Goal: Information Seeking & Learning: Learn about a topic

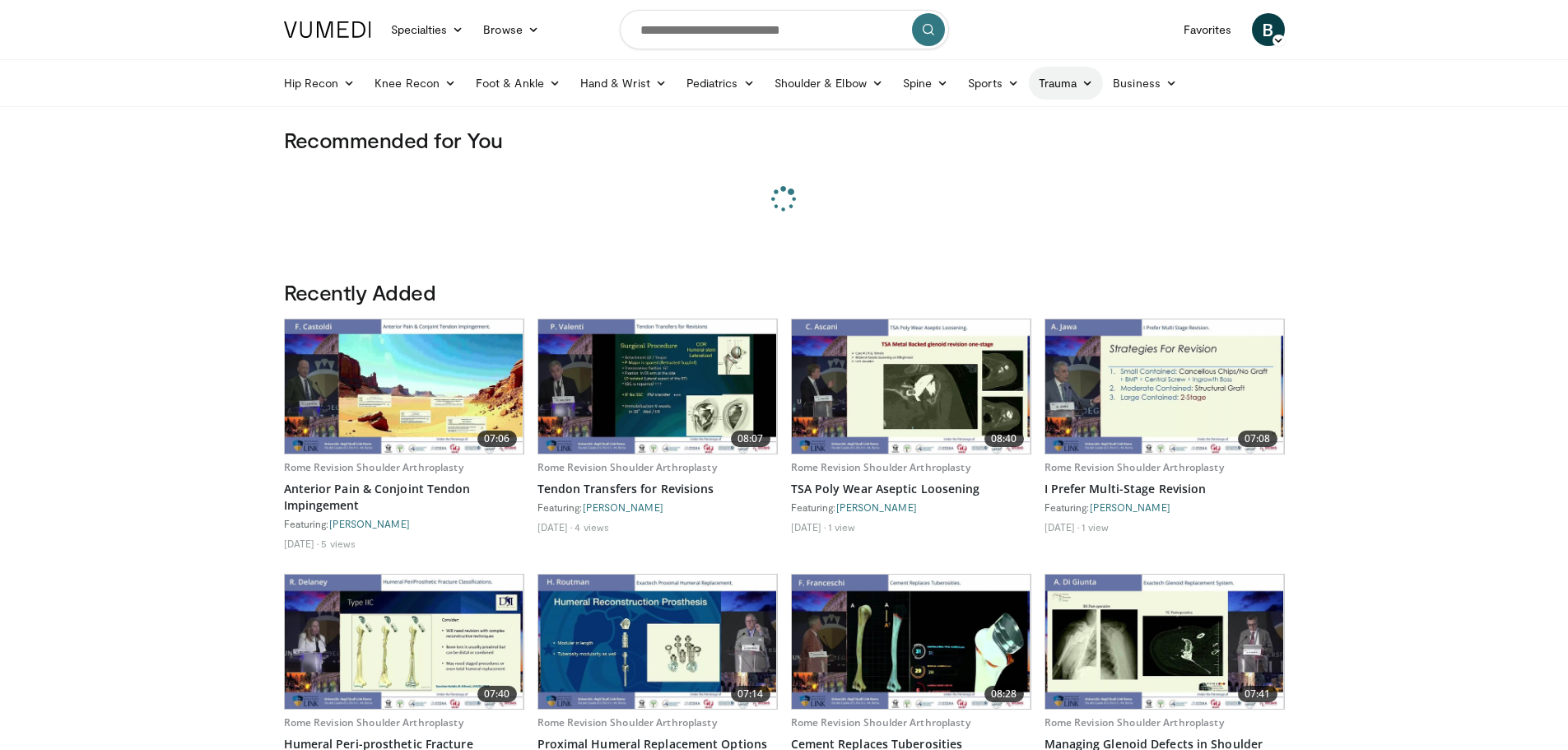
click at [1069, 91] on link "Trauma" at bounding box center [1067, 82] width 75 height 33
click at [970, 116] on link "Hip & Pelvis" at bounding box center [1004, 122] width 196 height 27
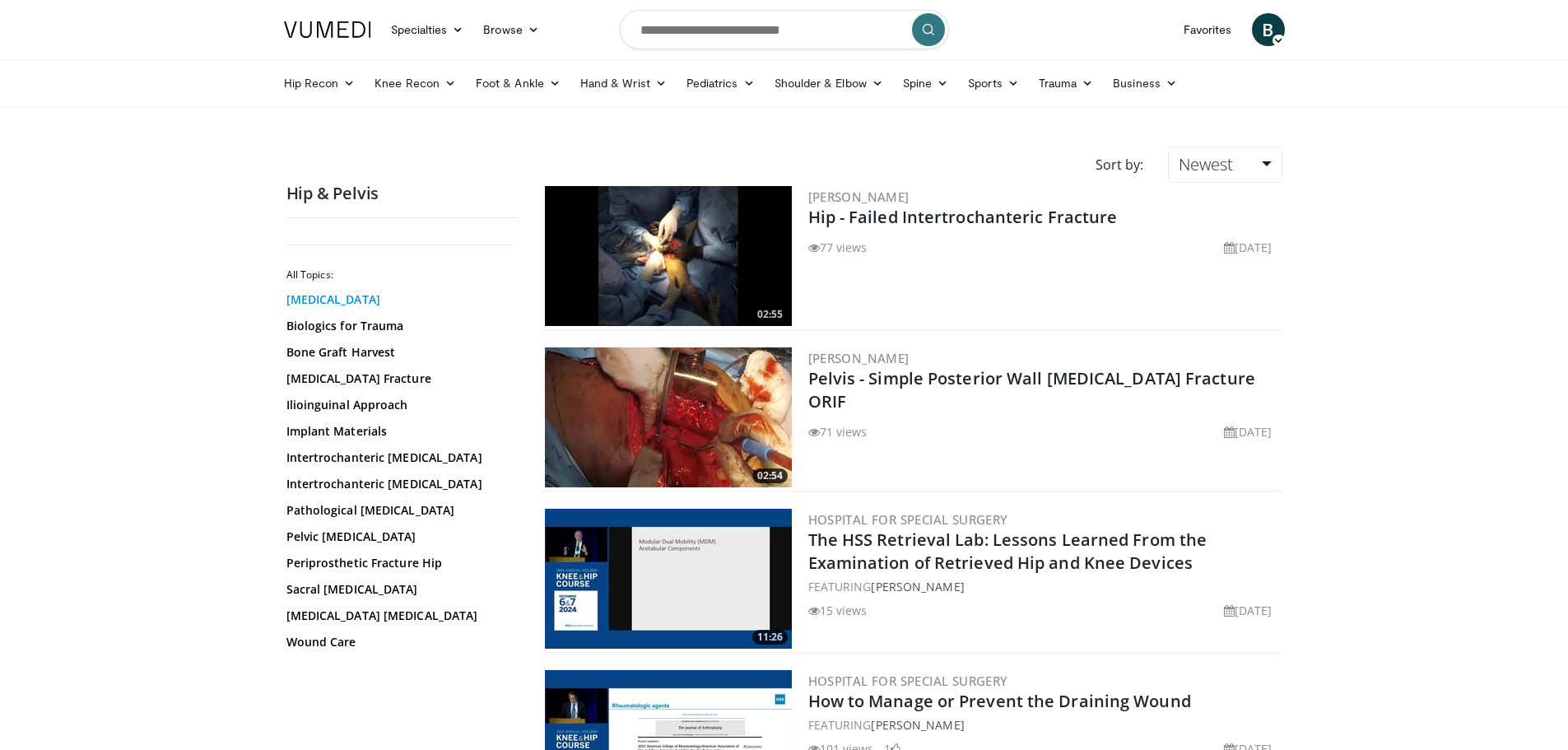
click at [321, 294] on link "Acetabular Fracture" at bounding box center [397, 299] width 222 height 17
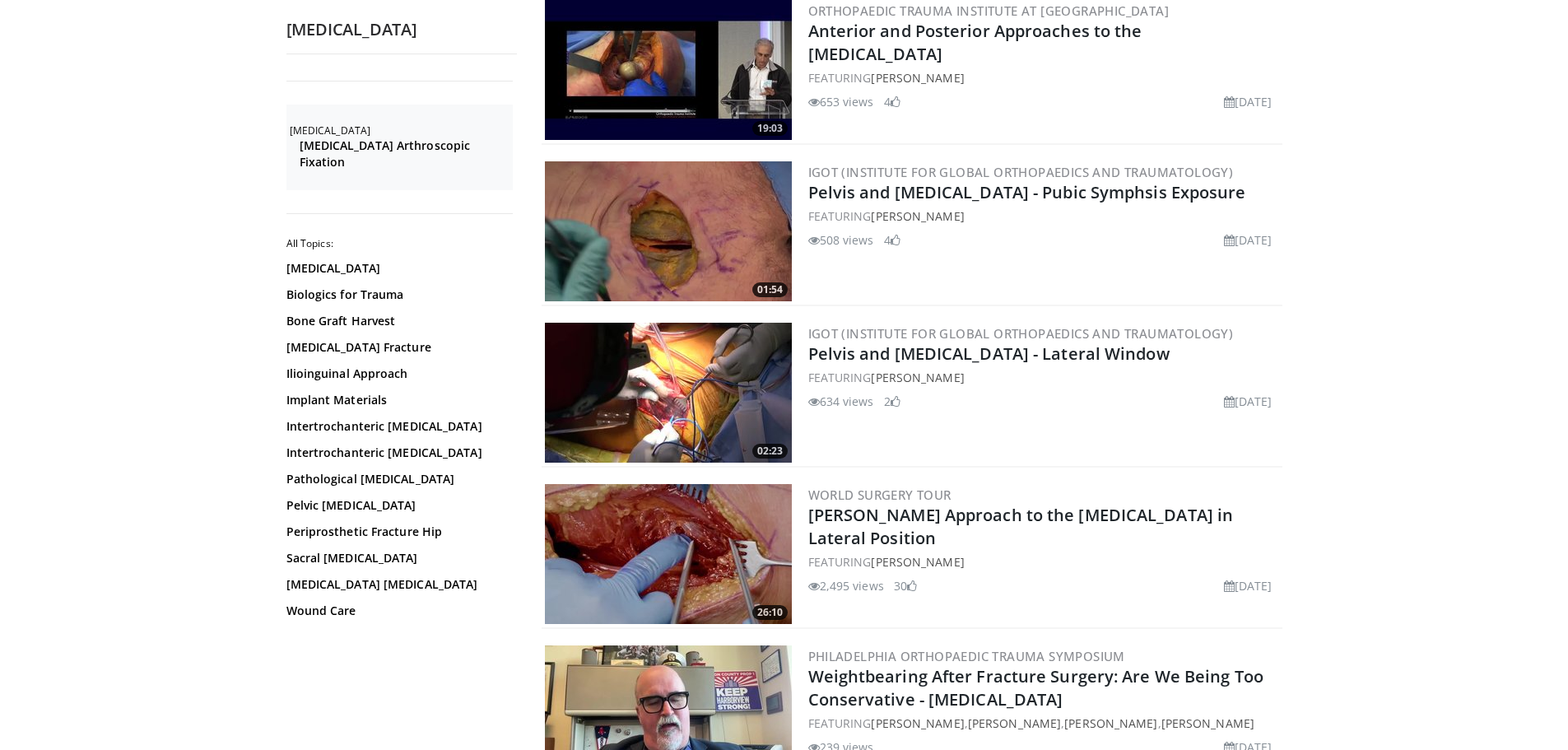
scroll to position [2223, 0]
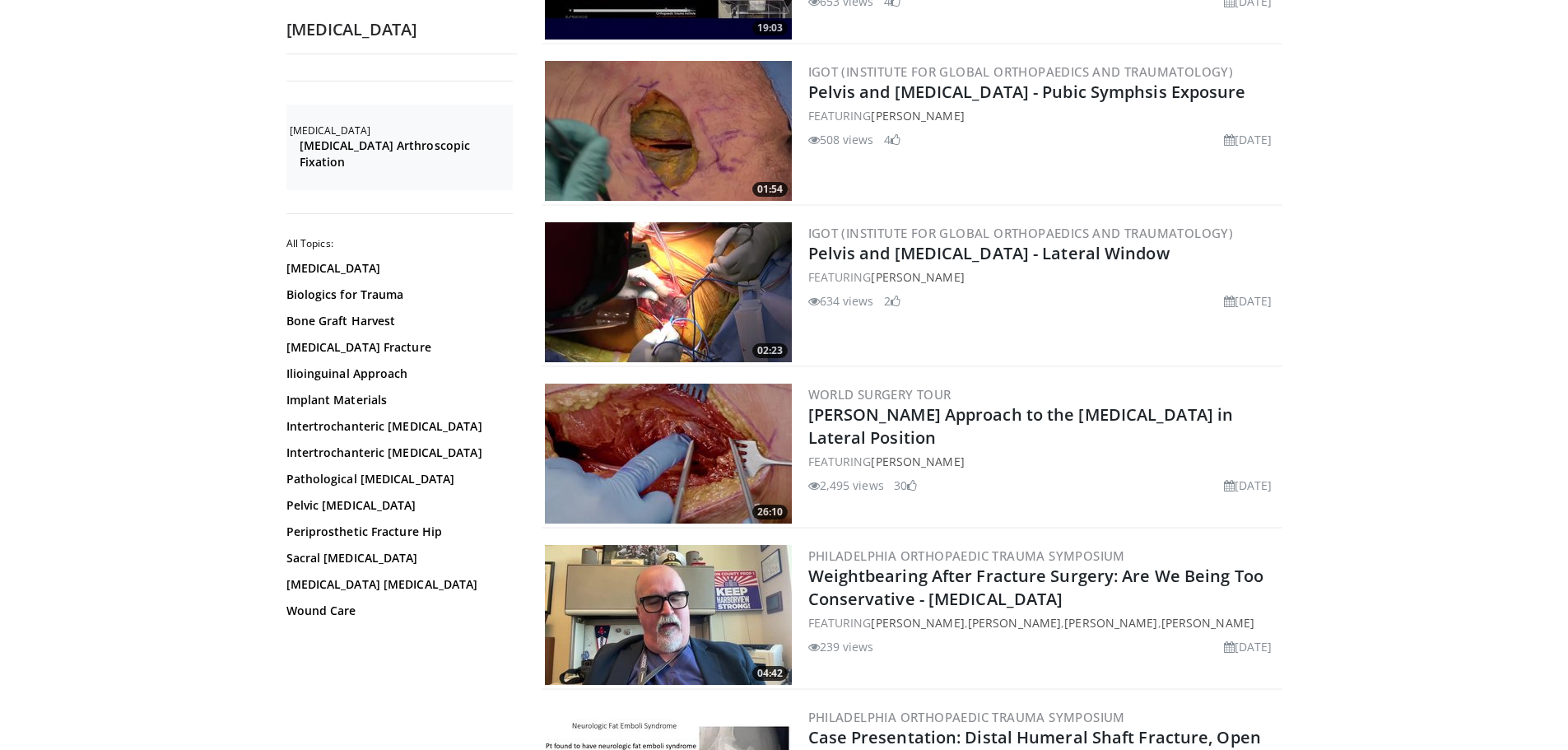
click at [671, 441] on img at bounding box center [668, 453] width 247 height 140
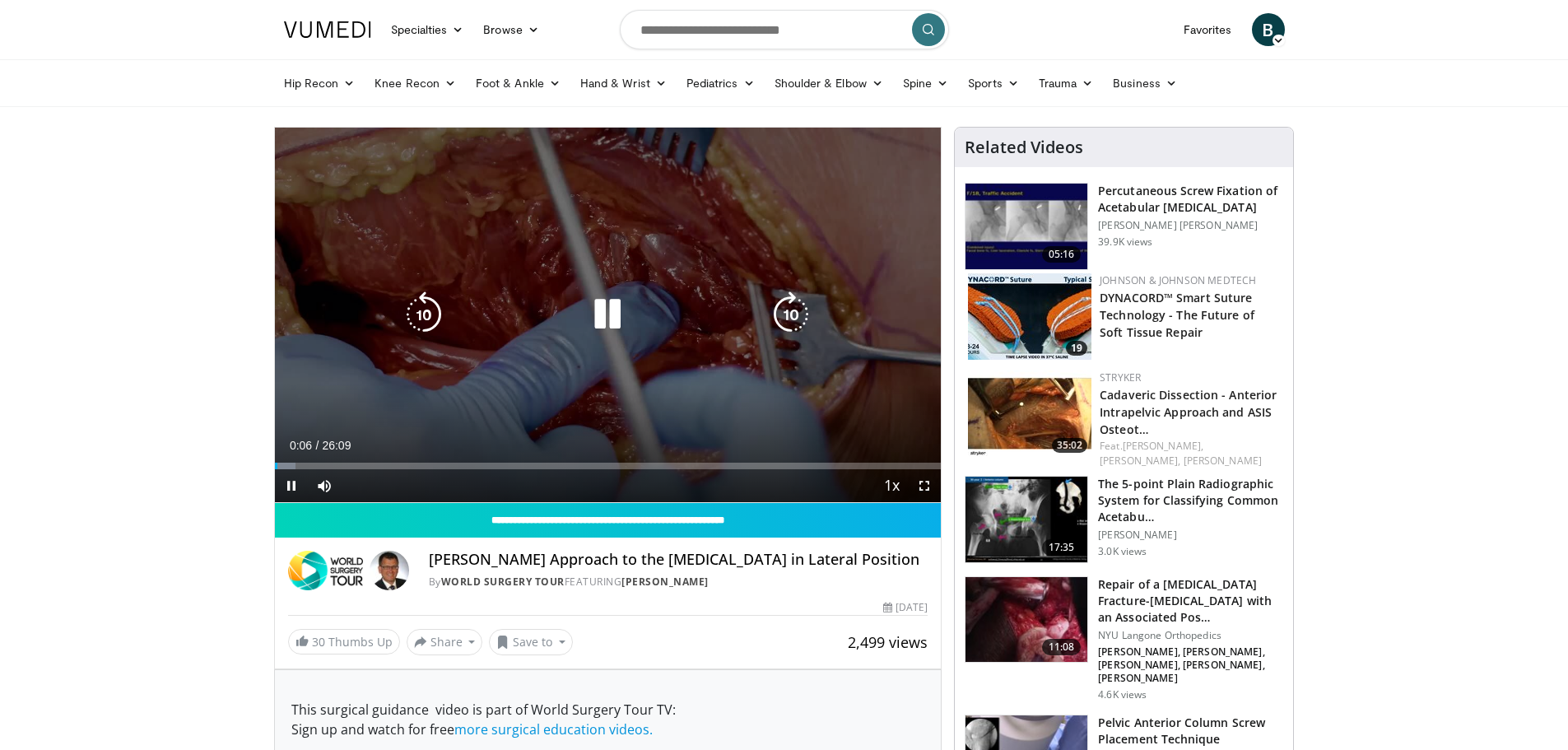
click at [790, 301] on icon "Video Player" at bounding box center [790, 314] width 47 height 47
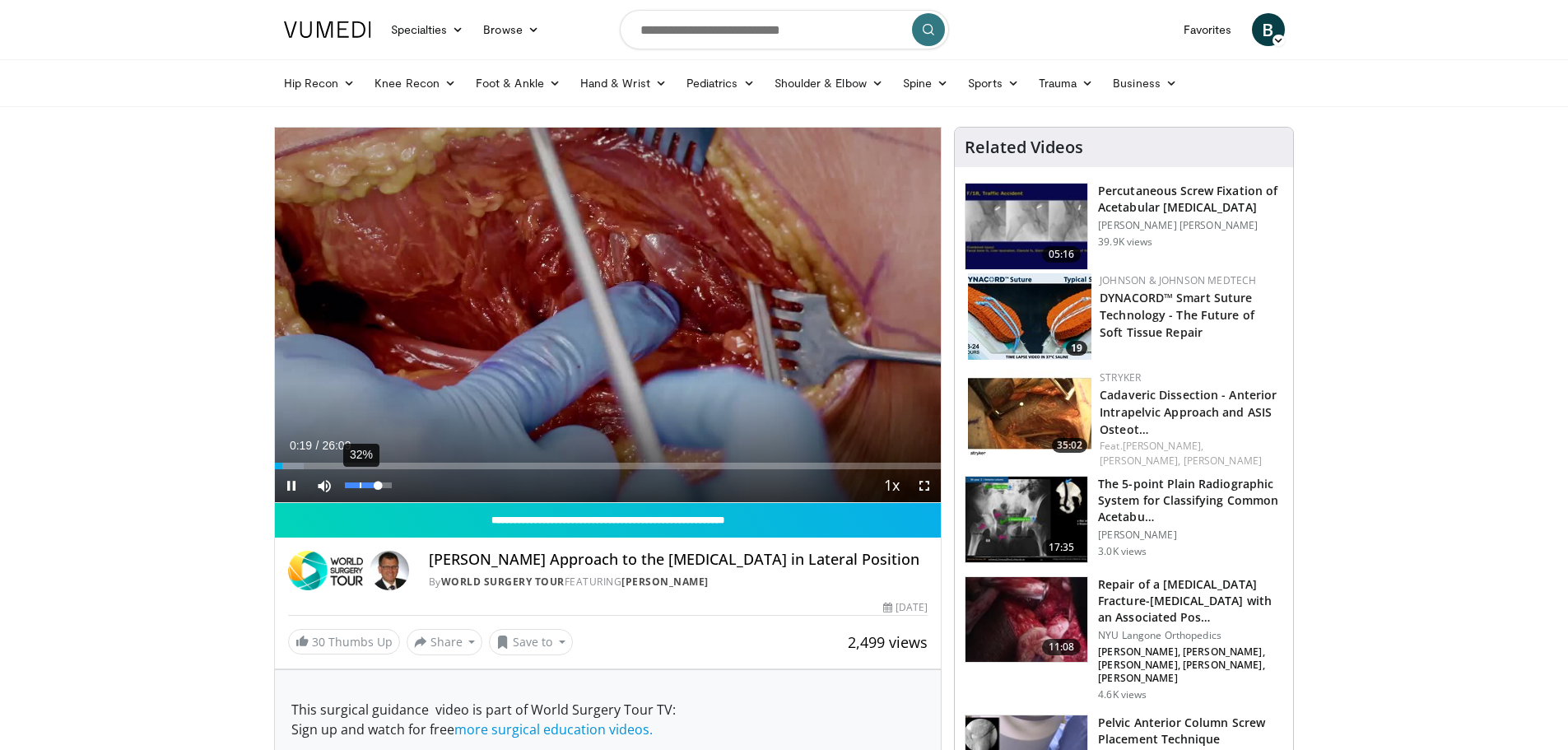
click at [361, 484] on div "32%" at bounding box center [367, 485] width 47 height 6
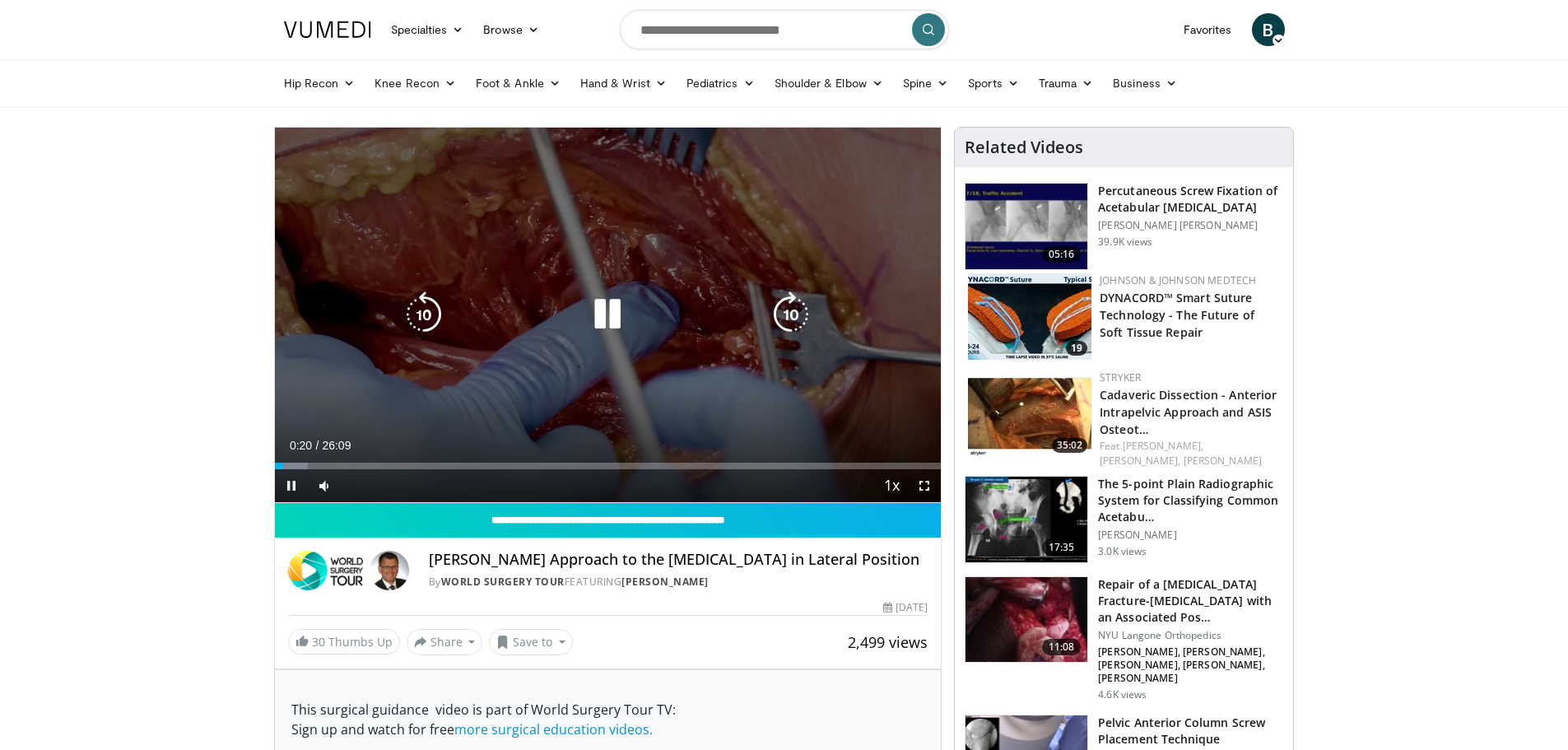
click at [774, 304] on icon "Video Player" at bounding box center [790, 314] width 47 height 47
click at [786, 304] on icon "Video Player" at bounding box center [790, 314] width 47 height 47
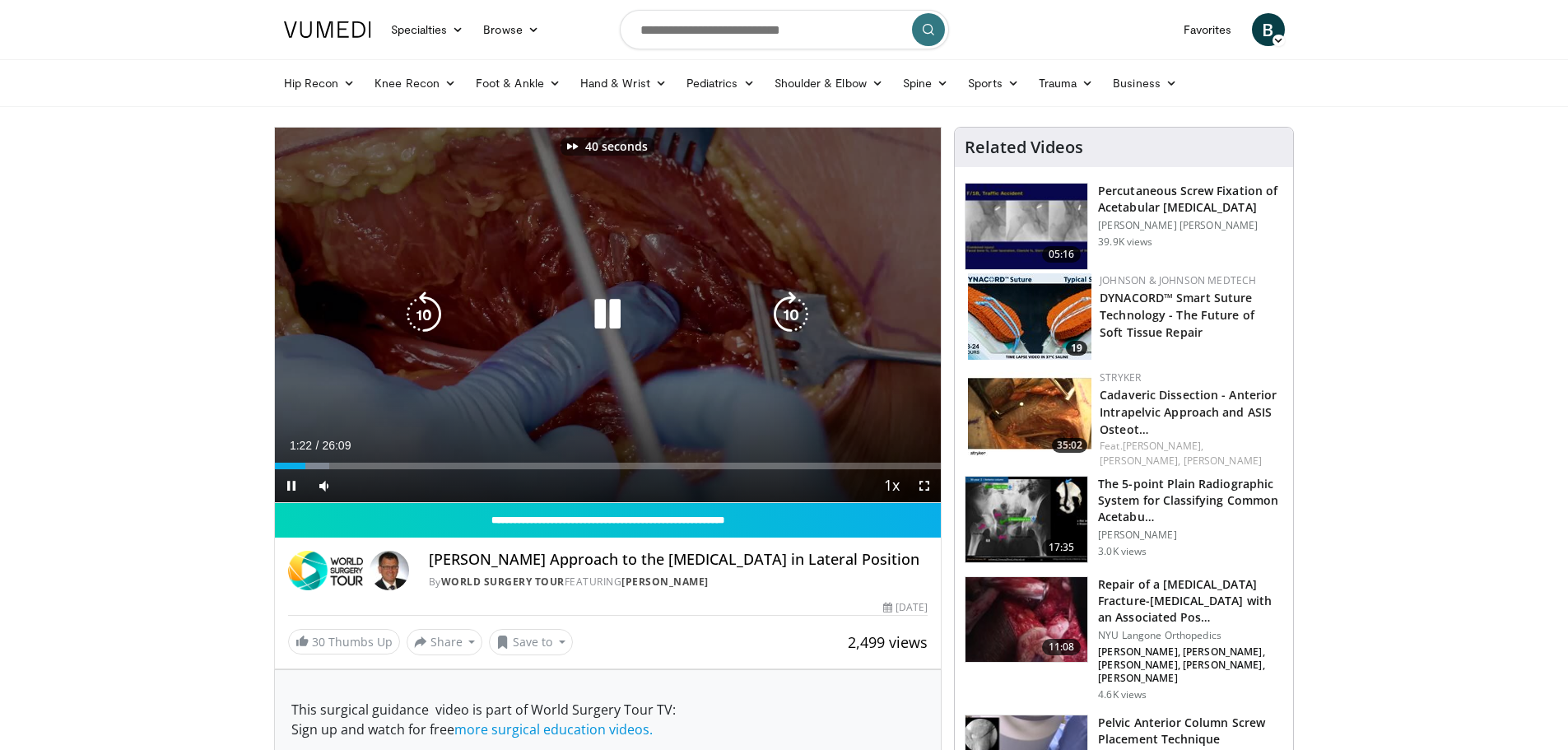
click at [786, 304] on icon "Video Player" at bounding box center [790, 314] width 47 height 47
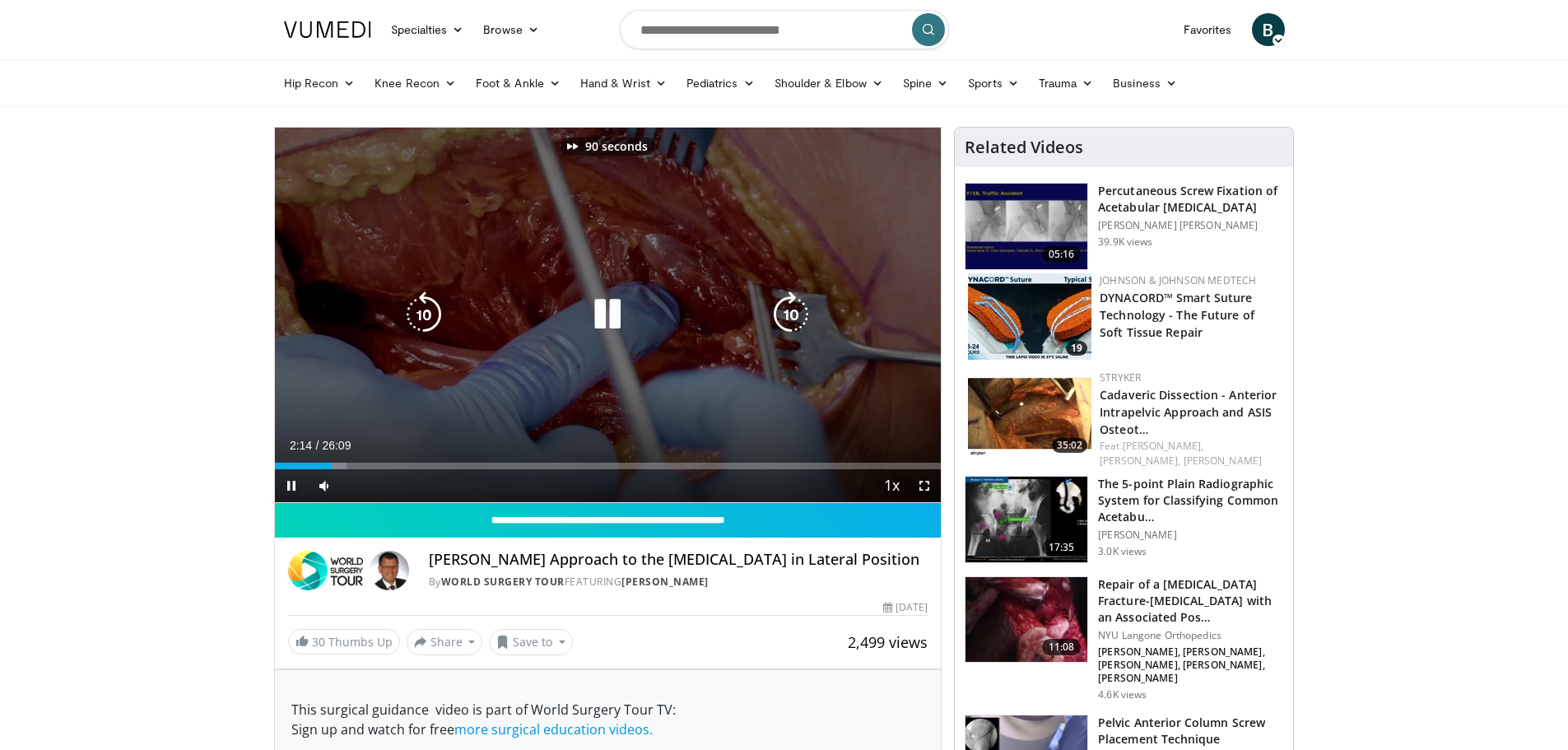
click at [786, 304] on icon "Video Player" at bounding box center [790, 314] width 47 height 47
click at [782, 304] on icon "Video Player" at bounding box center [790, 314] width 47 height 47
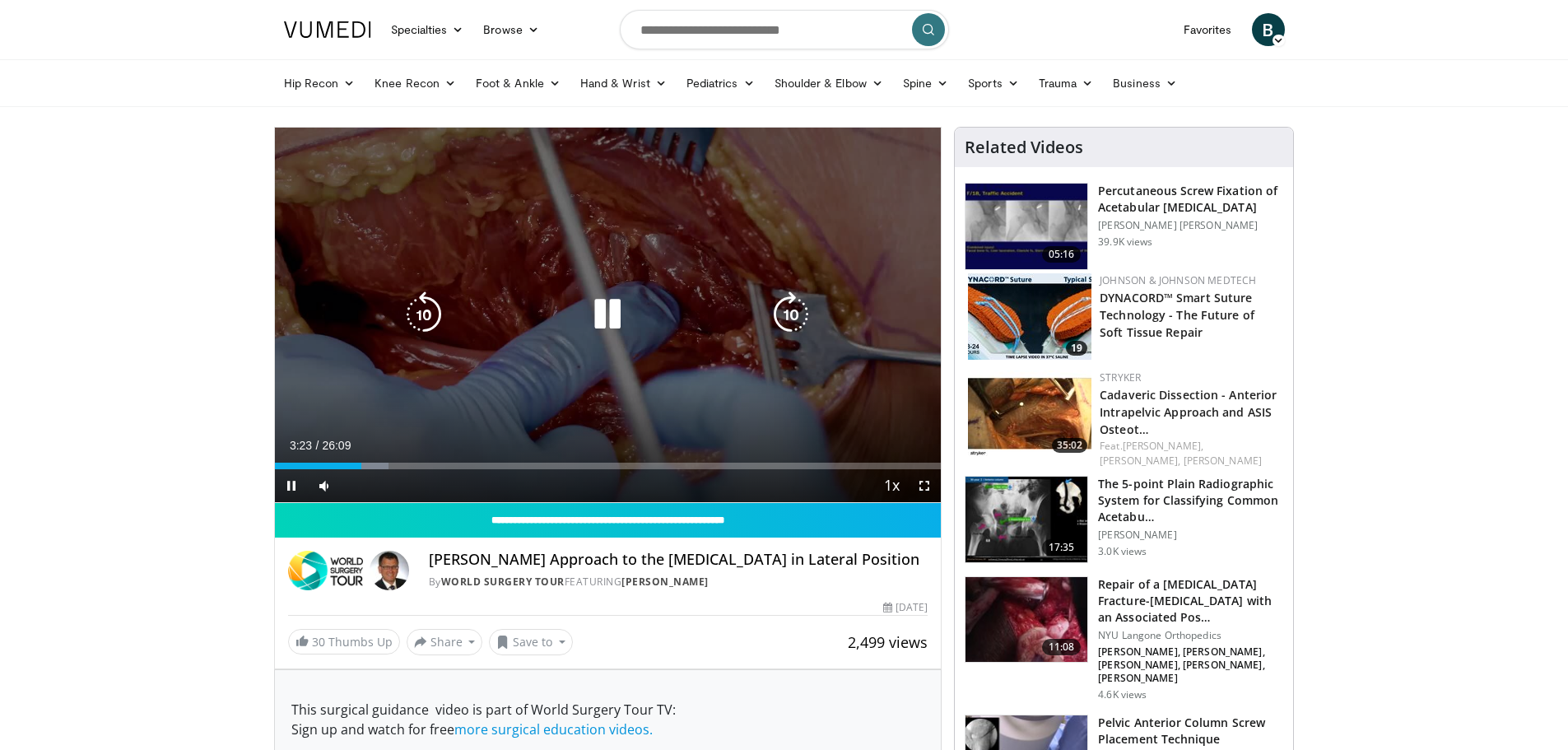
click at [782, 311] on icon "Video Player" at bounding box center [790, 314] width 47 height 47
click at [786, 297] on icon "Video Player" at bounding box center [790, 314] width 47 height 47
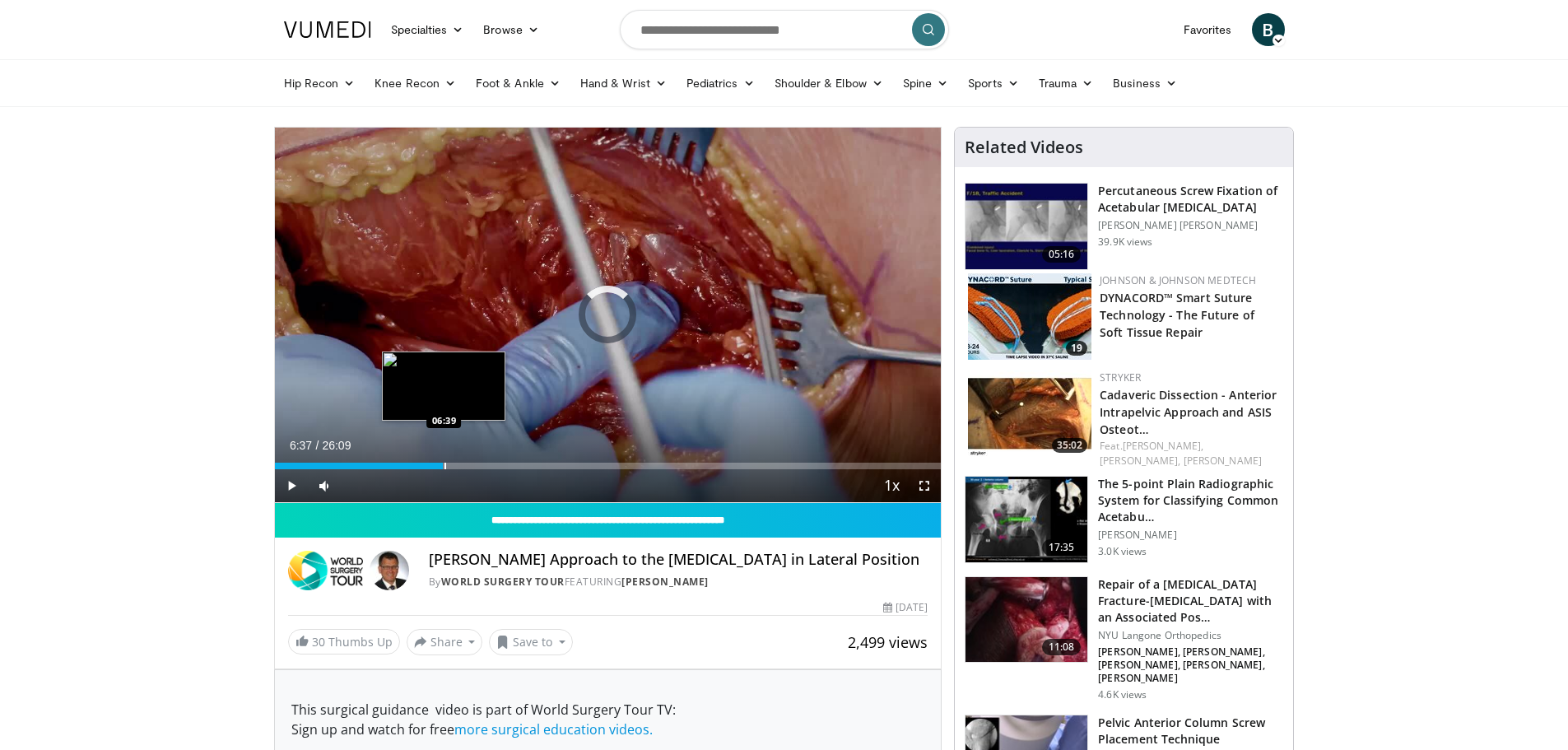
click at [445, 463] on div "Progress Bar" at bounding box center [446, 466] width 2 height 7
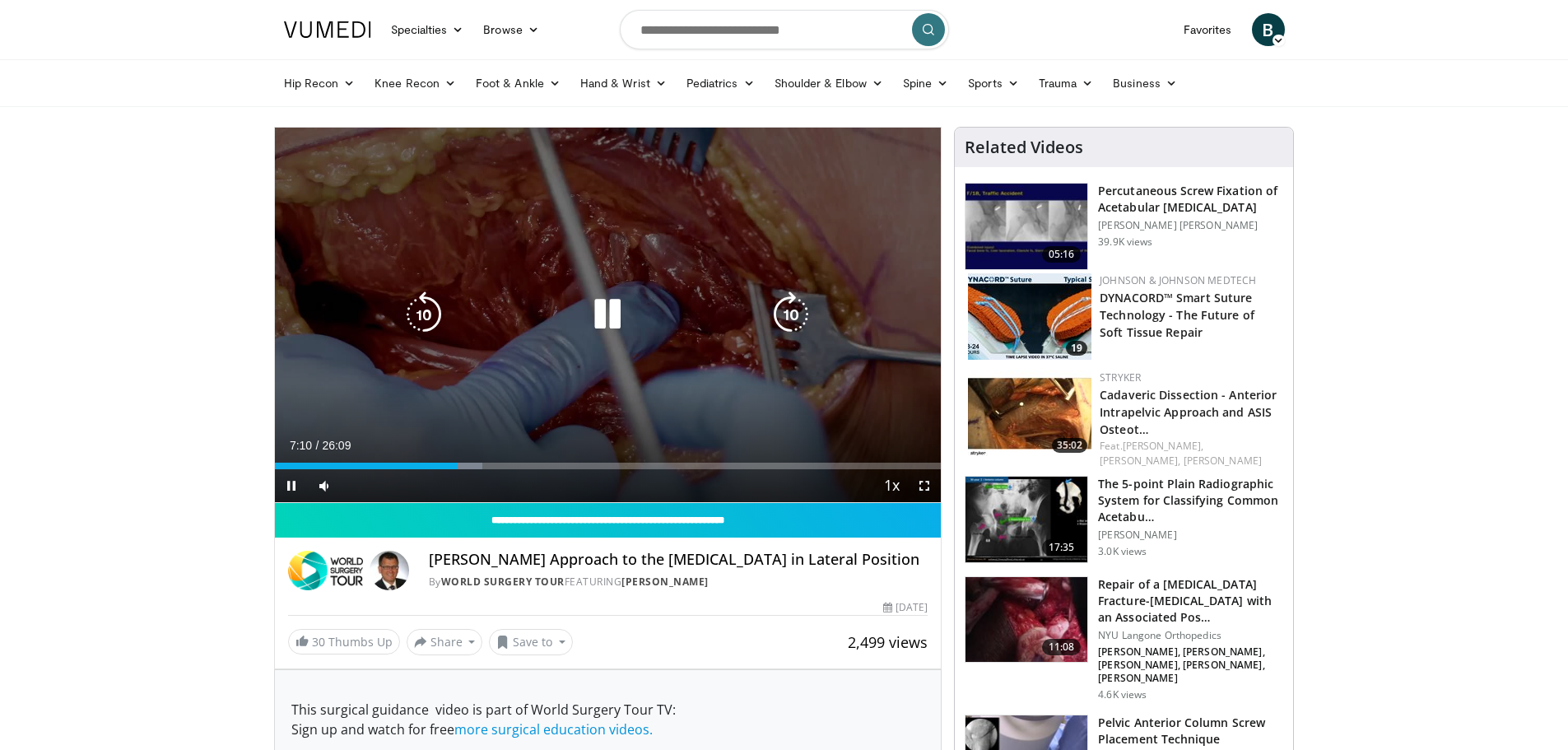
click at [611, 311] on icon "Video Player" at bounding box center [607, 314] width 47 height 47
click at [597, 309] on icon "Video Player" at bounding box center [607, 314] width 47 height 47
click at [782, 299] on icon "Video Player" at bounding box center [790, 314] width 47 height 47
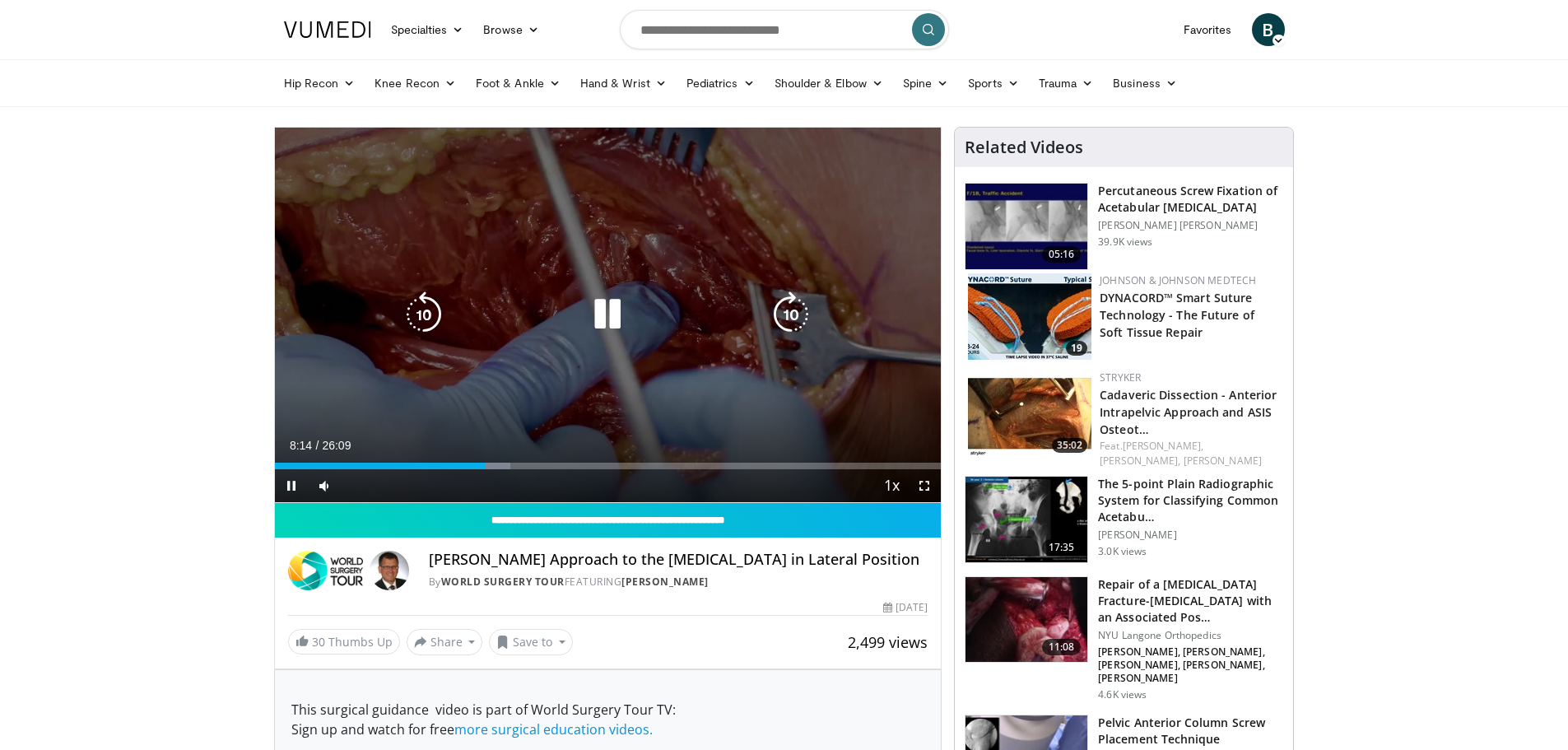
click at [782, 302] on icon "Video Player" at bounding box center [790, 314] width 47 height 47
click at [609, 306] on icon "Video Player" at bounding box center [607, 314] width 47 height 47
click at [655, 284] on div "10 seconds Tap to unmute" at bounding box center [608, 315] width 667 height 375
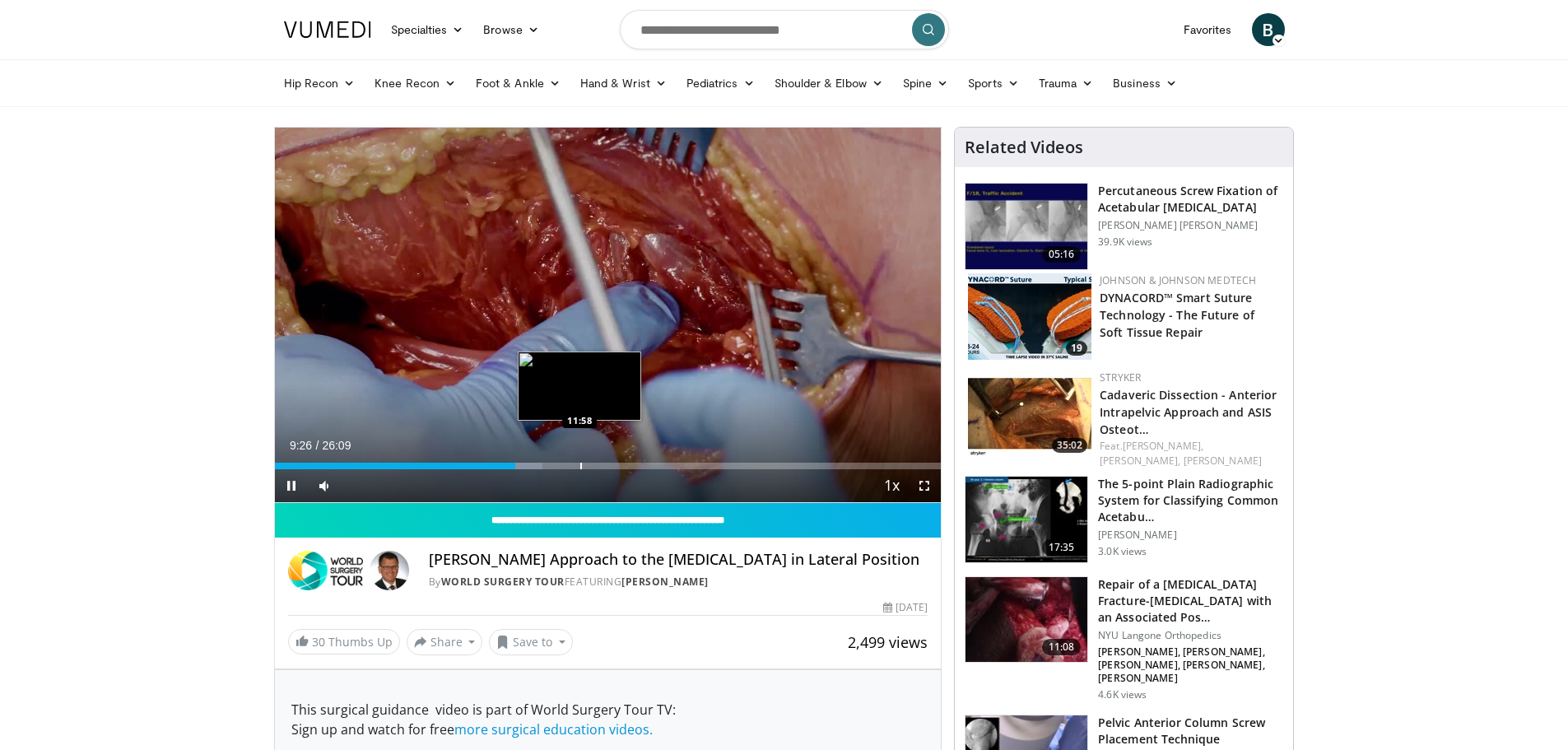
click at [580, 465] on div "Progress Bar" at bounding box center [581, 466] width 2 height 7
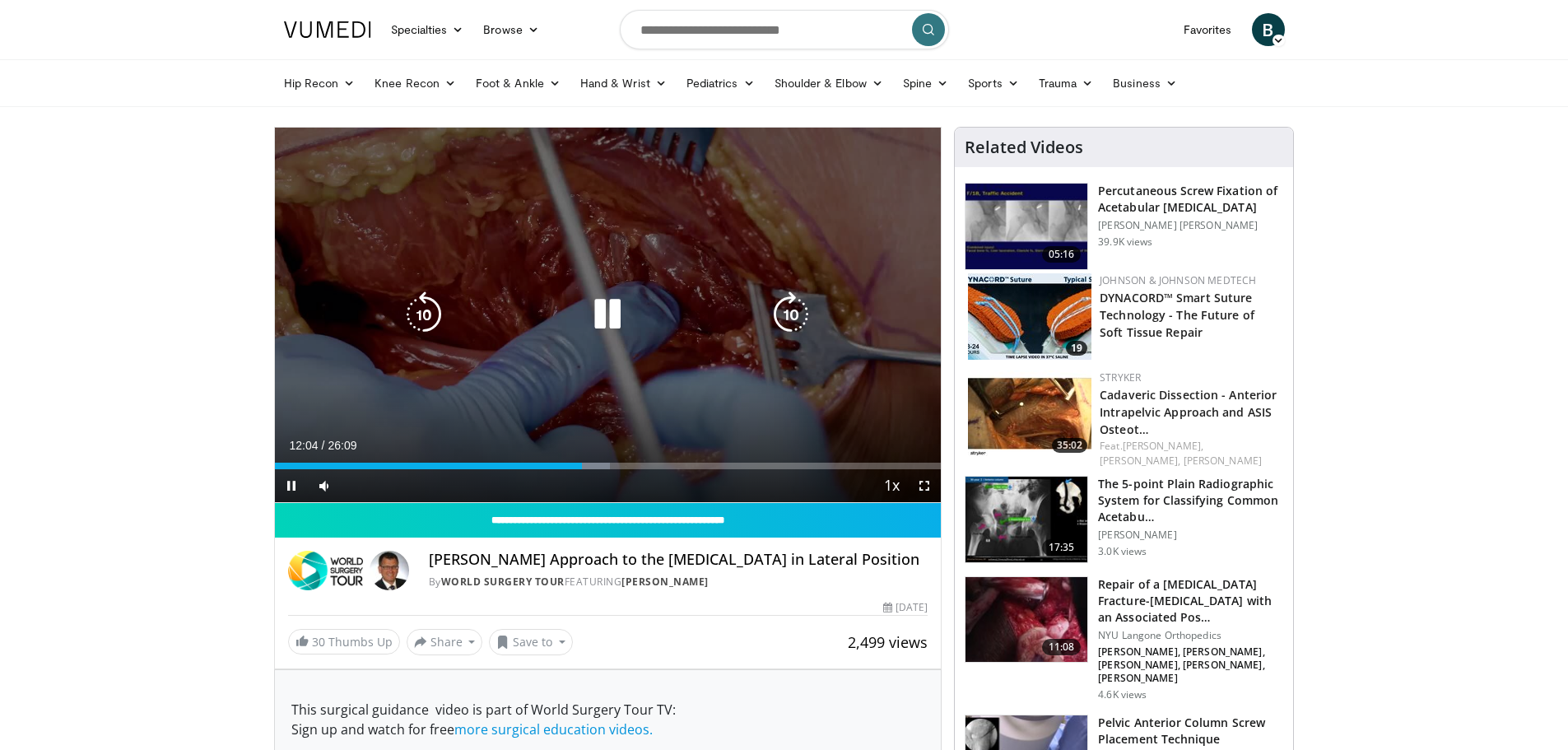
click at [433, 308] on icon "Video Player" at bounding box center [424, 314] width 47 height 47
click at [426, 299] on icon "Video Player" at bounding box center [424, 314] width 47 height 47
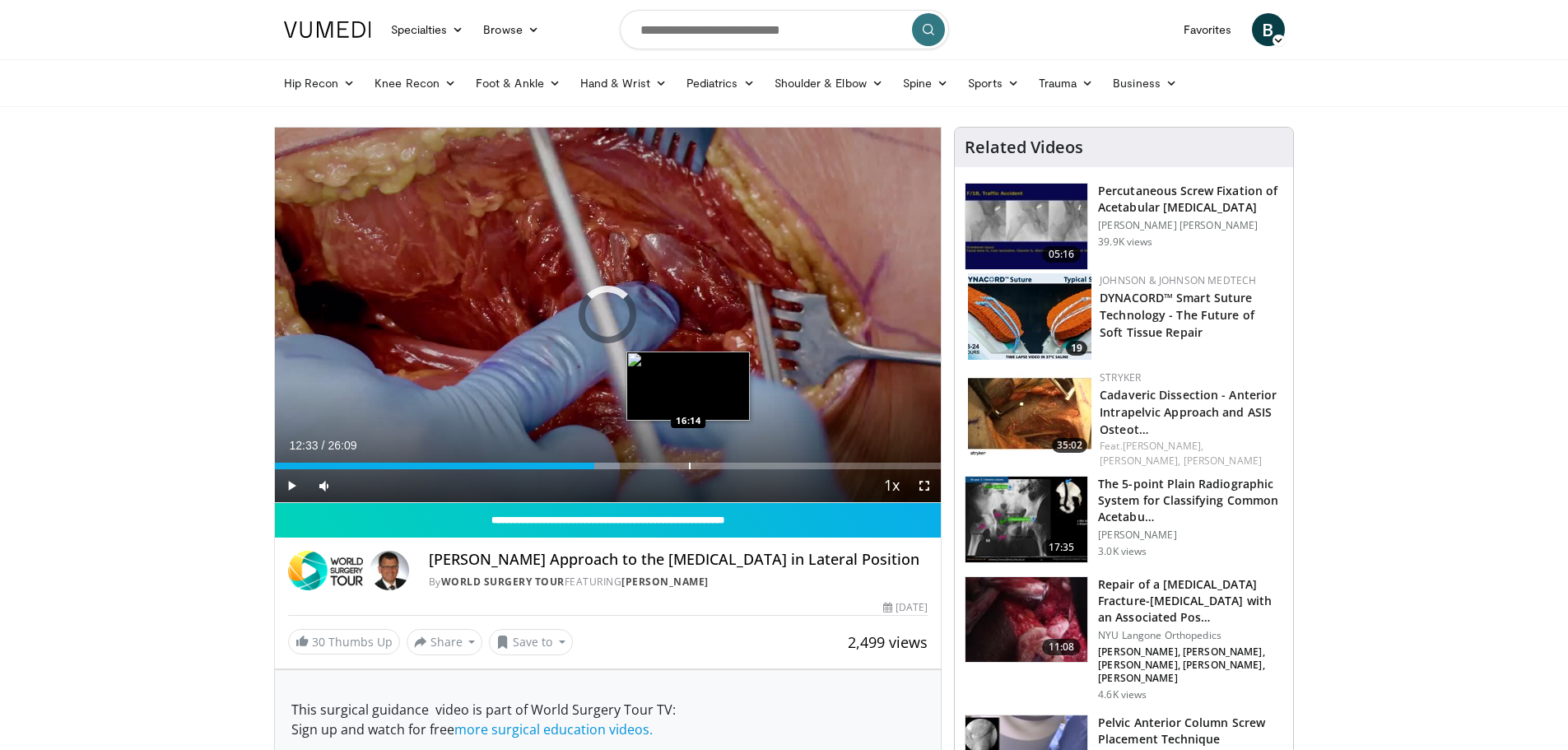
click at [688, 461] on div "Loaded : 51.84% 16:14 16:14" at bounding box center [608, 462] width 667 height 16
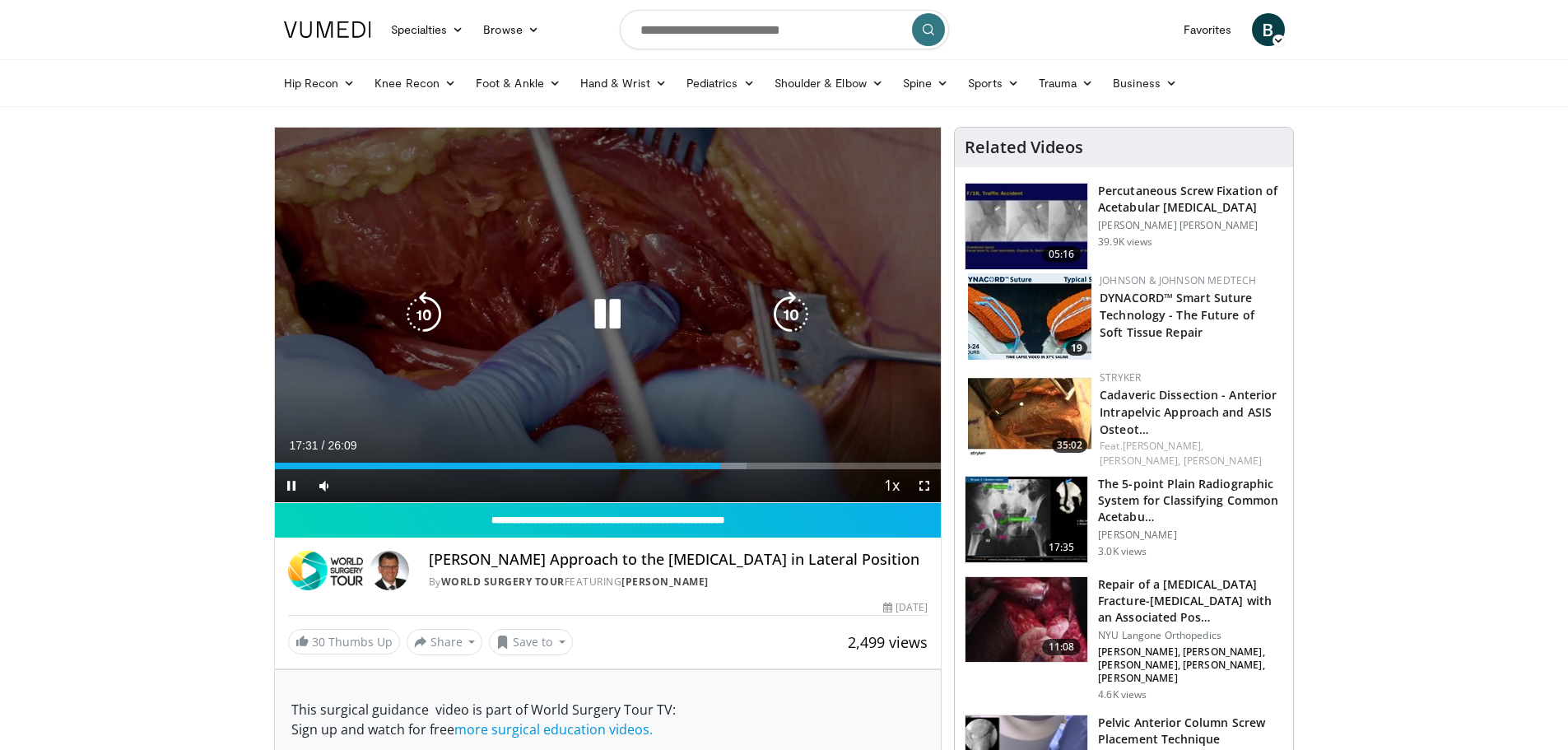
click at [611, 309] on icon "Video Player" at bounding box center [607, 314] width 47 height 47
click at [631, 264] on div "20 seconds Tap to unmute" at bounding box center [608, 315] width 667 height 375
click at [784, 299] on icon "Video Player" at bounding box center [790, 314] width 47 height 47
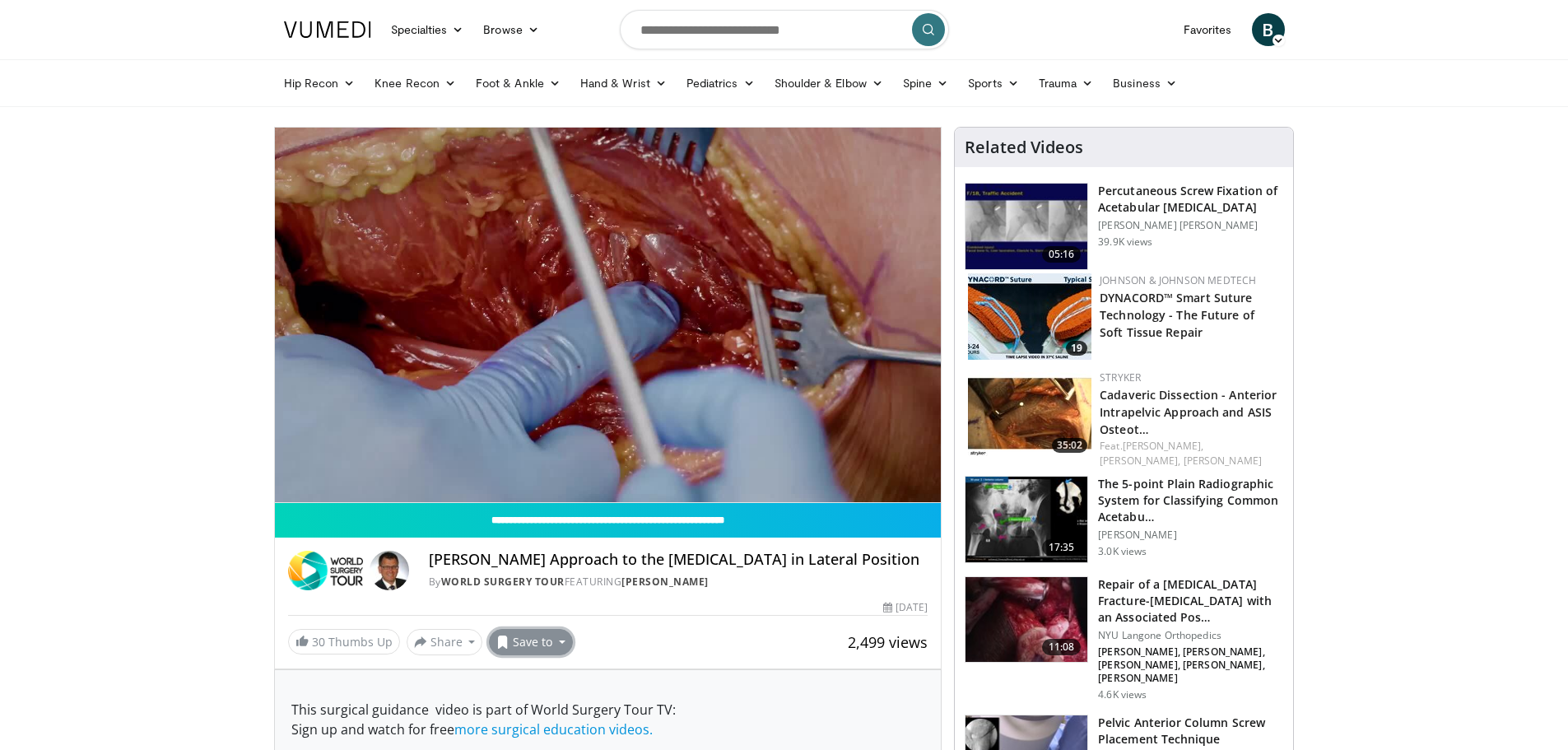
click at [550, 635] on button "Save to" at bounding box center [531, 642] width 84 height 27
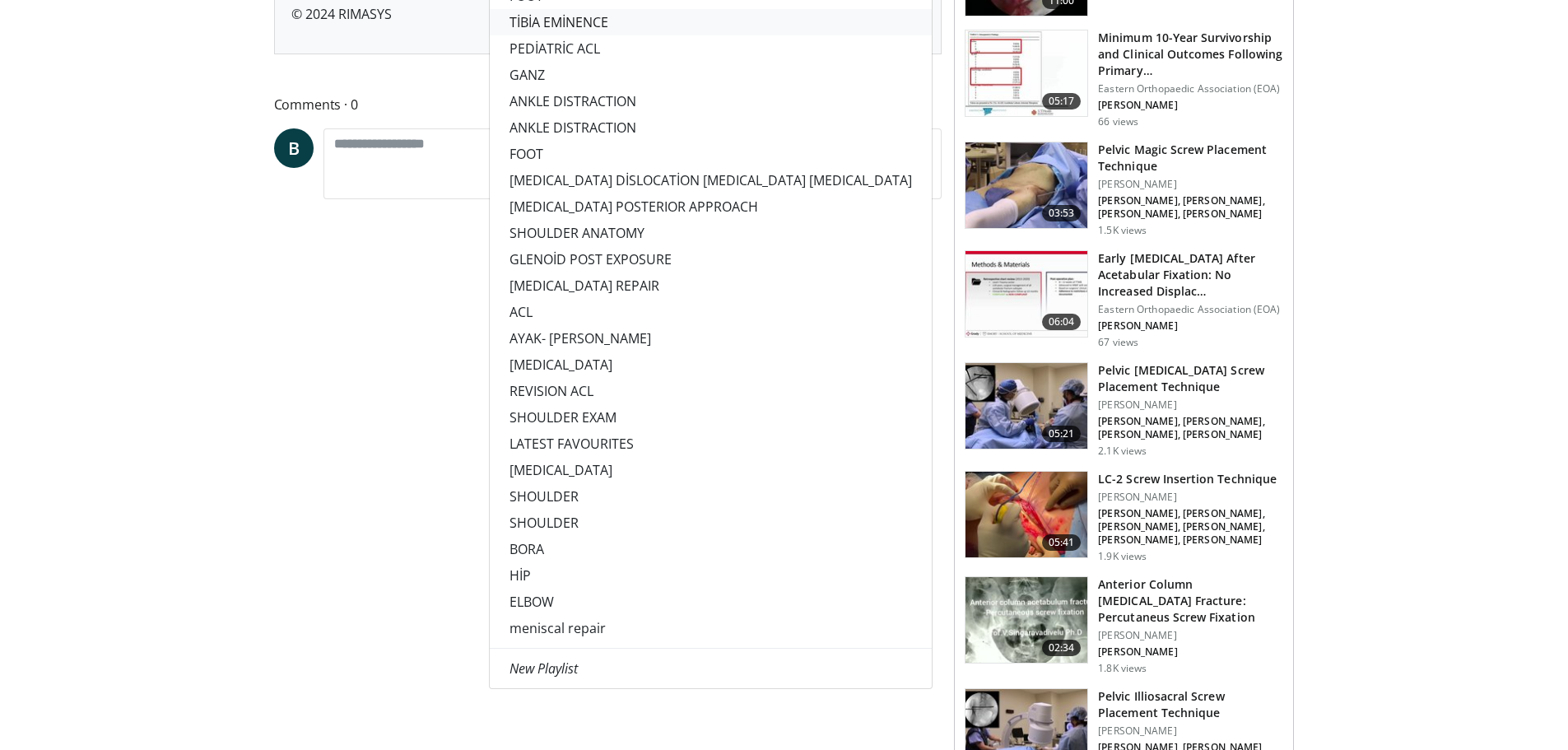
scroll to position [1070, 0]
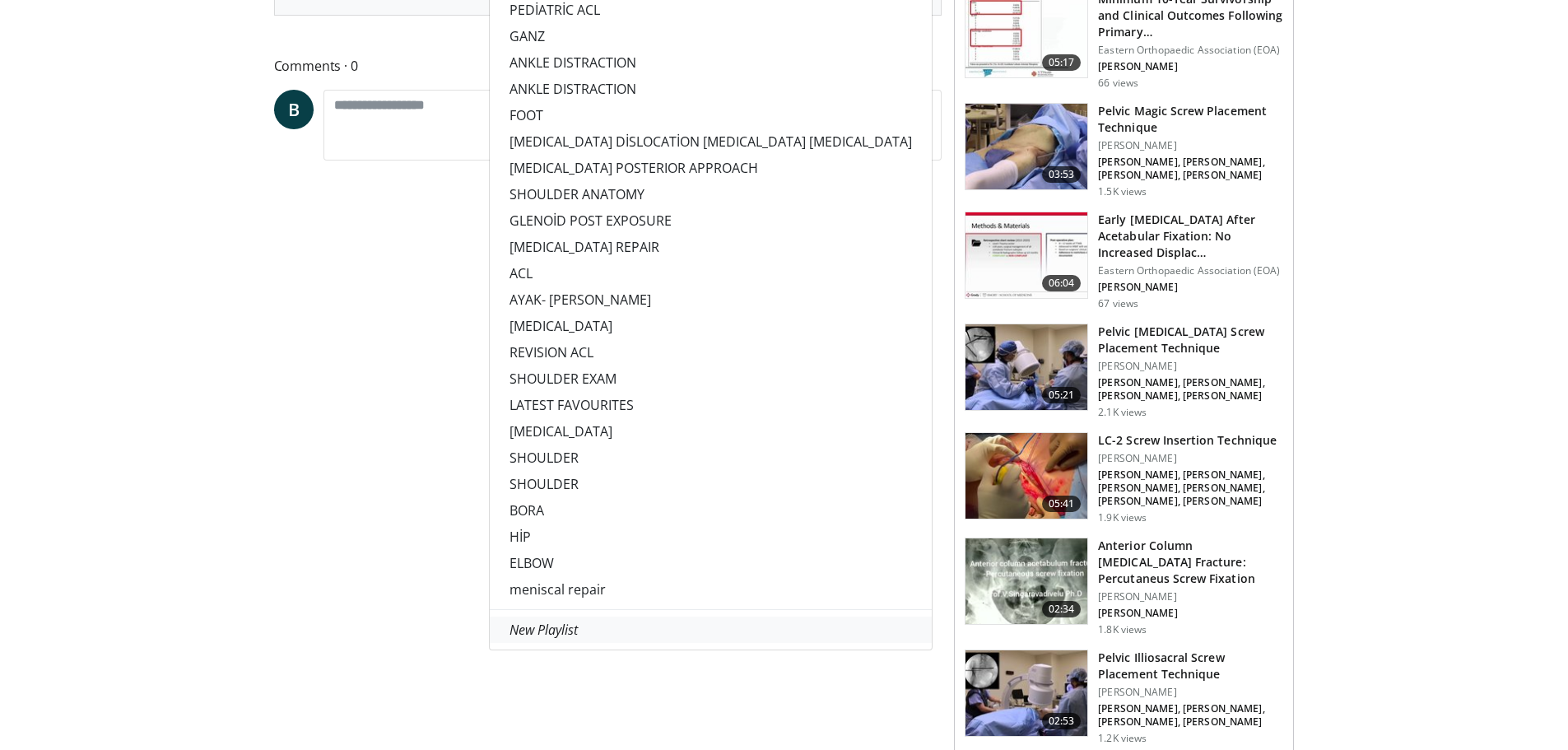
click at [549, 623] on em "New Playlist" at bounding box center [543, 630] width 68 height 18
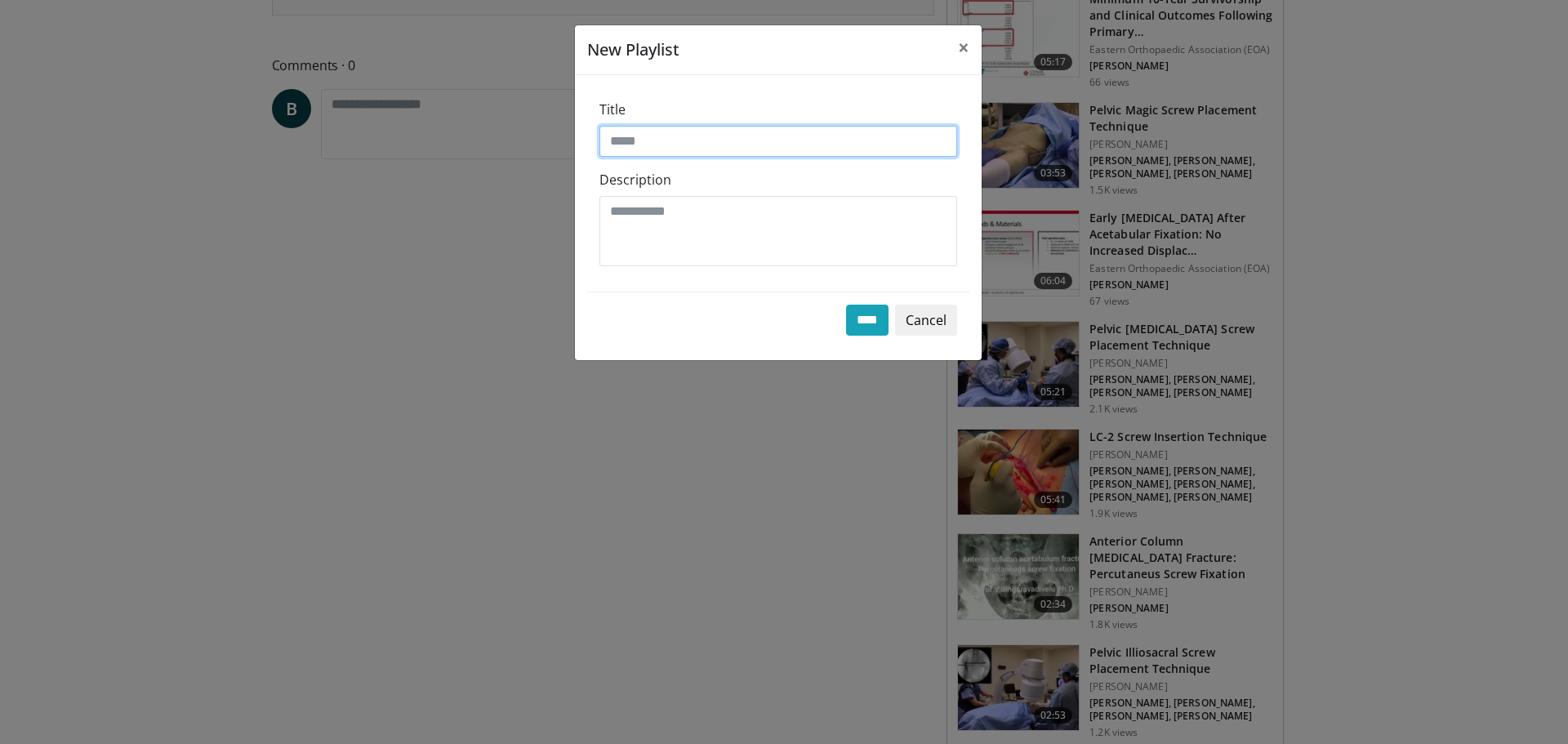
click at [647, 135] on input "Title" at bounding box center [779, 142] width 358 height 31
type input "**********"
click at [852, 327] on input "****" at bounding box center [867, 320] width 42 height 31
click at [964, 47] on span "×" at bounding box center [964, 46] width 12 height 27
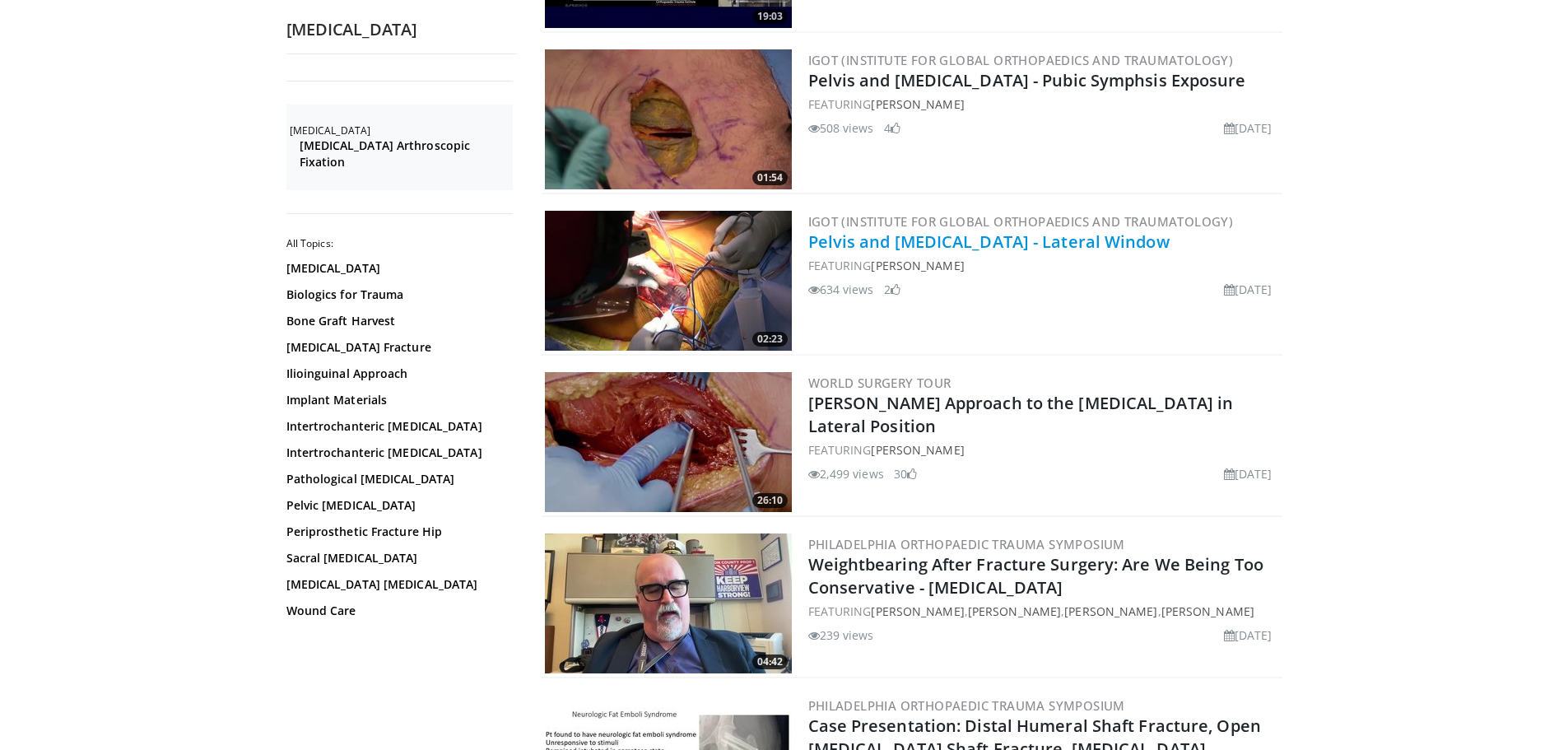
scroll to position [2058, 0]
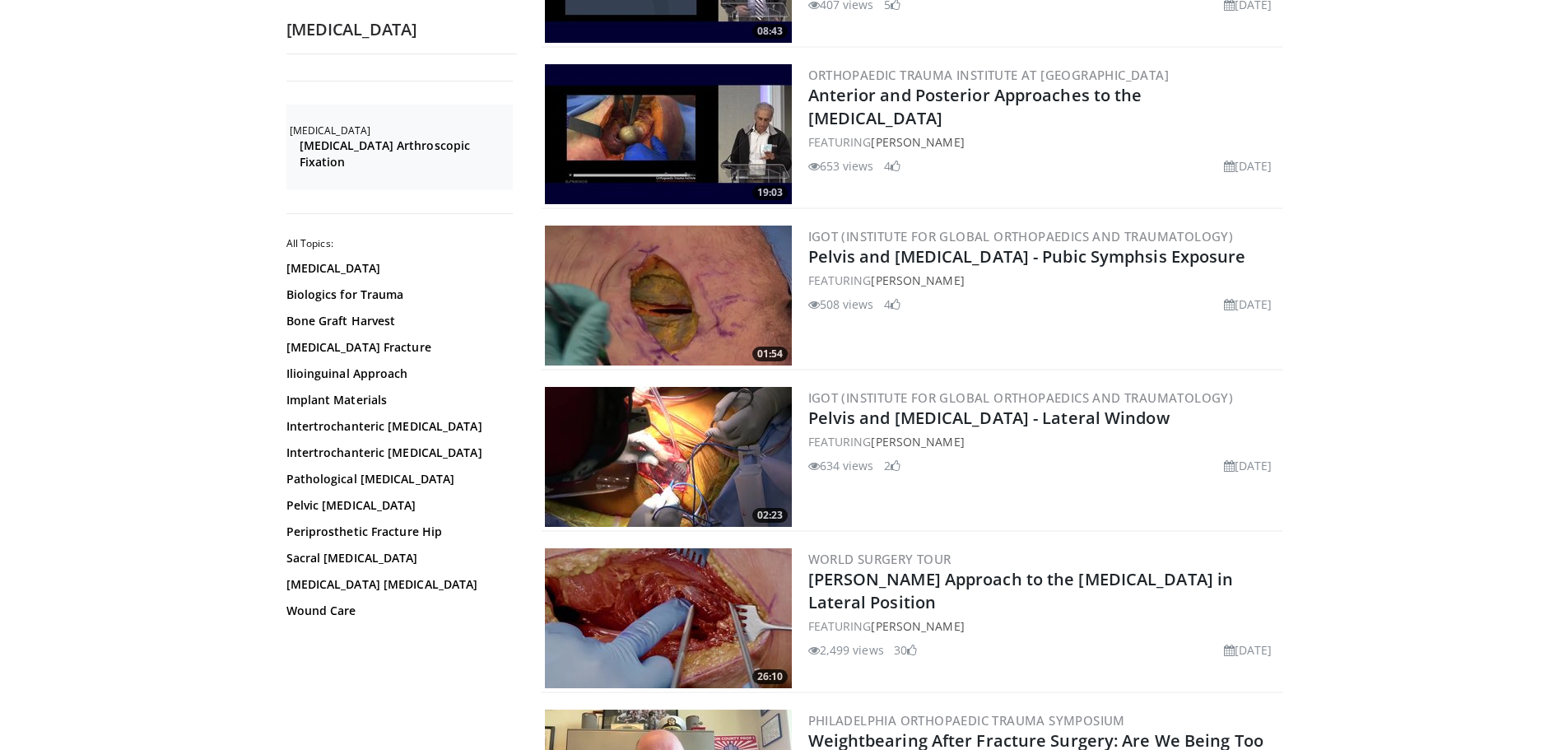
click at [692, 280] on img at bounding box center [668, 295] width 247 height 140
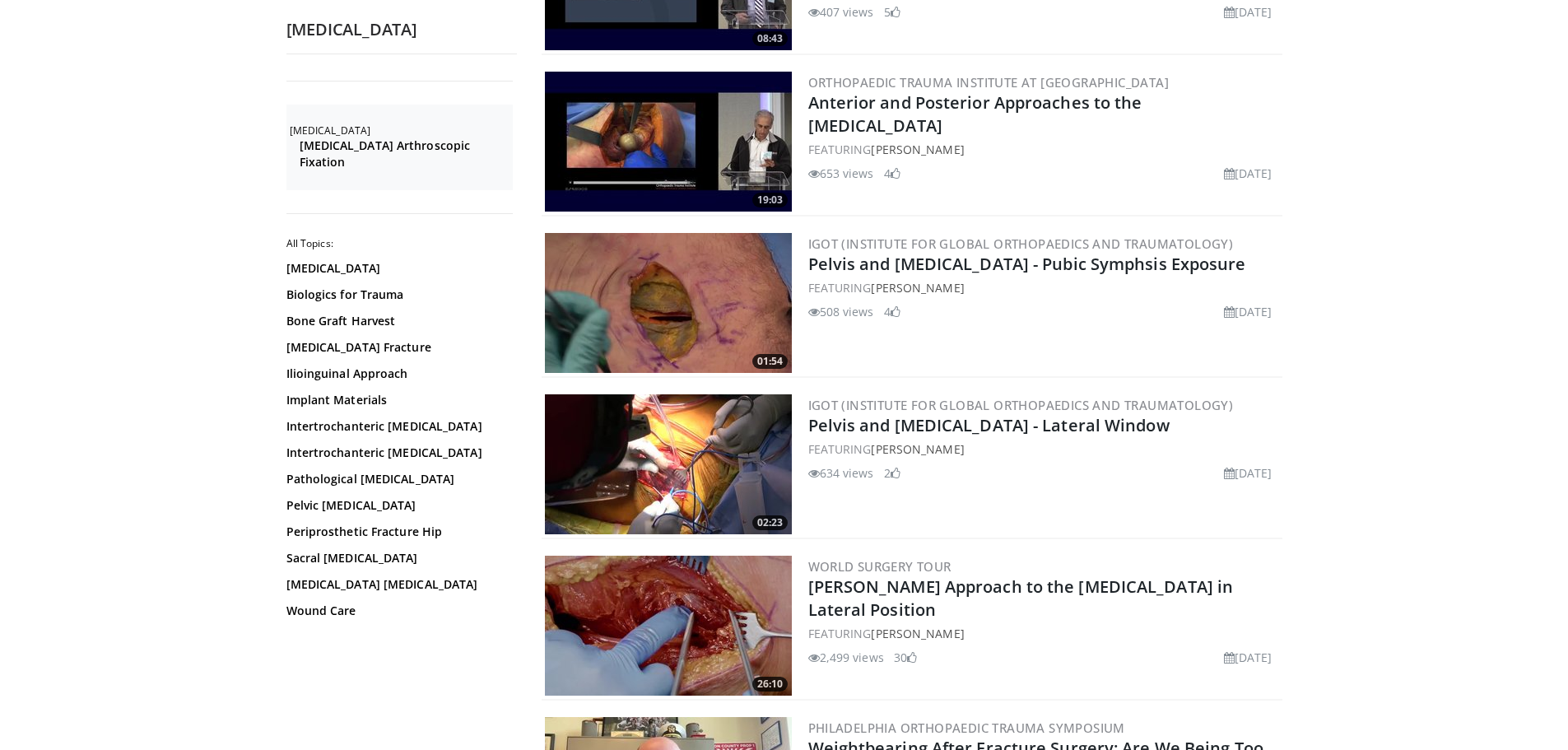
scroll to position [2140, 0]
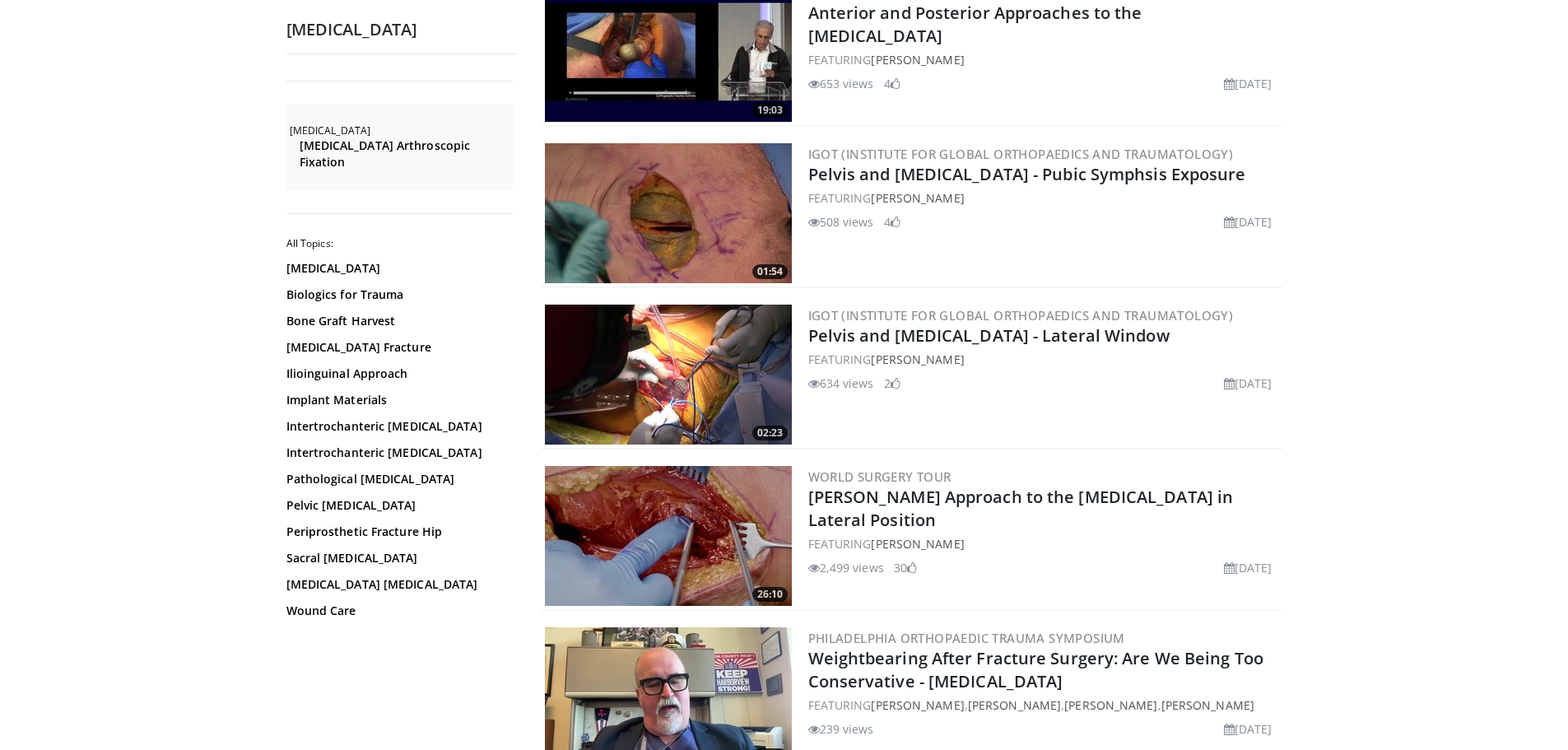
click at [640, 366] on img at bounding box center [668, 374] width 247 height 140
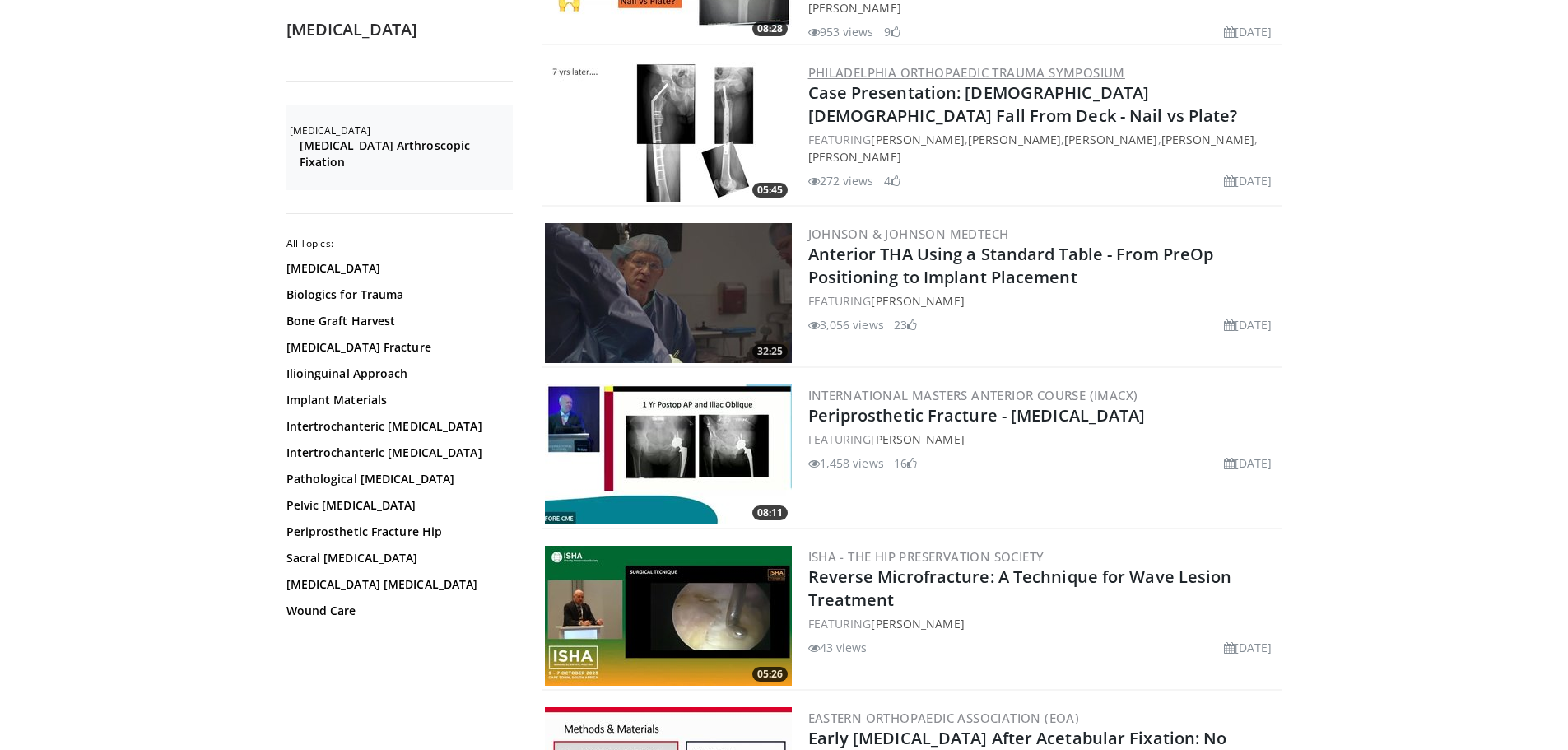
scroll to position [3047, 0]
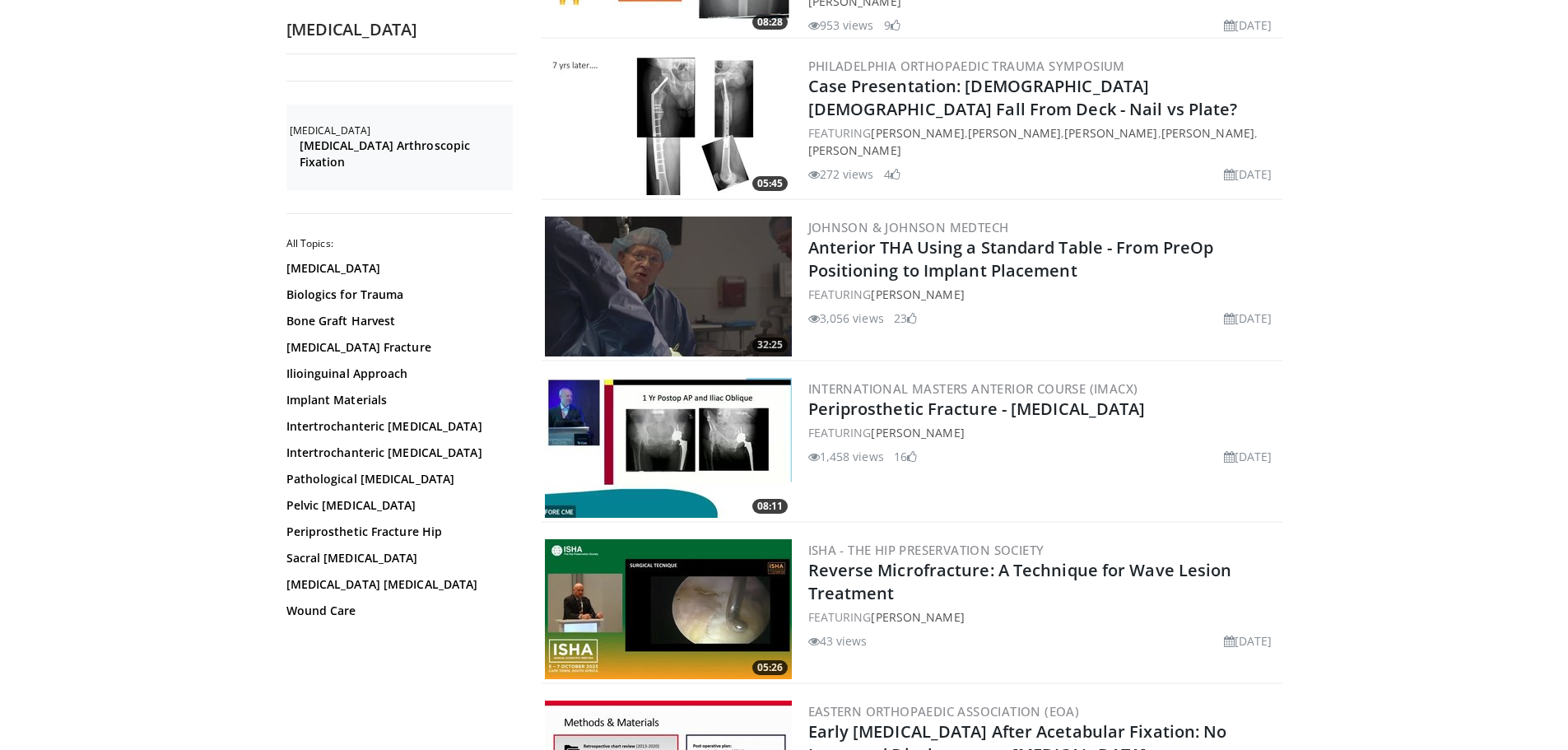
click at [715, 406] on img at bounding box center [668, 447] width 247 height 140
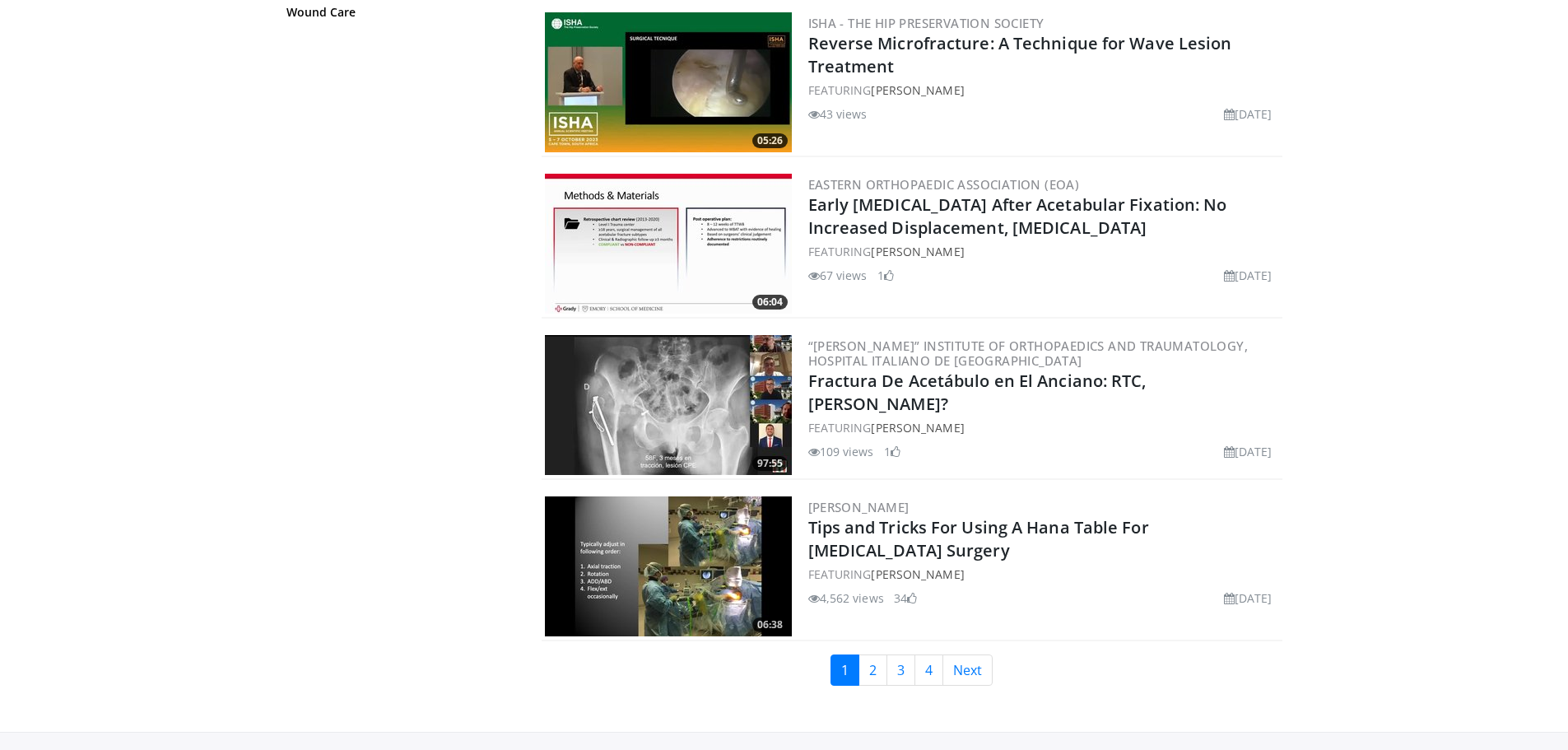
scroll to position [3675, 0]
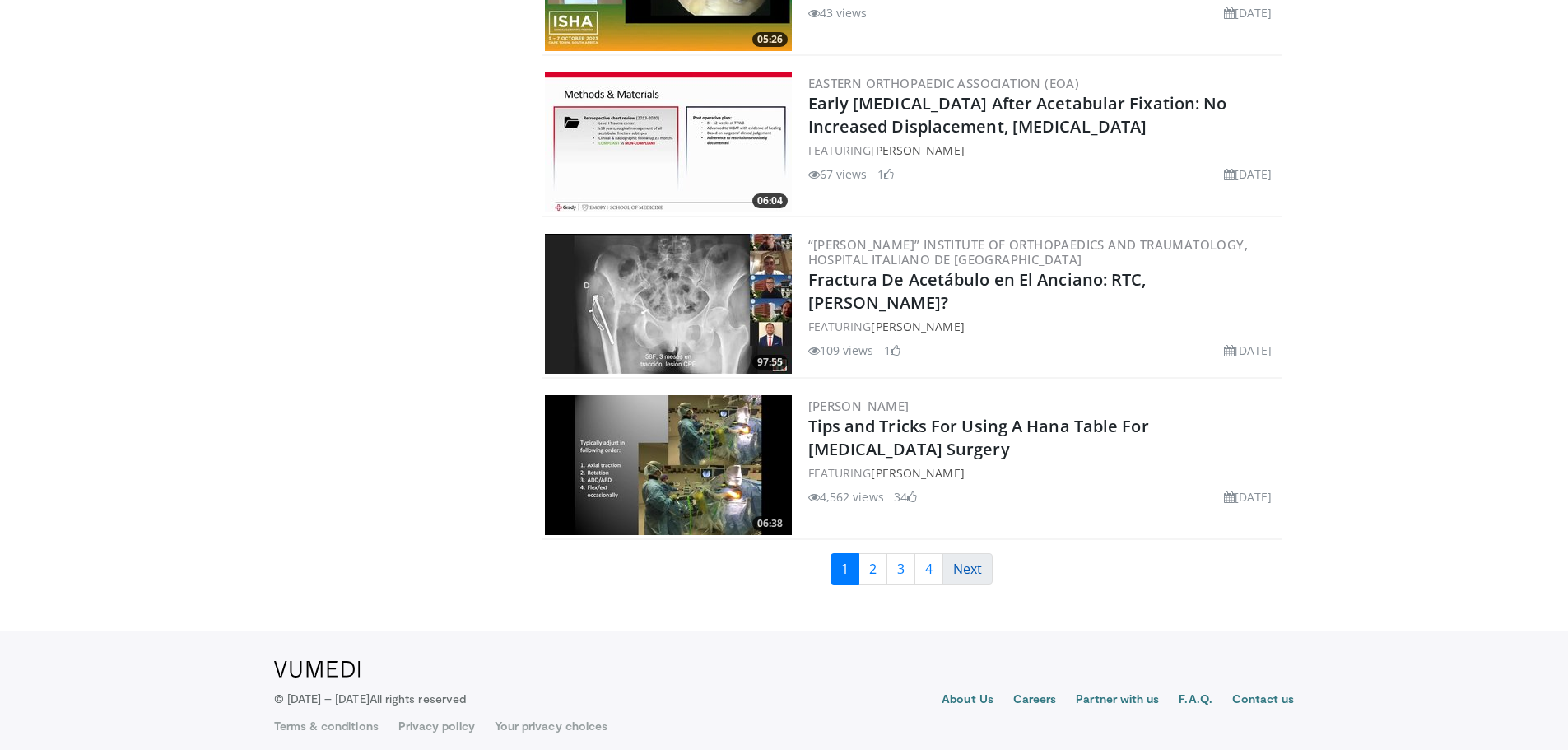
click at [957, 554] on link "Next" at bounding box center [967, 569] width 51 height 32
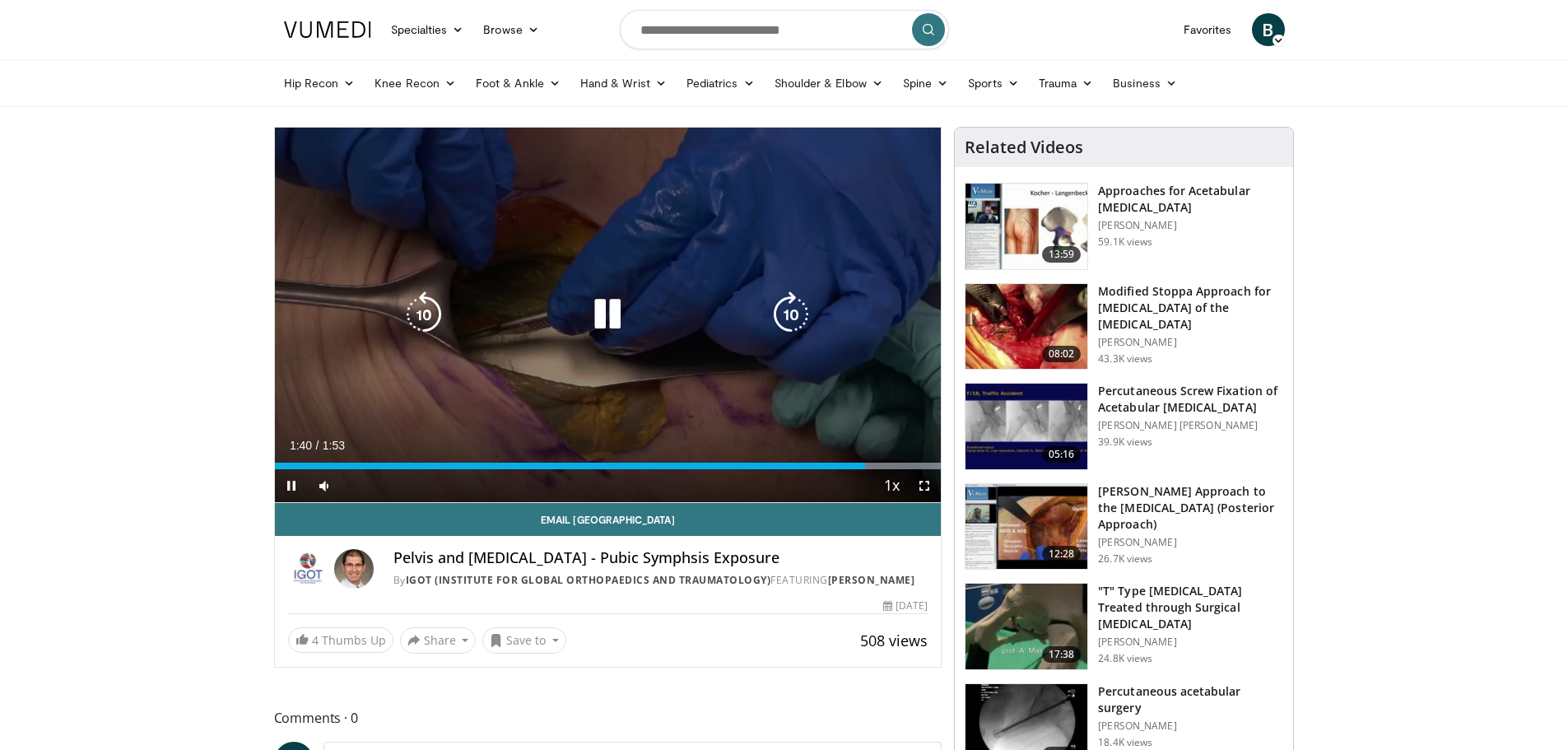
click at [601, 304] on icon "Video Player" at bounding box center [607, 314] width 47 height 47
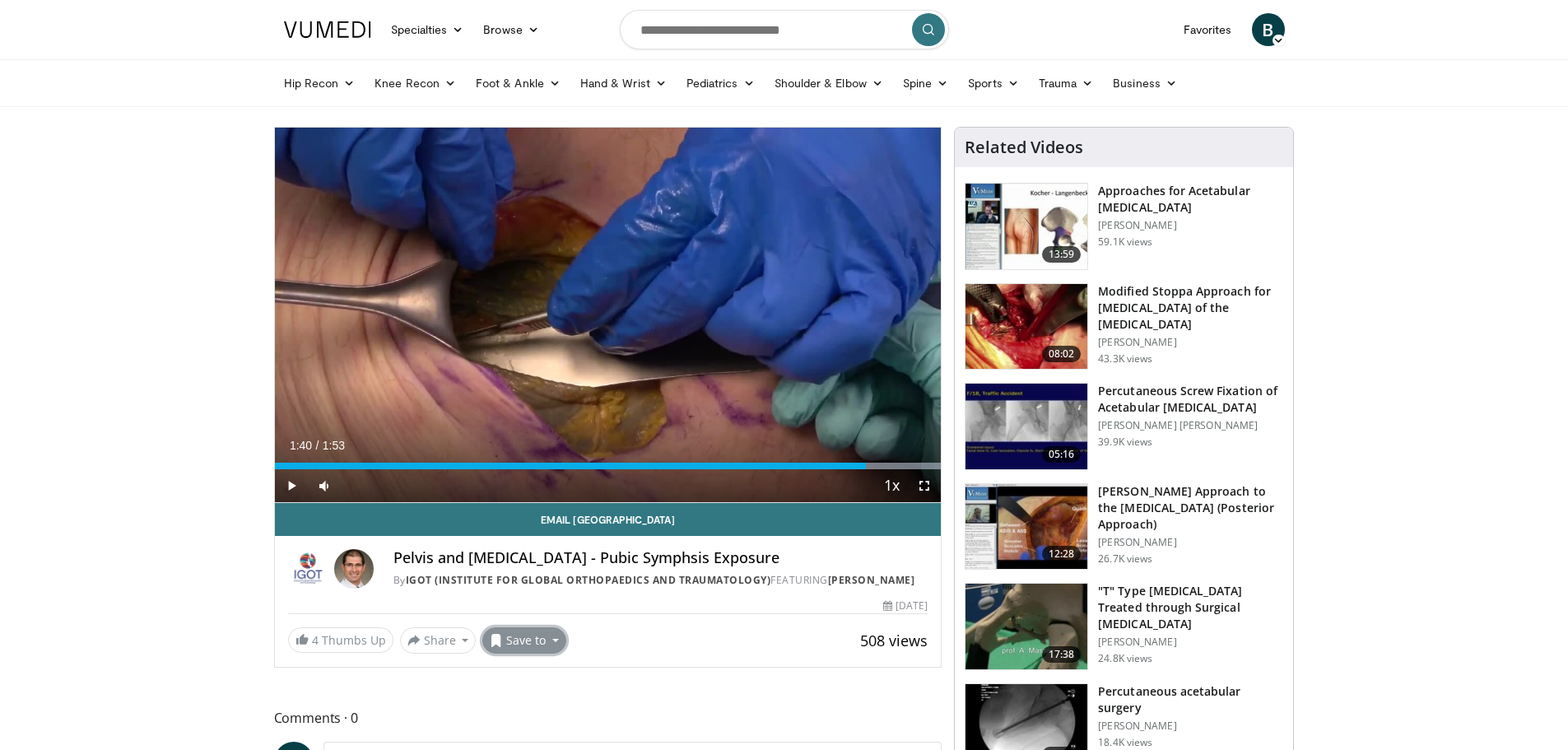
click at [513, 635] on button "Save to" at bounding box center [524, 640] width 84 height 27
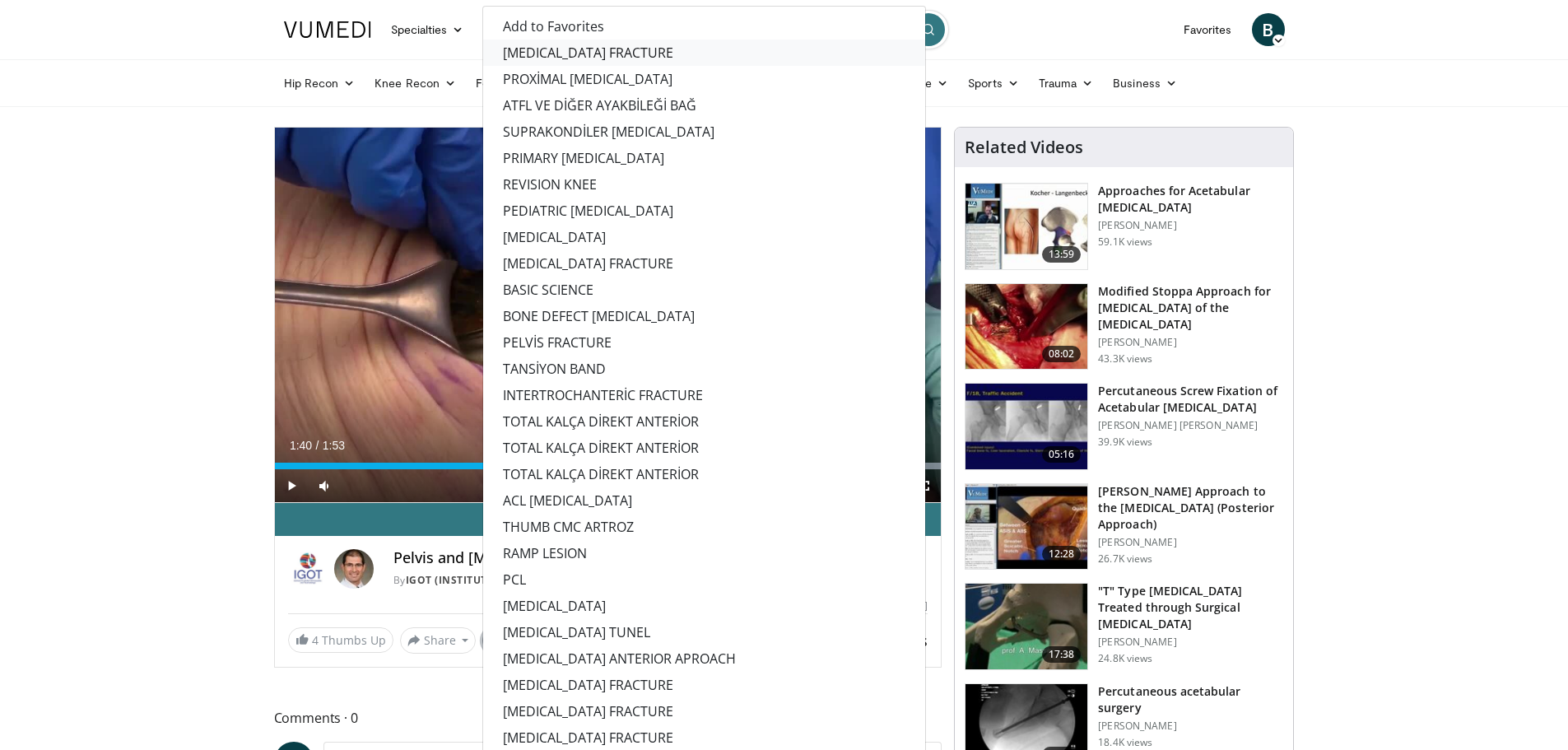
click at [600, 48] on link "[MEDICAL_DATA] FRACTURE" at bounding box center [704, 53] width 442 height 27
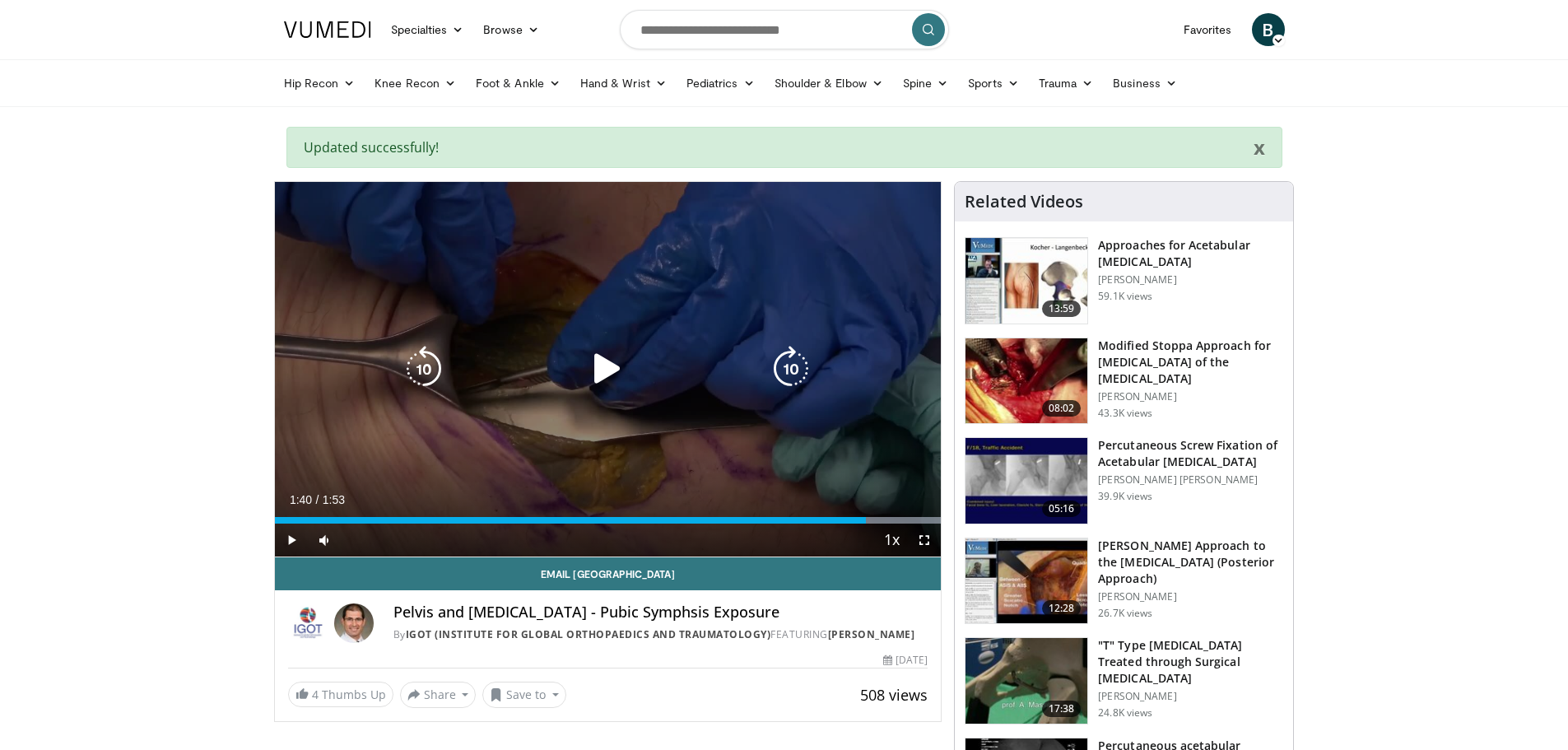
click at [569, 275] on div "10 seconds Tap to unmute" at bounding box center [608, 370] width 667 height 375
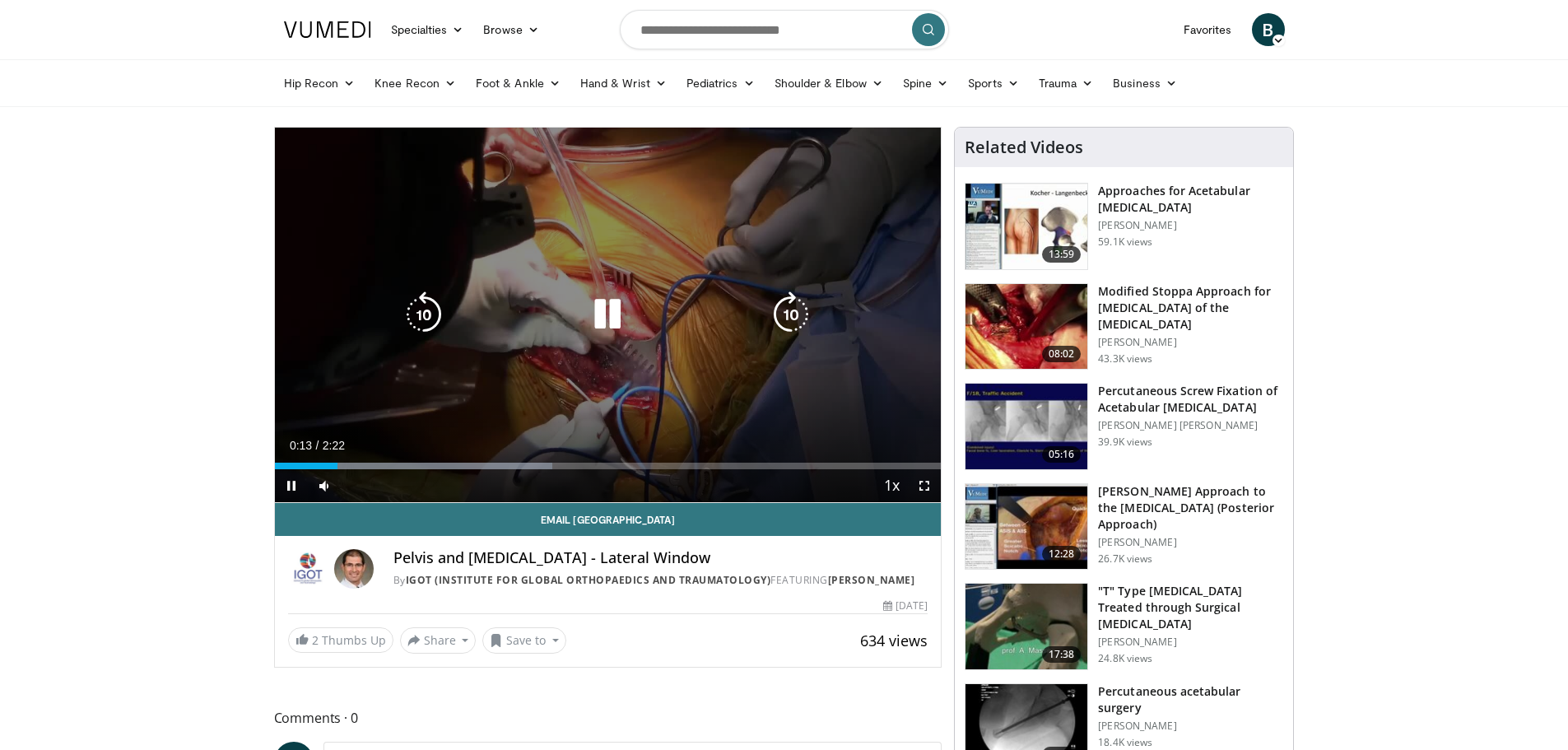
click at [796, 299] on icon "Video Player" at bounding box center [790, 314] width 47 height 47
click at [796, 301] on icon "Video Player" at bounding box center [790, 314] width 47 height 47
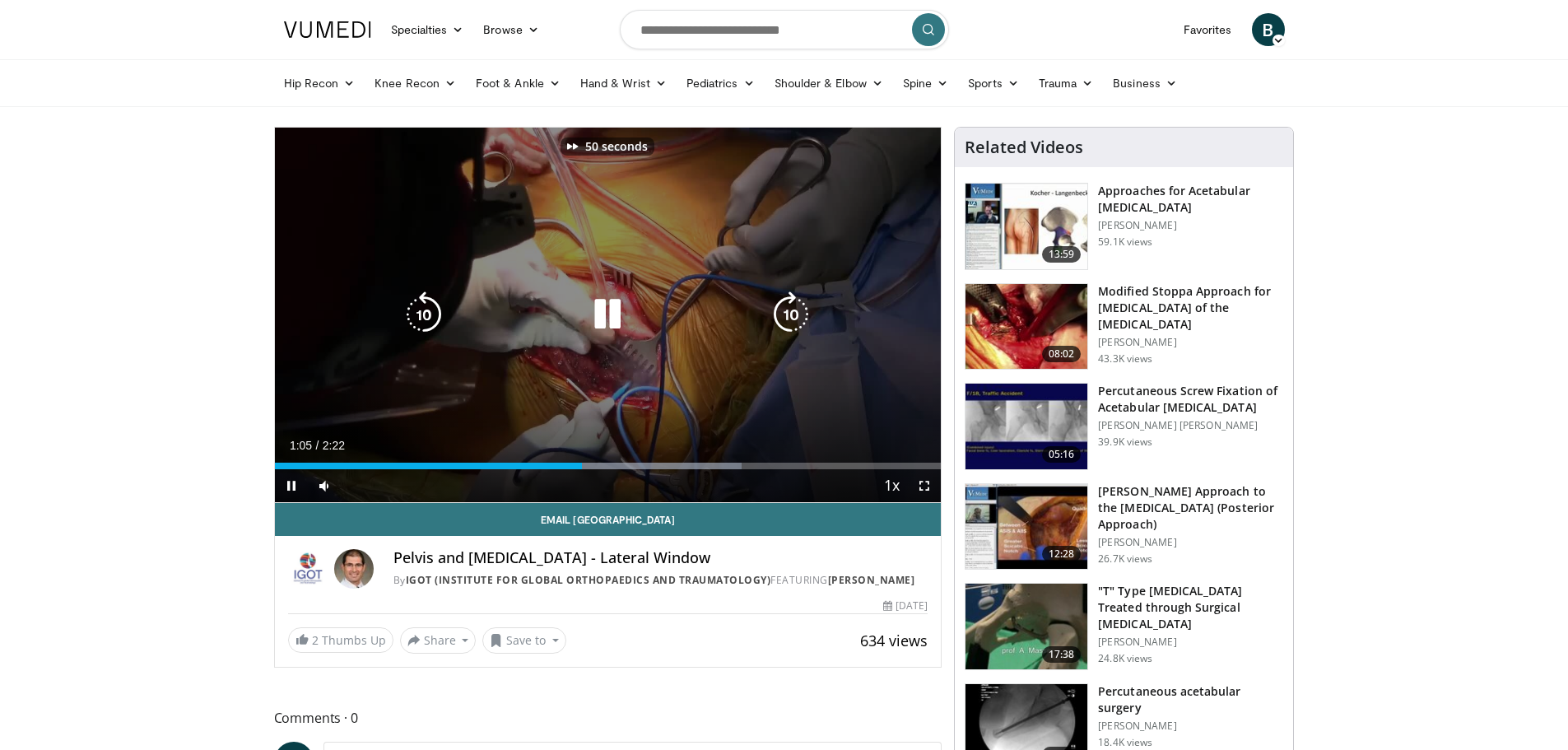
click at [796, 301] on icon "Video Player" at bounding box center [790, 314] width 47 height 47
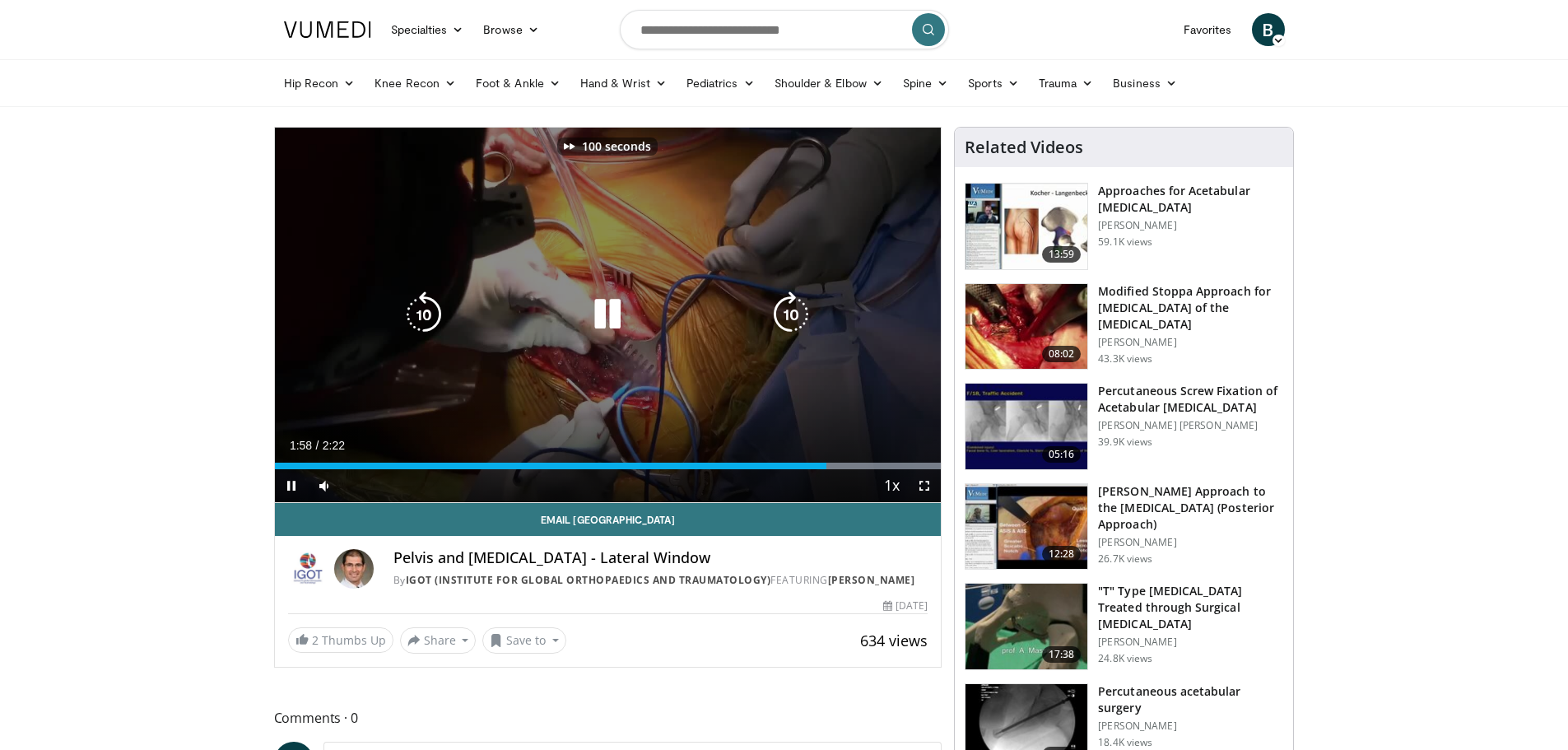
click at [796, 301] on icon "Video Player" at bounding box center [790, 314] width 47 height 47
click at [772, 299] on icon "Video Player" at bounding box center [790, 314] width 47 height 47
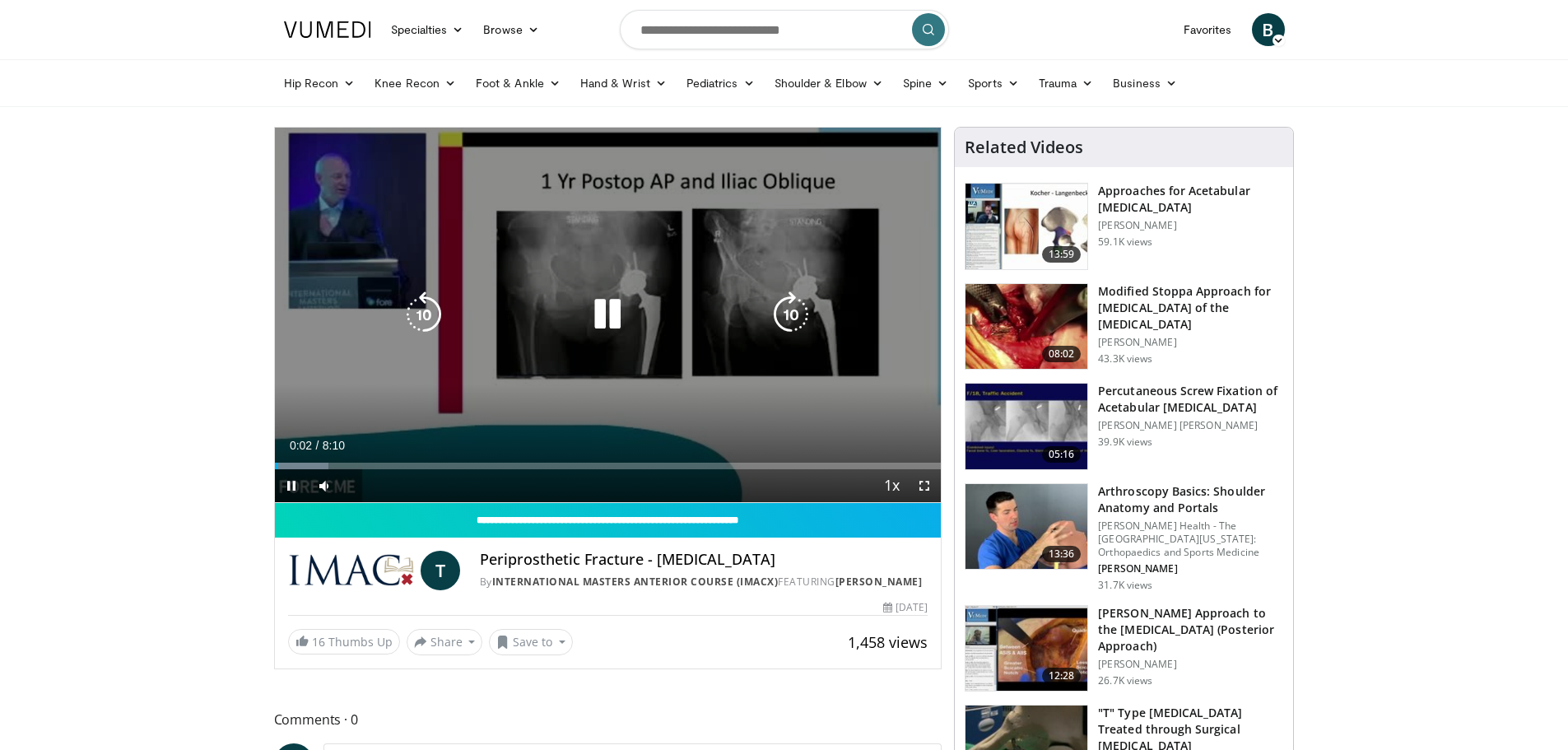
click at [793, 304] on icon "Video Player" at bounding box center [790, 314] width 47 height 47
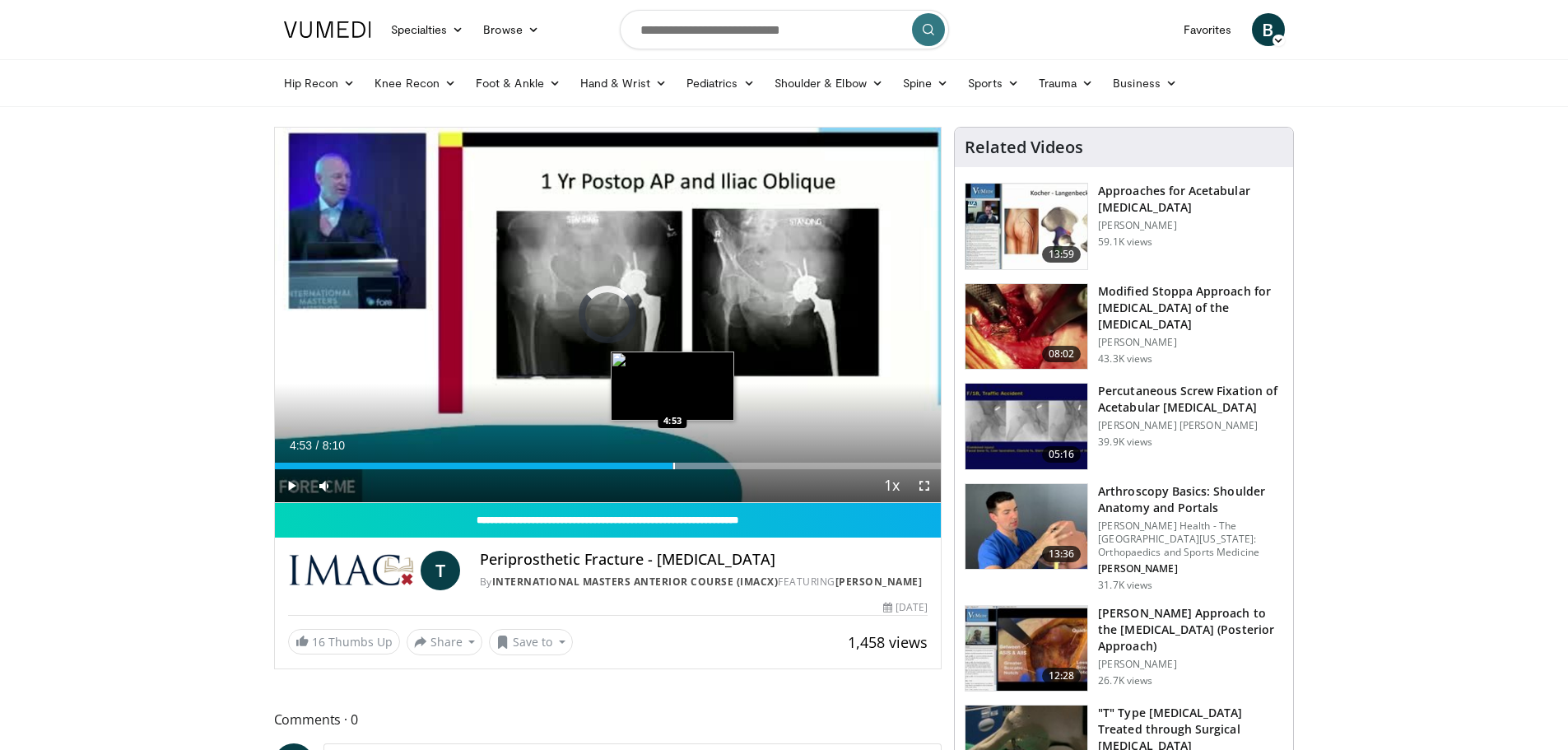
click at [674, 463] on div "Progress Bar" at bounding box center [675, 466] width 2 height 7
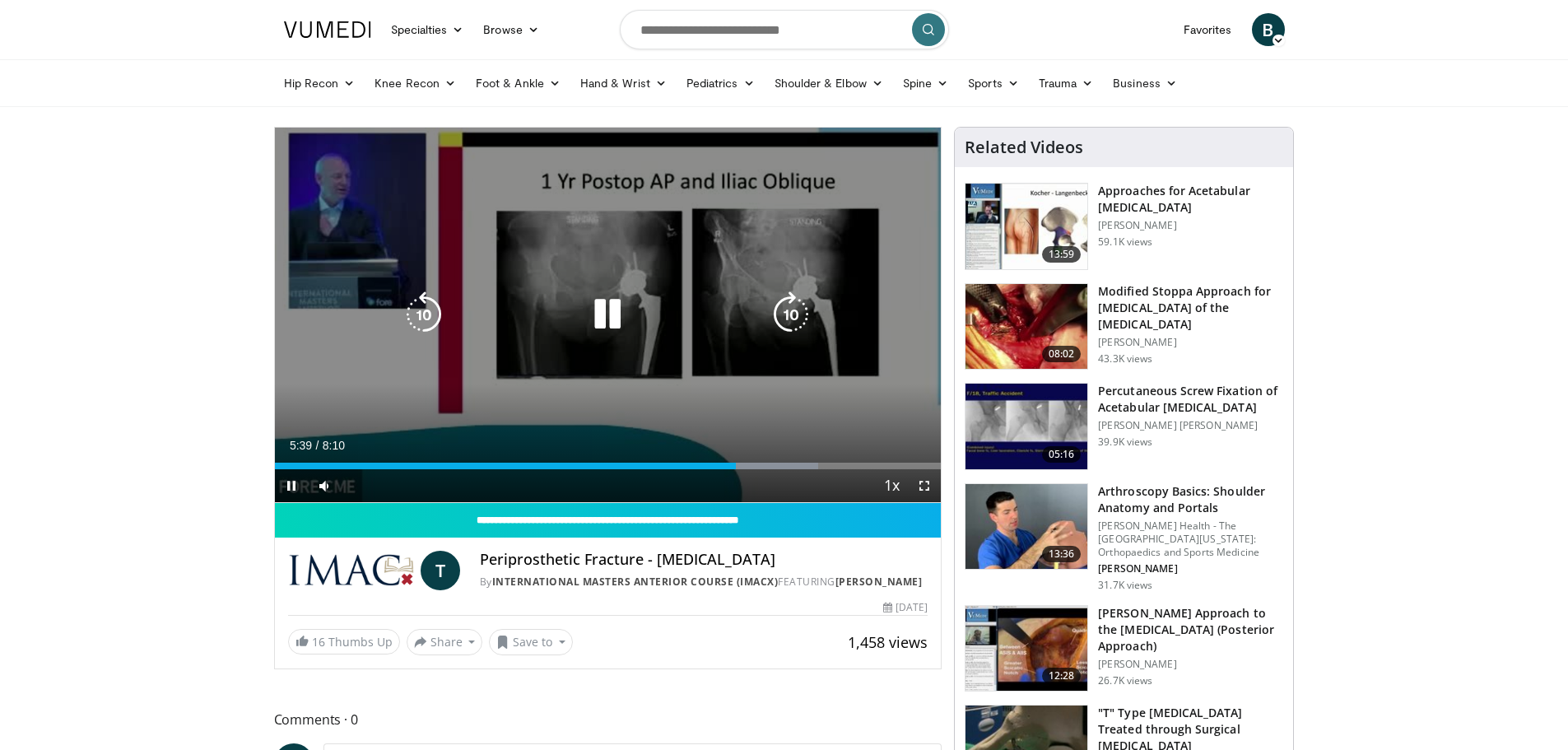
click at [751, 386] on div "40 seconds Tap to unmute" at bounding box center [608, 315] width 667 height 375
click at [597, 315] on icon "Video Player" at bounding box center [607, 314] width 47 height 47
click at [604, 316] on icon "Video Player" at bounding box center [607, 314] width 47 height 47
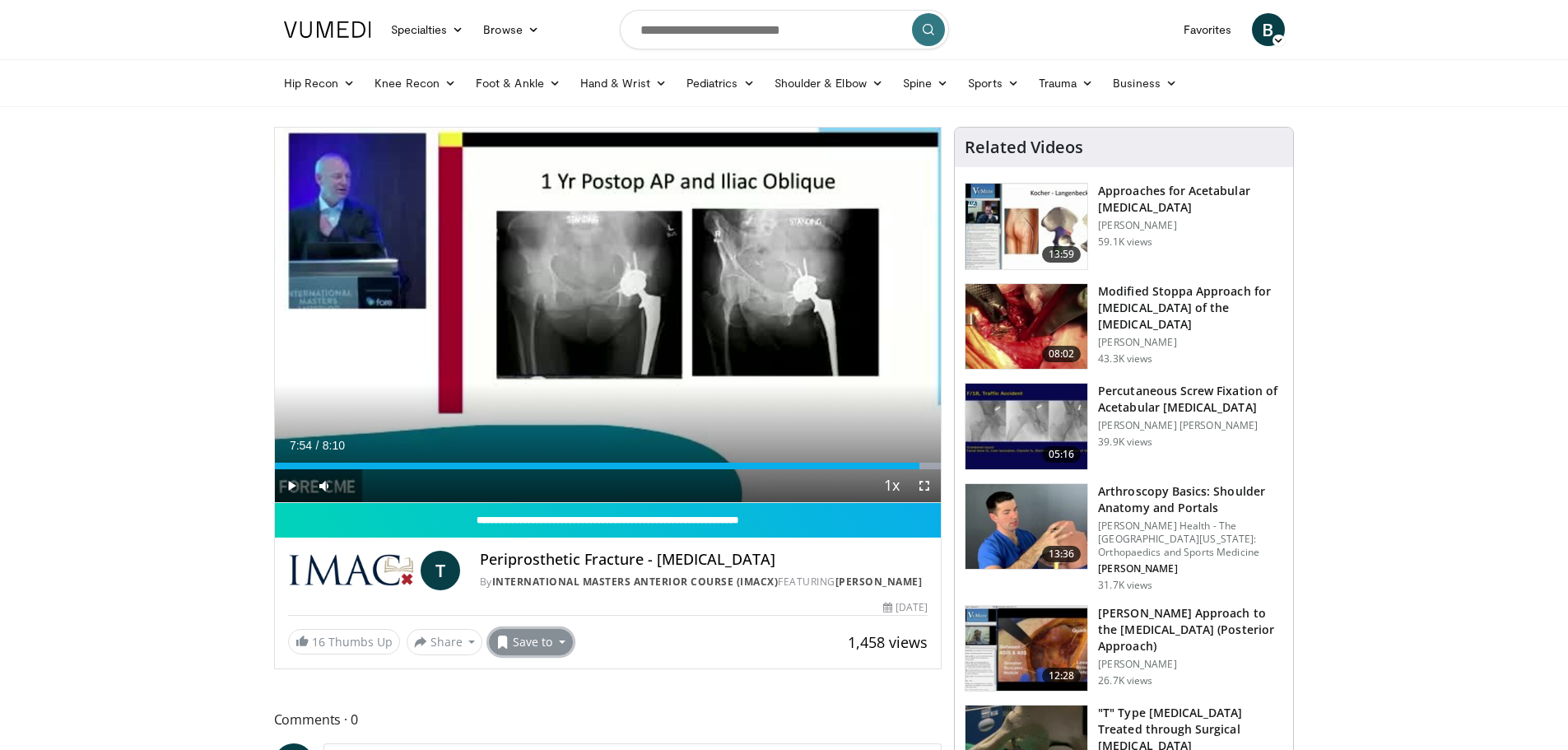
click at [550, 639] on button "Save to" at bounding box center [531, 642] width 84 height 27
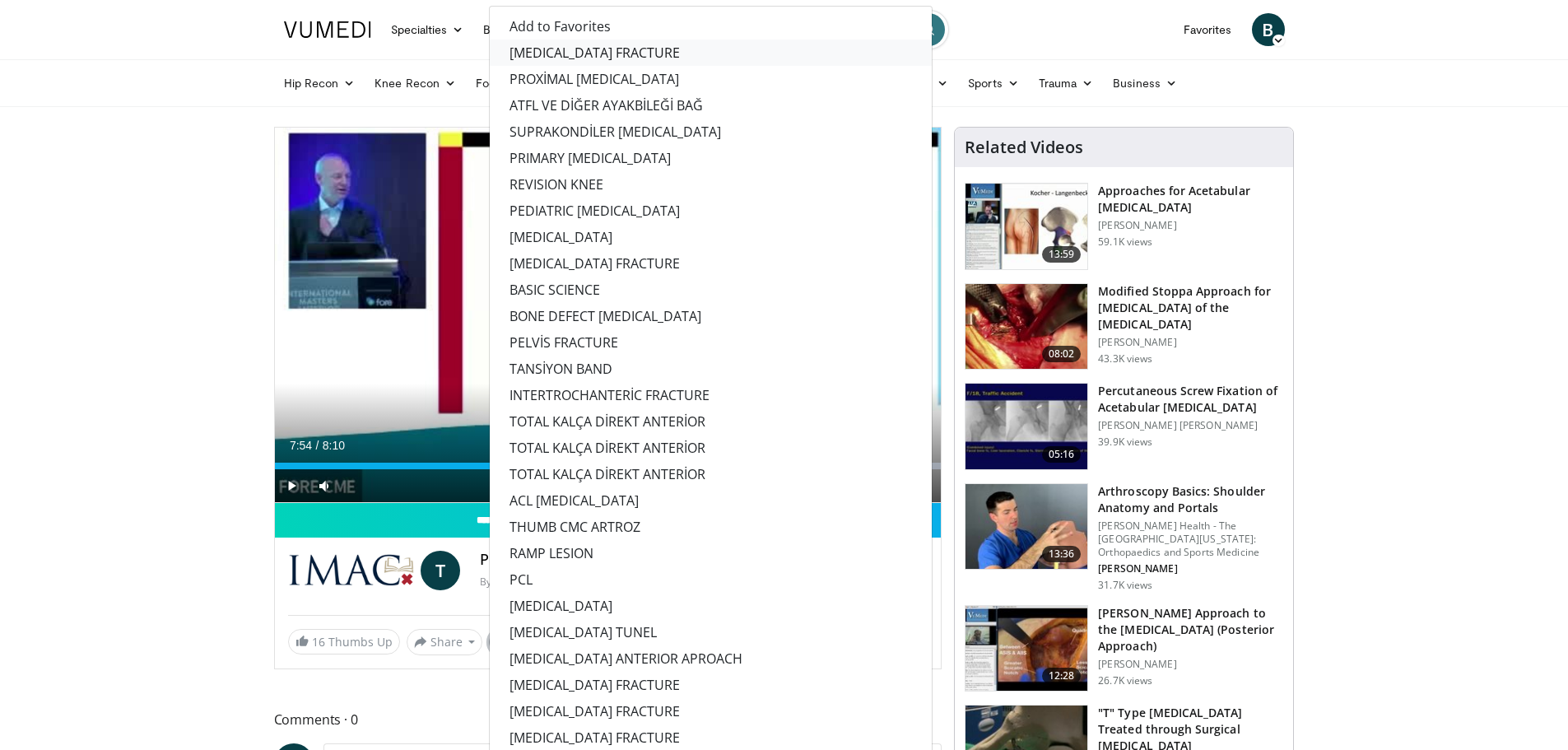
click at [587, 52] on link "ACETABULUM FRACTURE" at bounding box center [710, 53] width 442 height 27
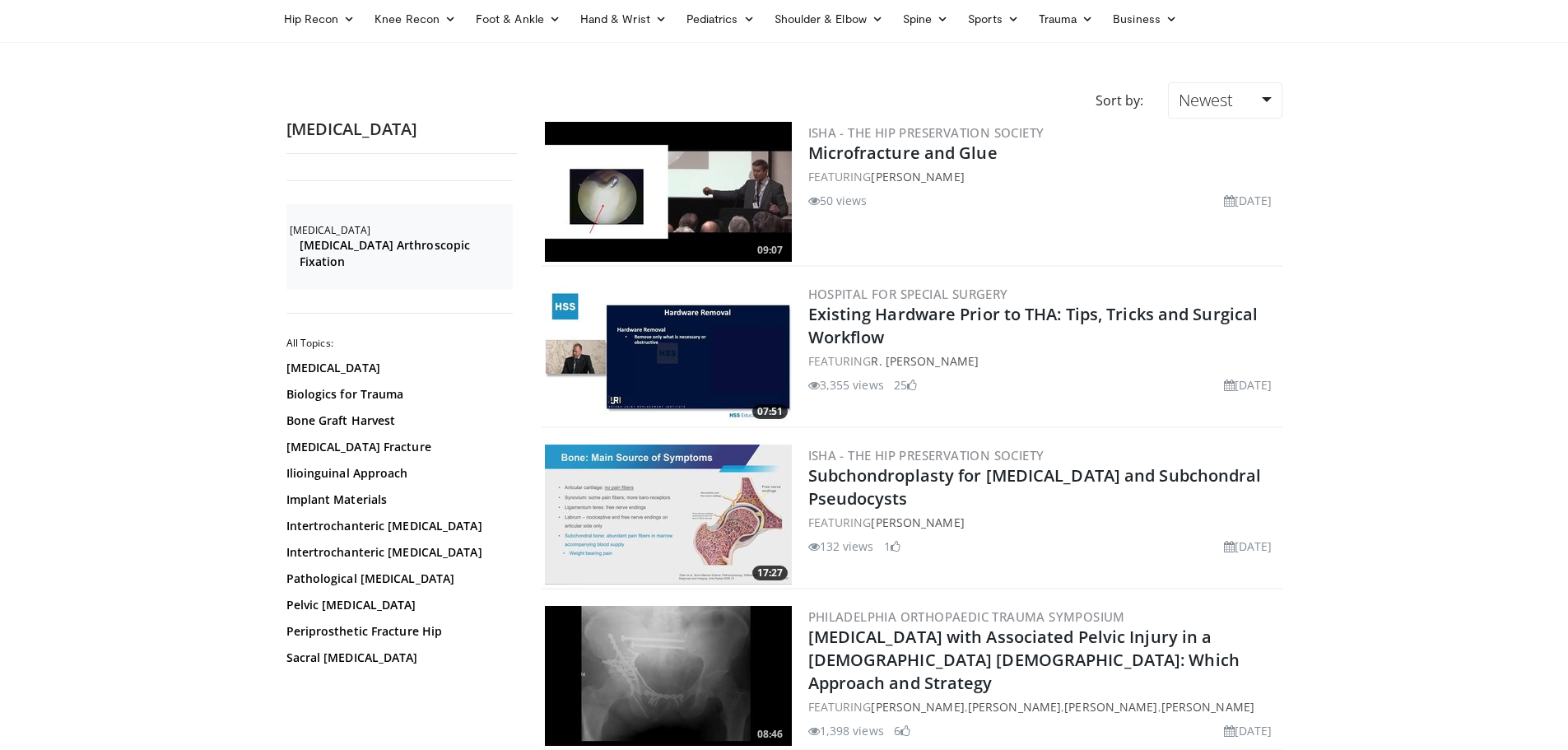
scroll to position [164, 0]
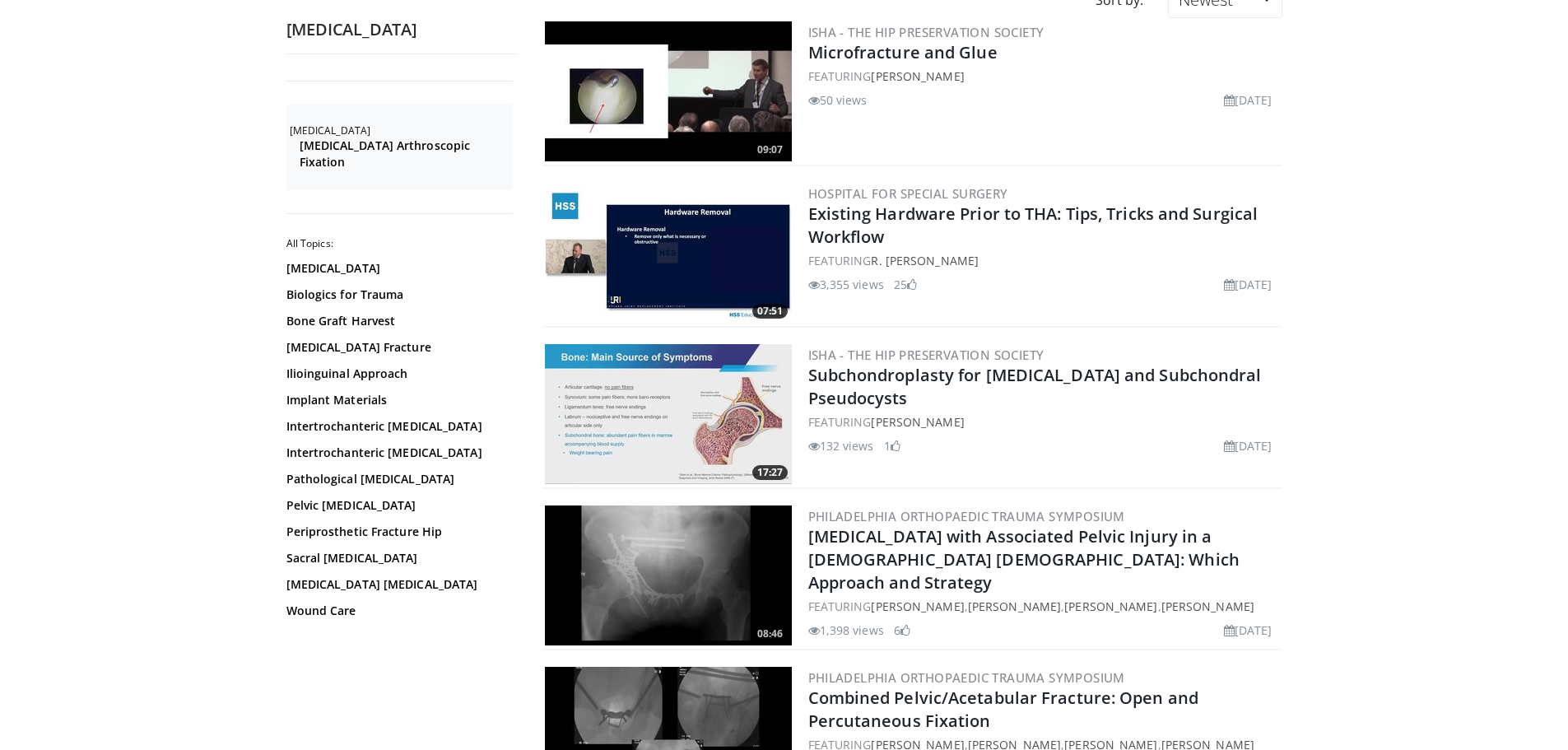
click at [653, 230] on img at bounding box center [668, 252] width 247 height 140
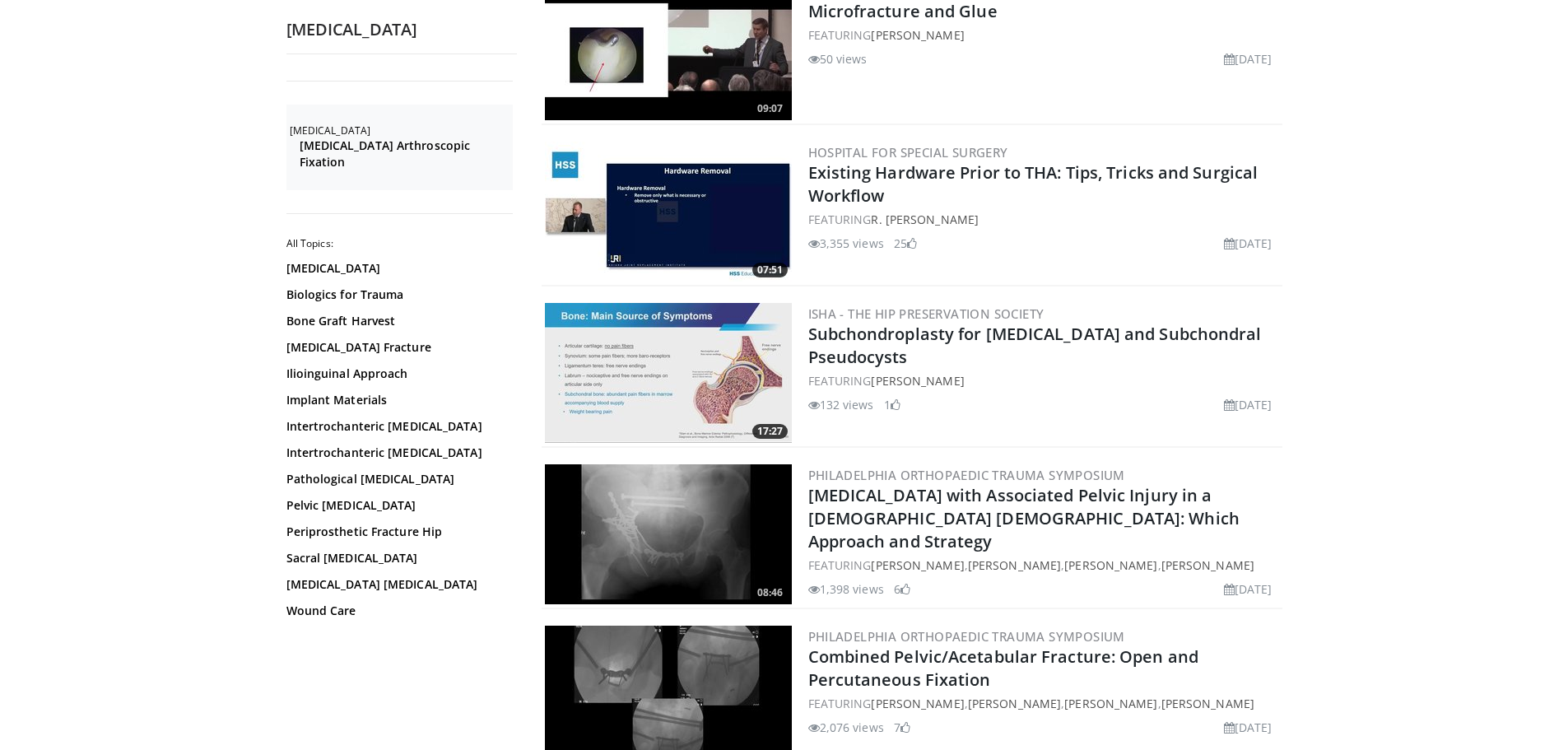
scroll to position [247, 0]
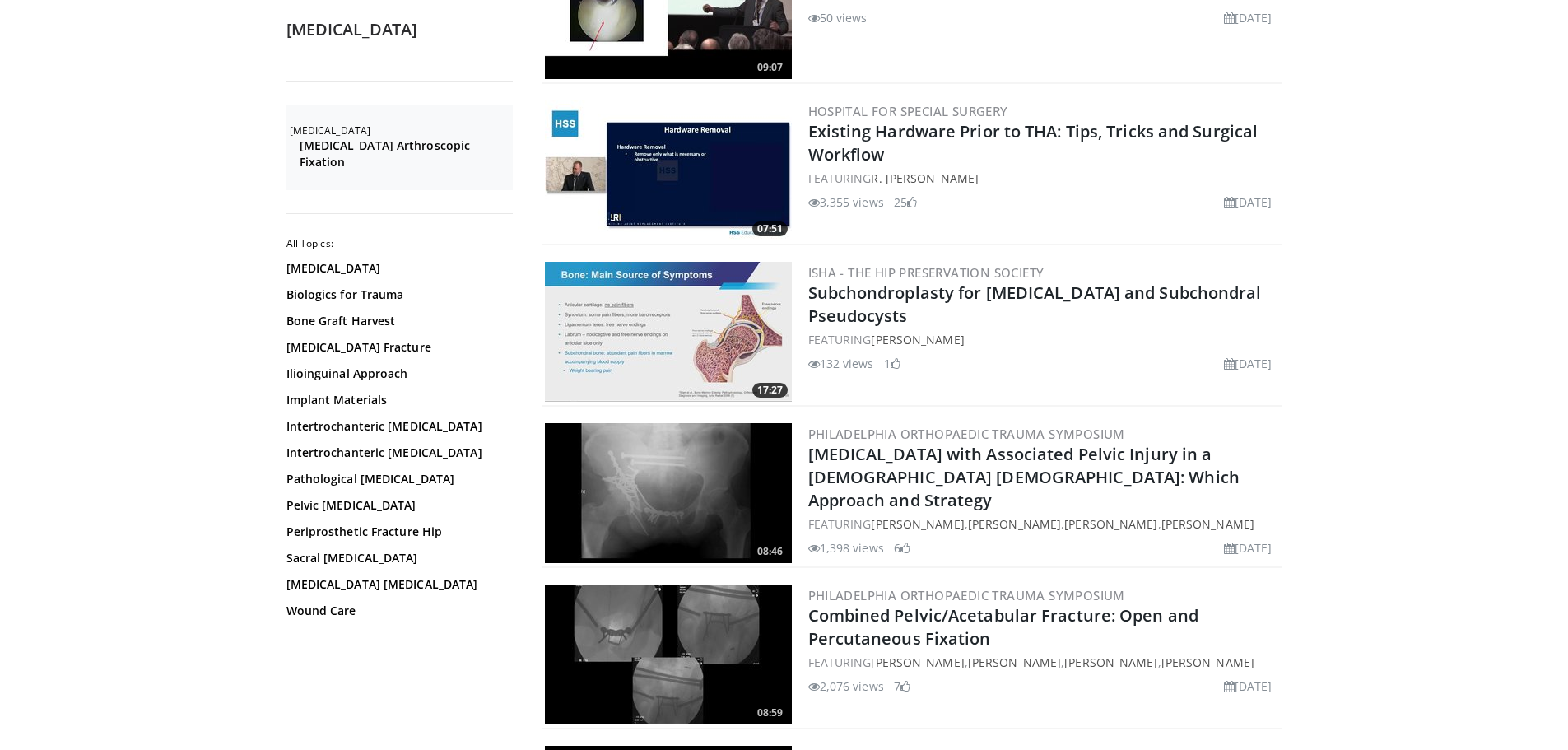
click at [696, 319] on img at bounding box center [668, 331] width 247 height 140
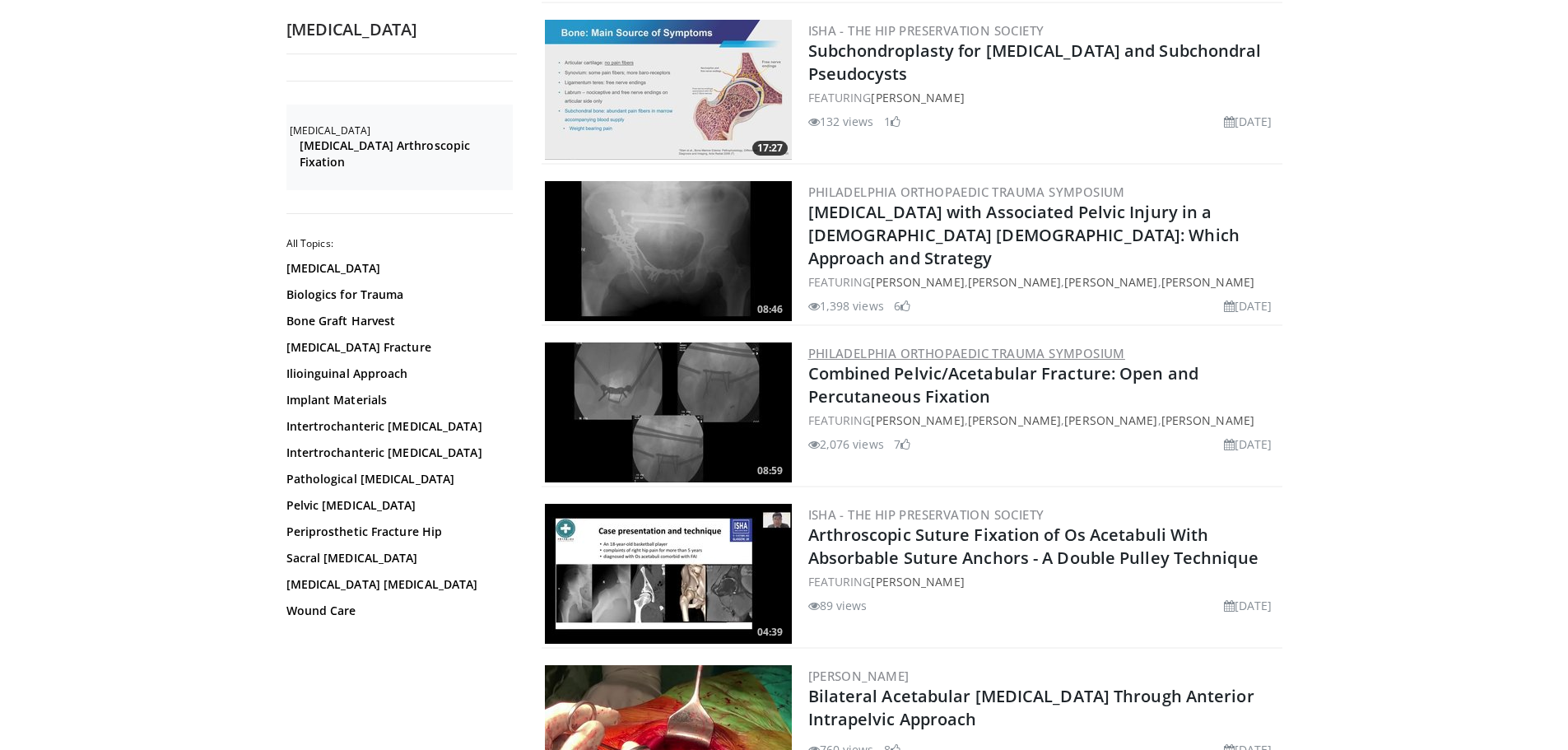
scroll to position [494, 0]
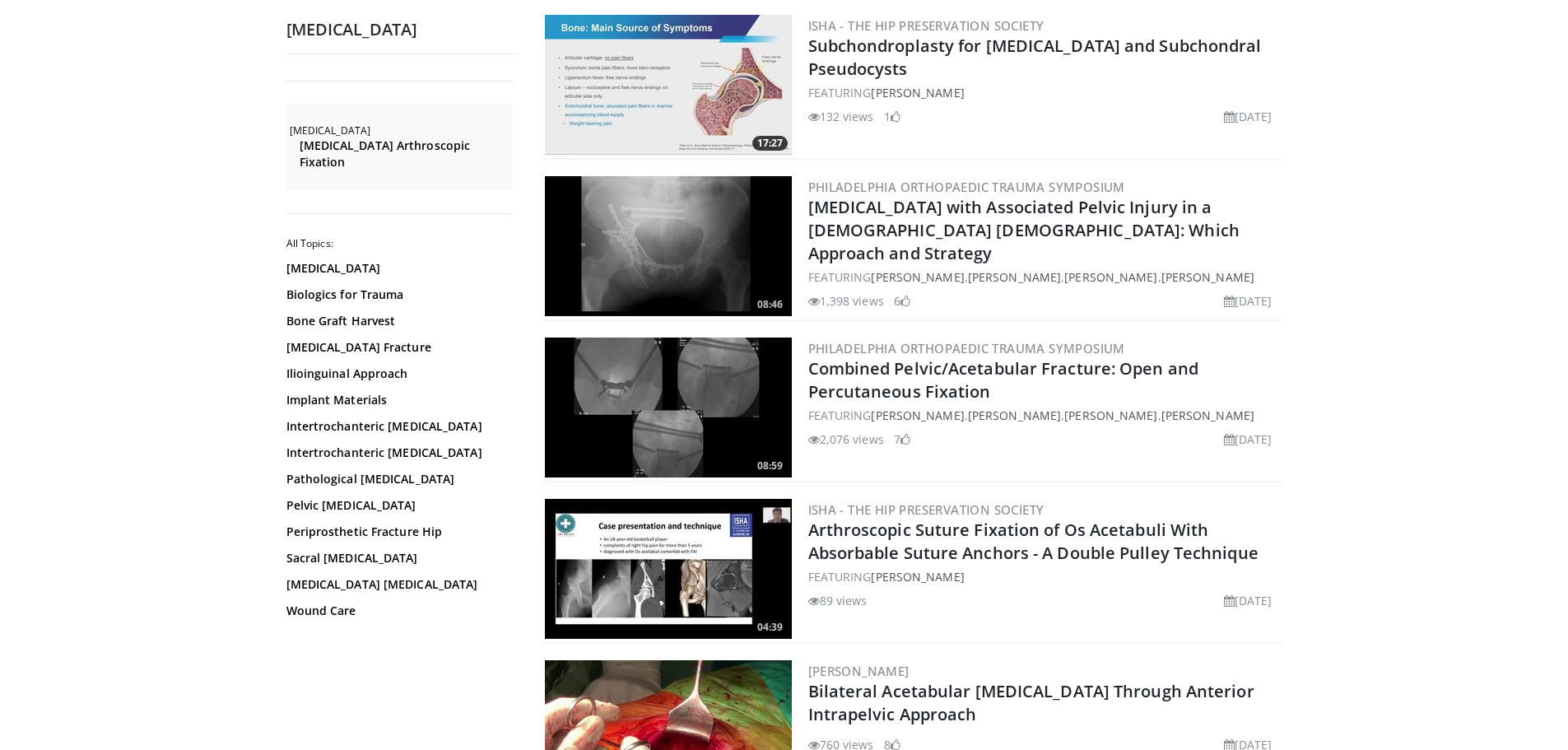
click at [679, 213] on img at bounding box center [668, 246] width 247 height 140
click at [681, 387] on img at bounding box center [668, 407] width 247 height 140
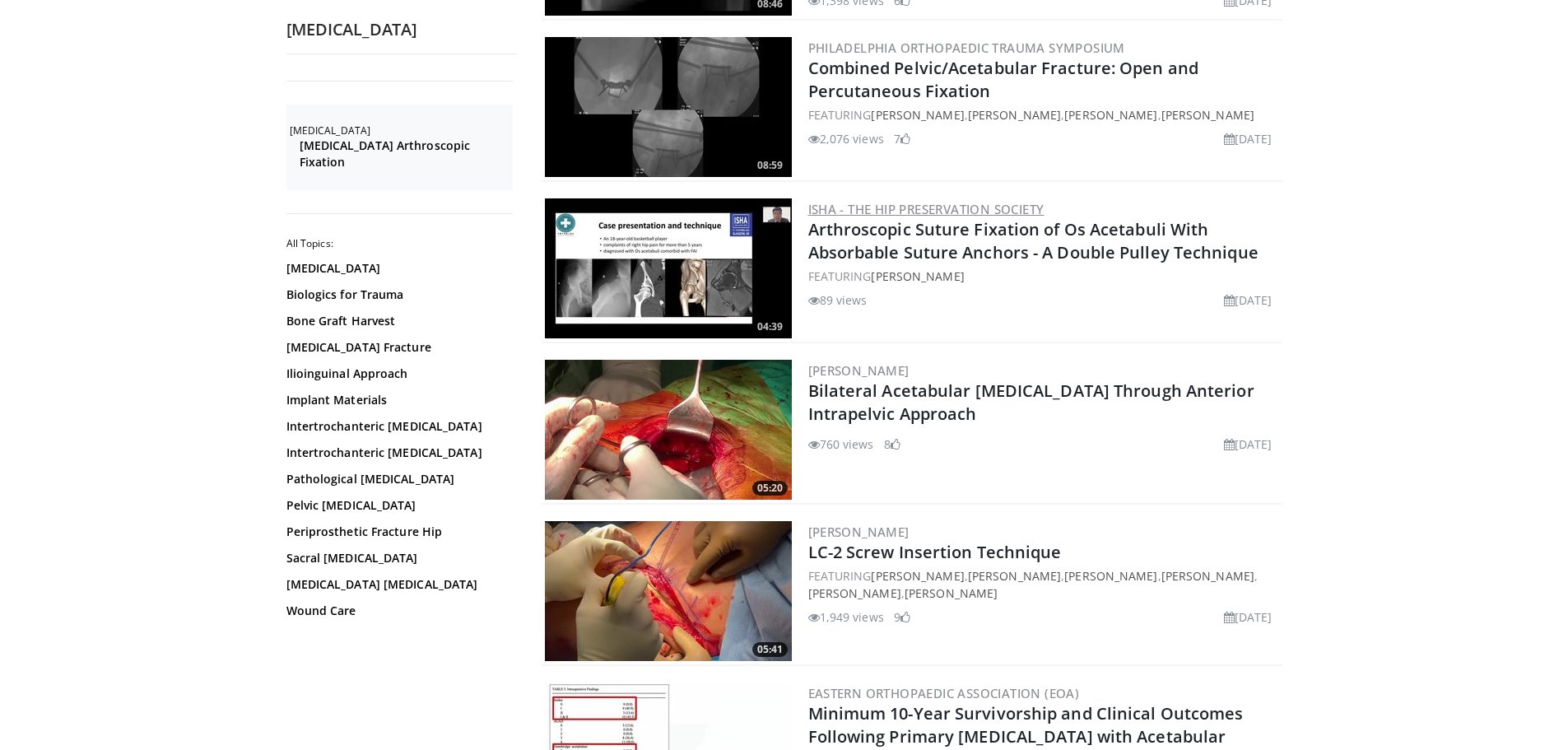
scroll to position [823, 0]
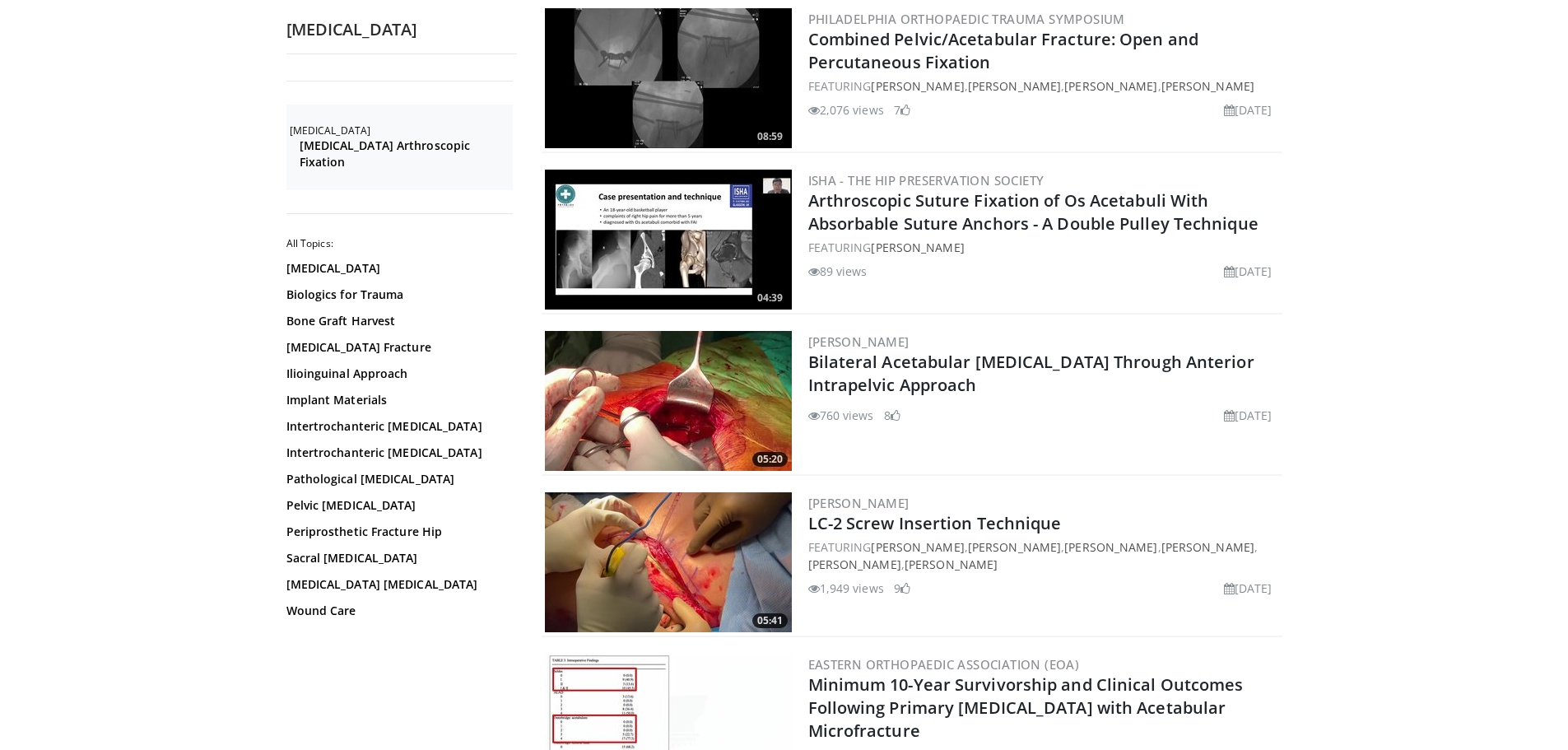
click at [638, 349] on img at bounding box center [668, 400] width 247 height 140
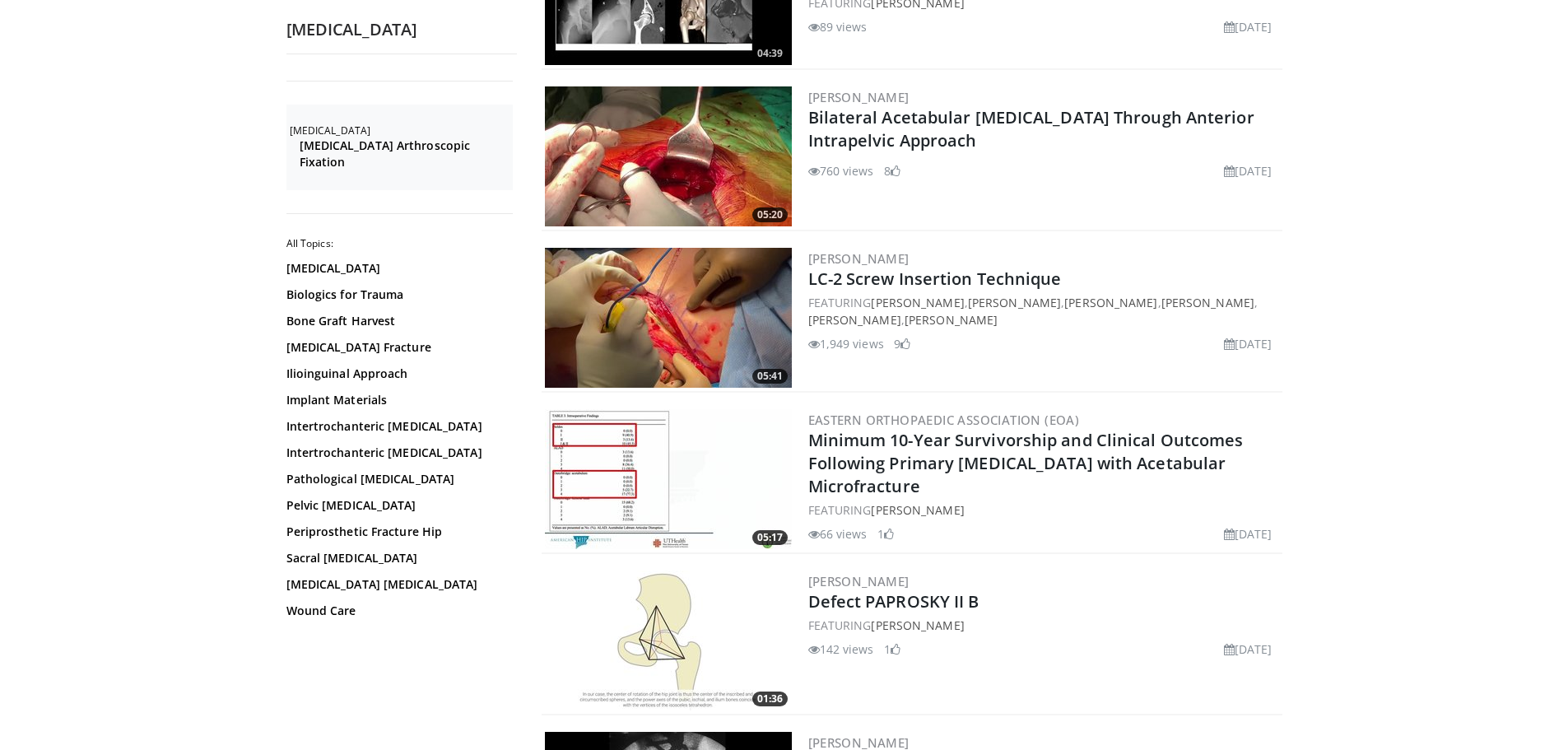
scroll to position [1152, 0]
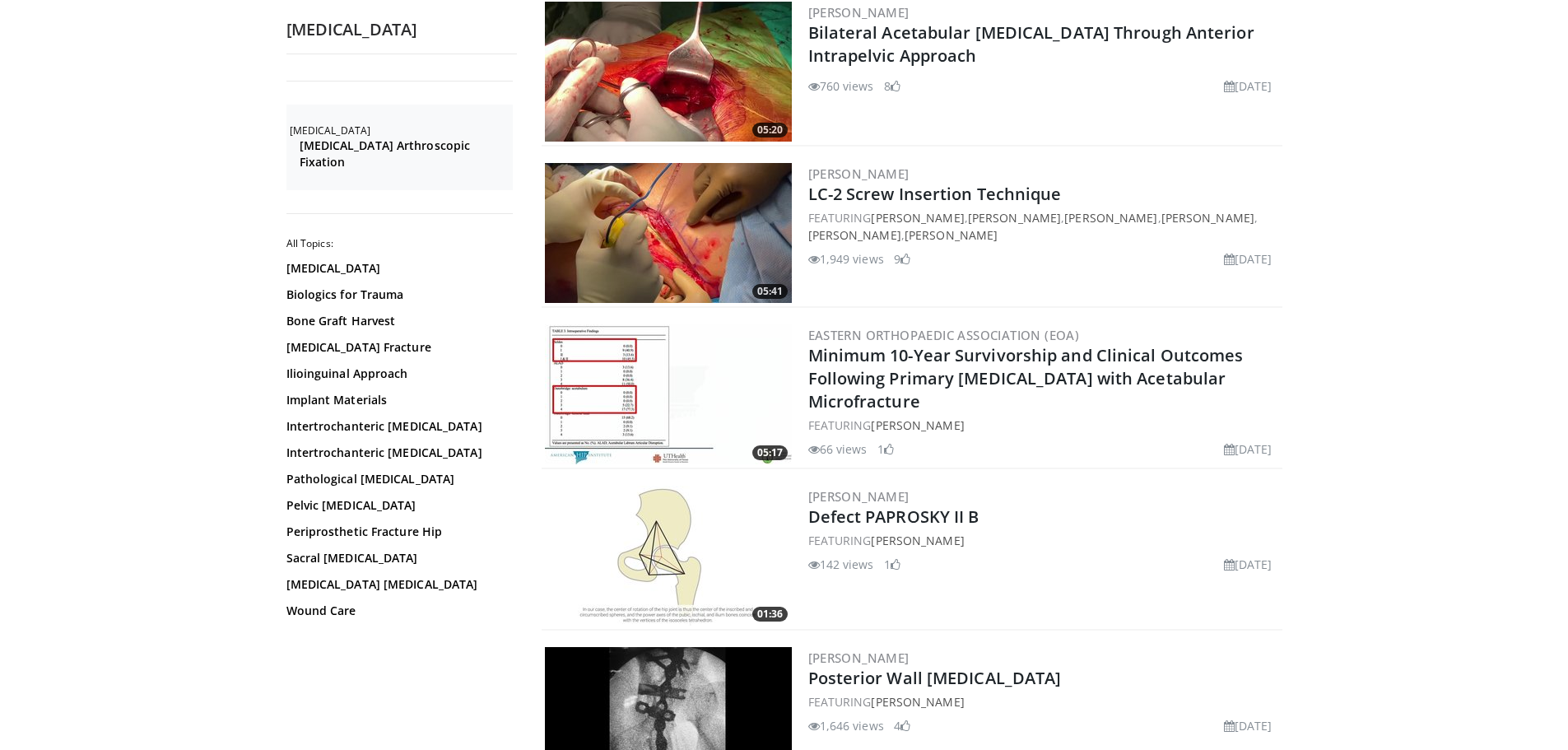
click at [728, 215] on img at bounding box center [668, 233] width 247 height 140
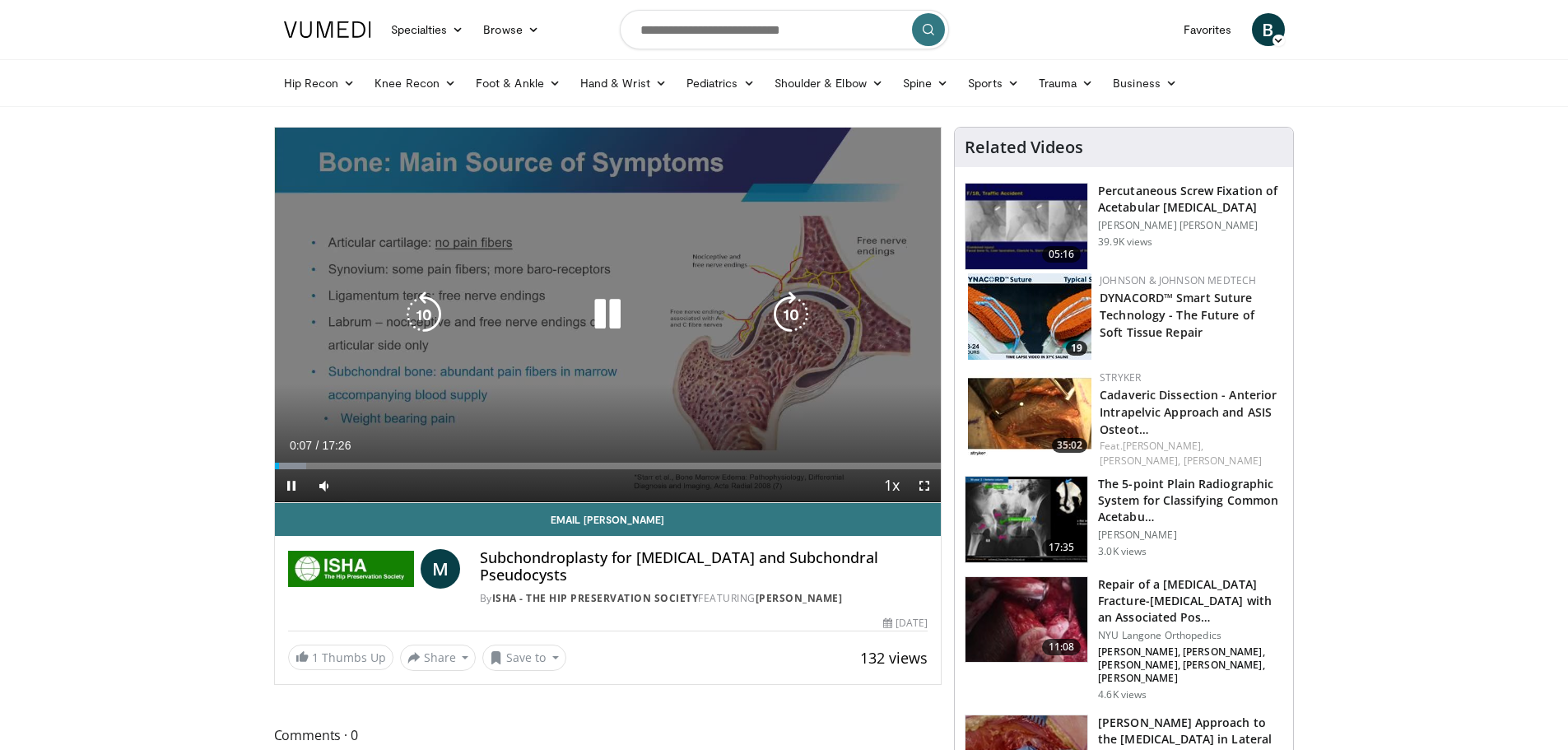
click at [788, 306] on icon "Video Player" at bounding box center [790, 314] width 47 height 47
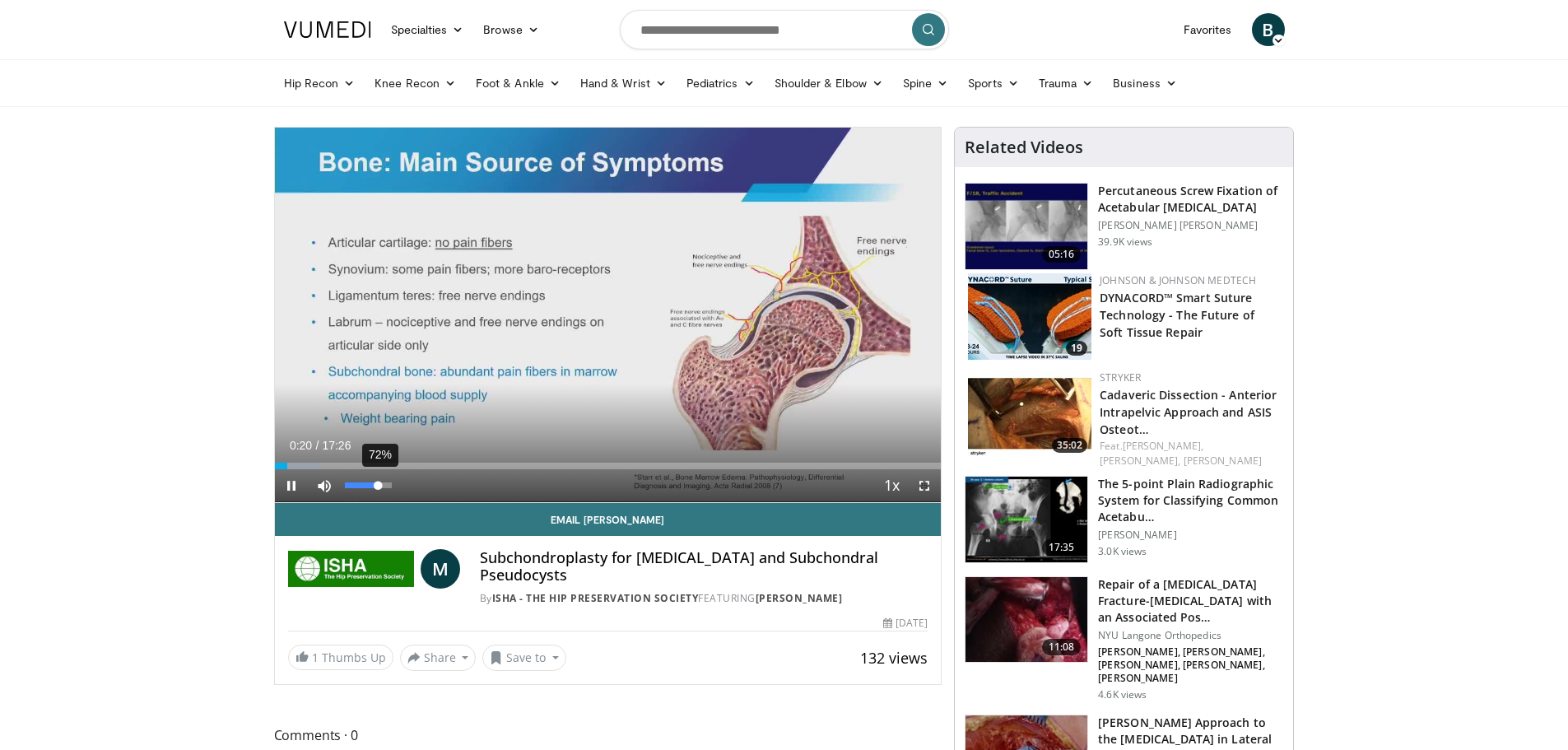
click at [378, 482] on div "72%" at bounding box center [367, 485] width 47 height 6
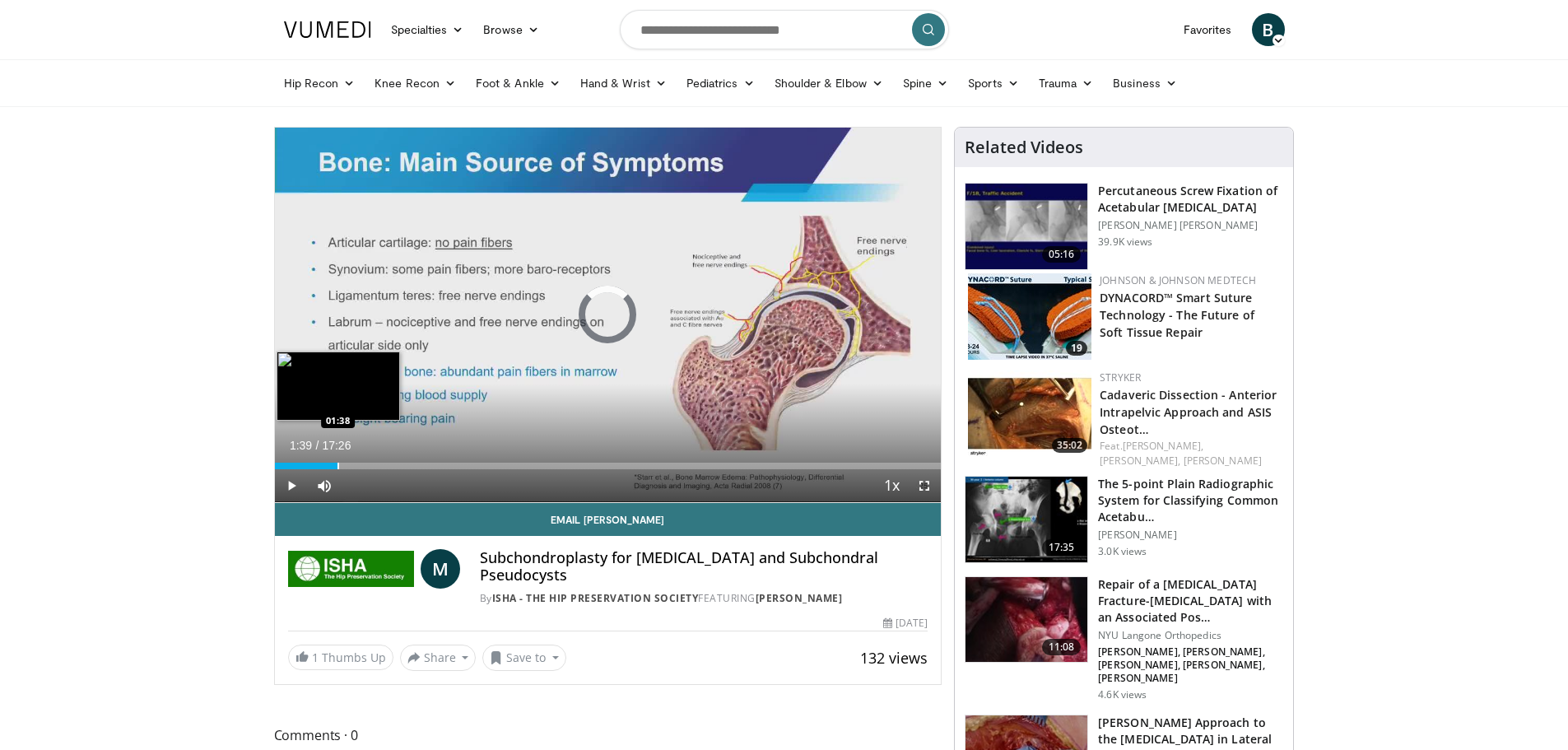
click at [338, 465] on div "Progress Bar" at bounding box center [339, 466] width 2 height 7
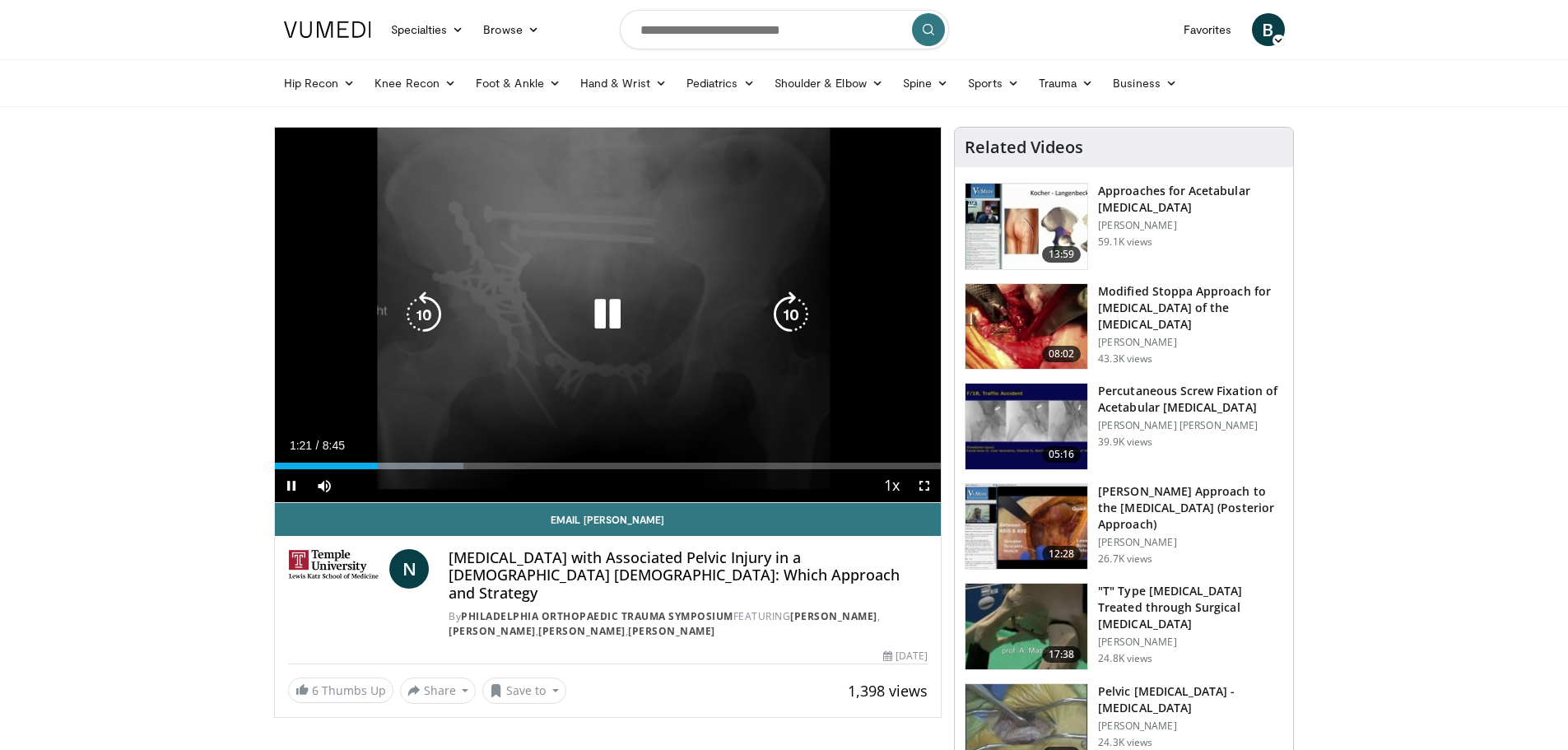
click at [777, 304] on icon "Video Player" at bounding box center [790, 314] width 47 height 47
click at [614, 308] on icon "Video Player" at bounding box center [607, 314] width 47 height 47
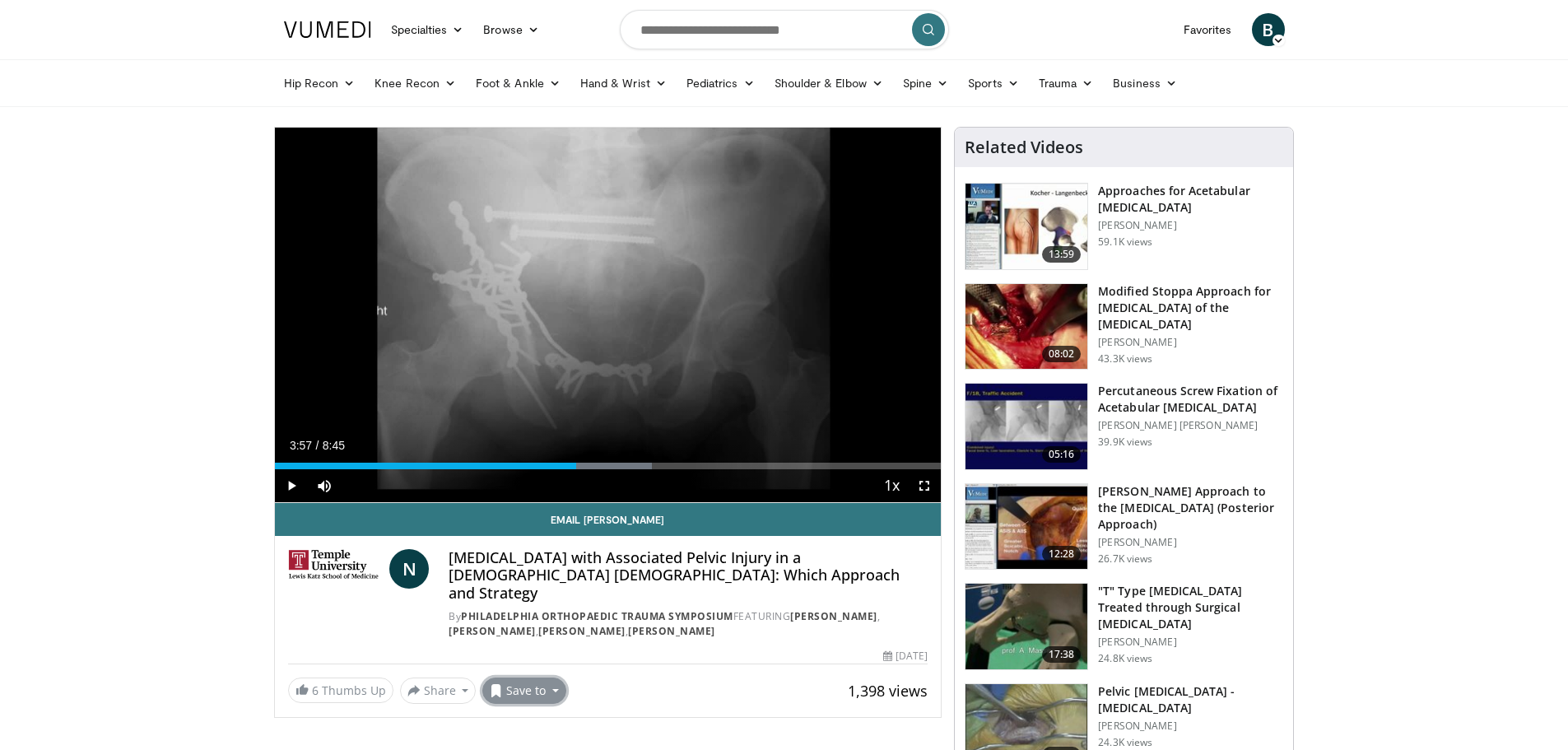
click at [555, 678] on button "Save to" at bounding box center [524, 691] width 84 height 27
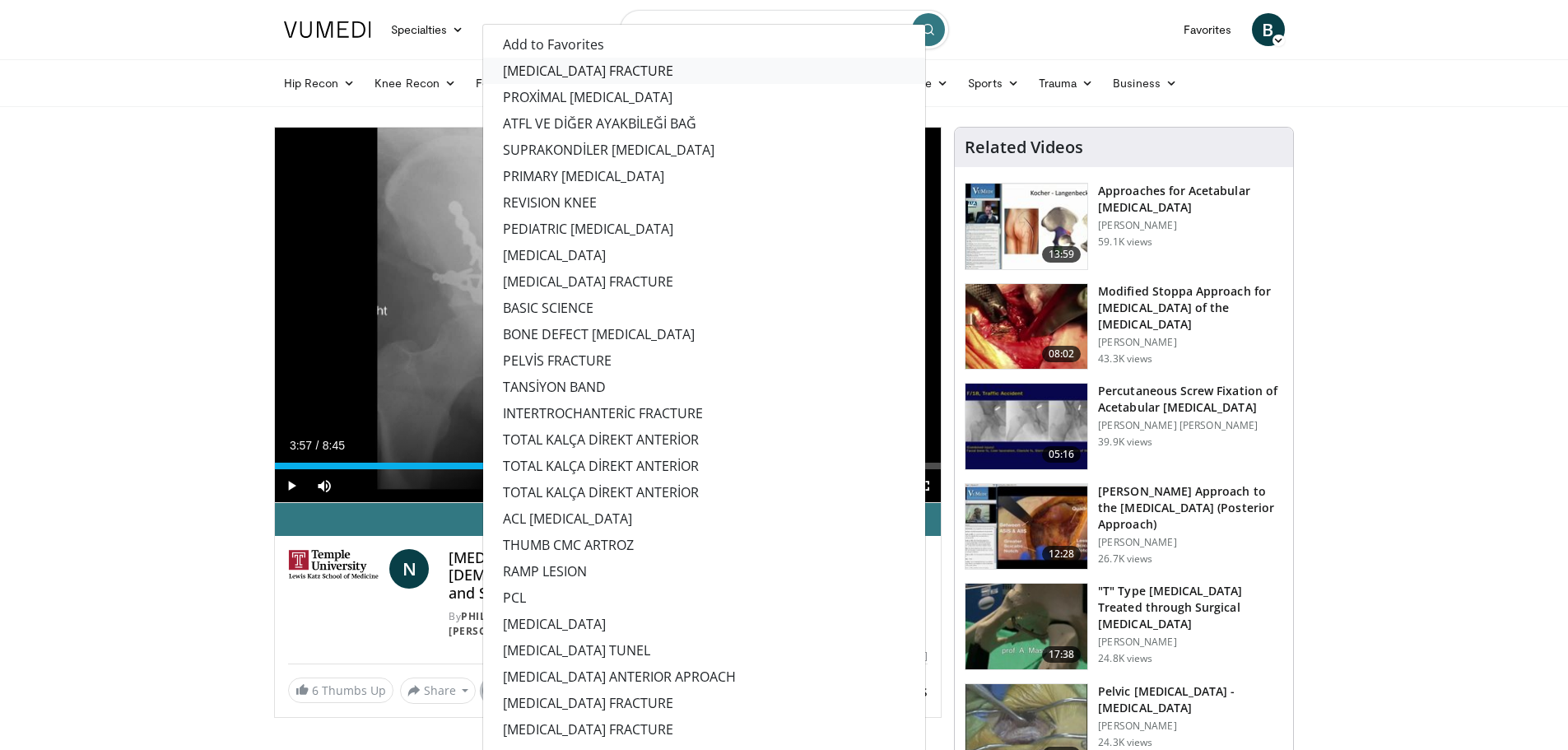
click at [575, 57] on link "[MEDICAL_DATA] FRACTURE" at bounding box center [704, 70] width 442 height 27
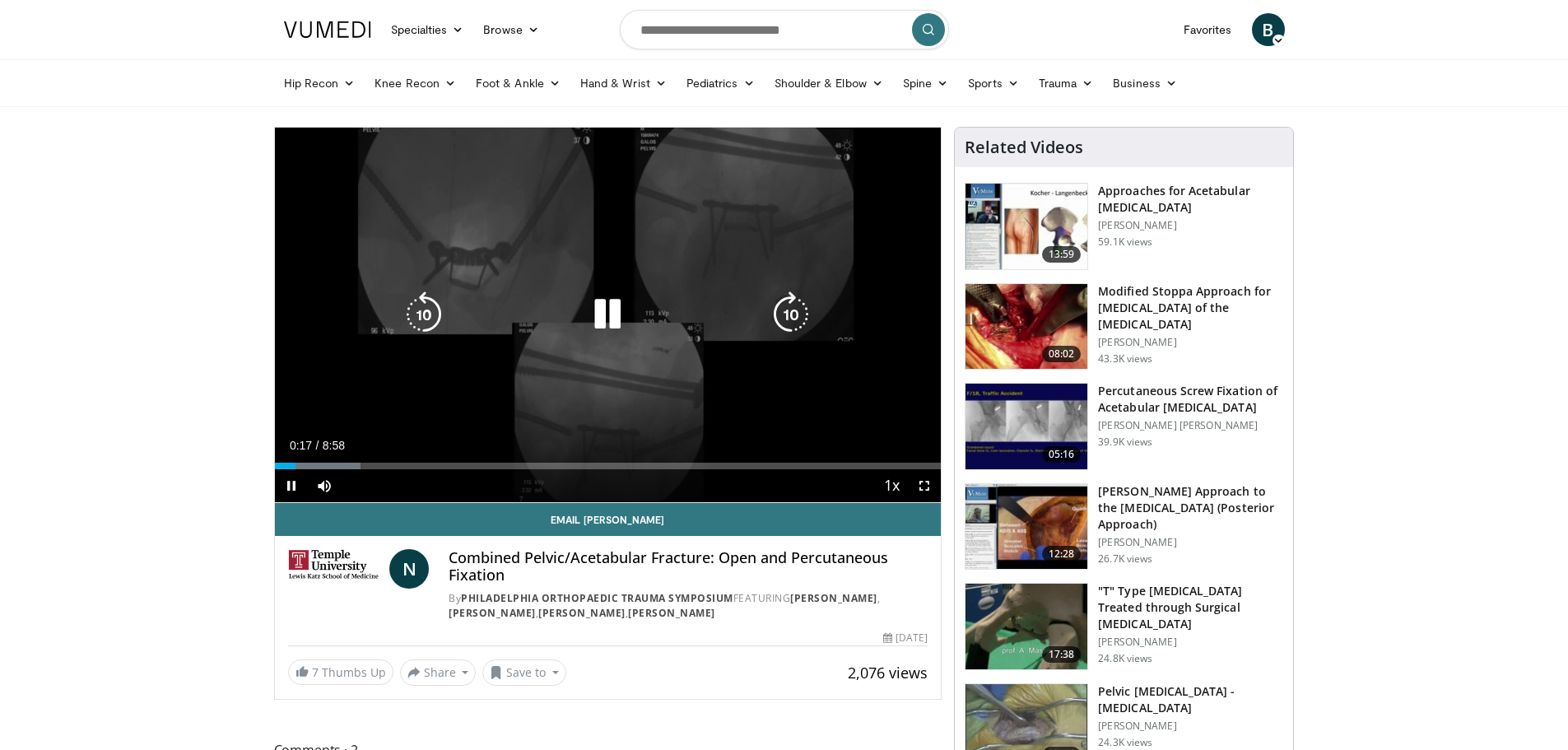
click at [611, 303] on icon "Video Player" at bounding box center [607, 314] width 47 height 47
click at [648, 247] on div "10 seconds Tap to unmute" at bounding box center [608, 315] width 667 height 375
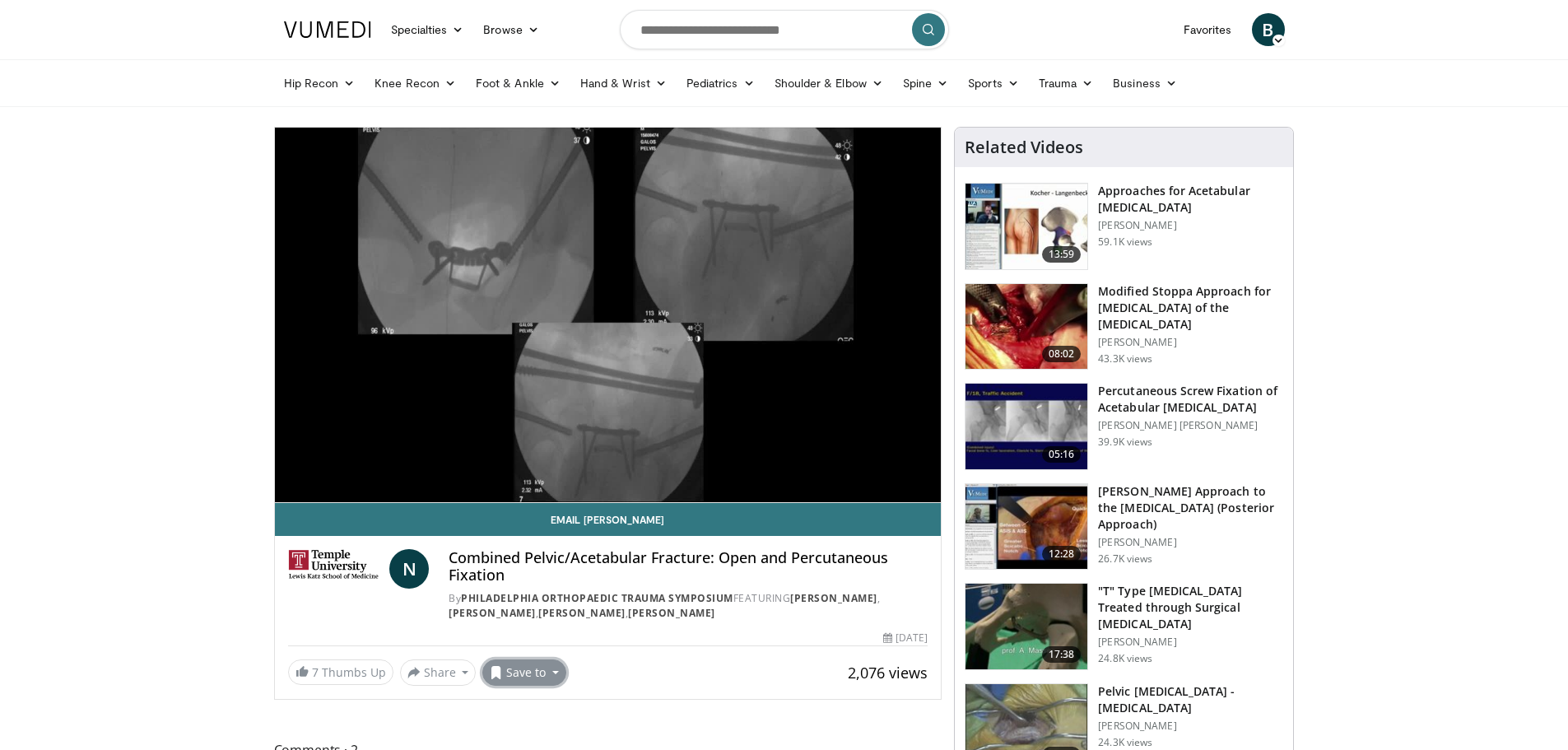
click at [538, 673] on button "Save to" at bounding box center [524, 673] width 84 height 27
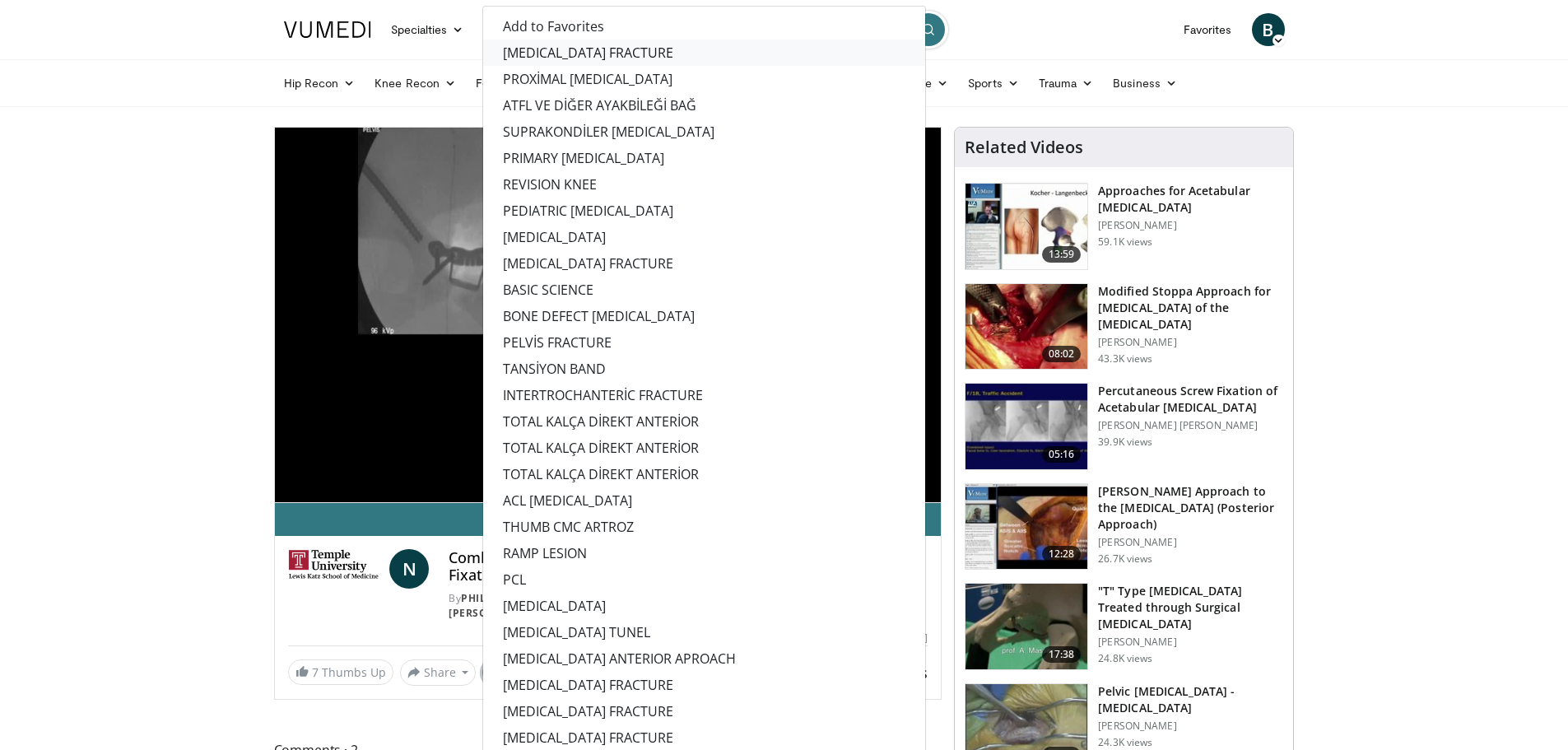
click at [576, 54] on link "[MEDICAL_DATA] FRACTURE" at bounding box center [704, 53] width 442 height 27
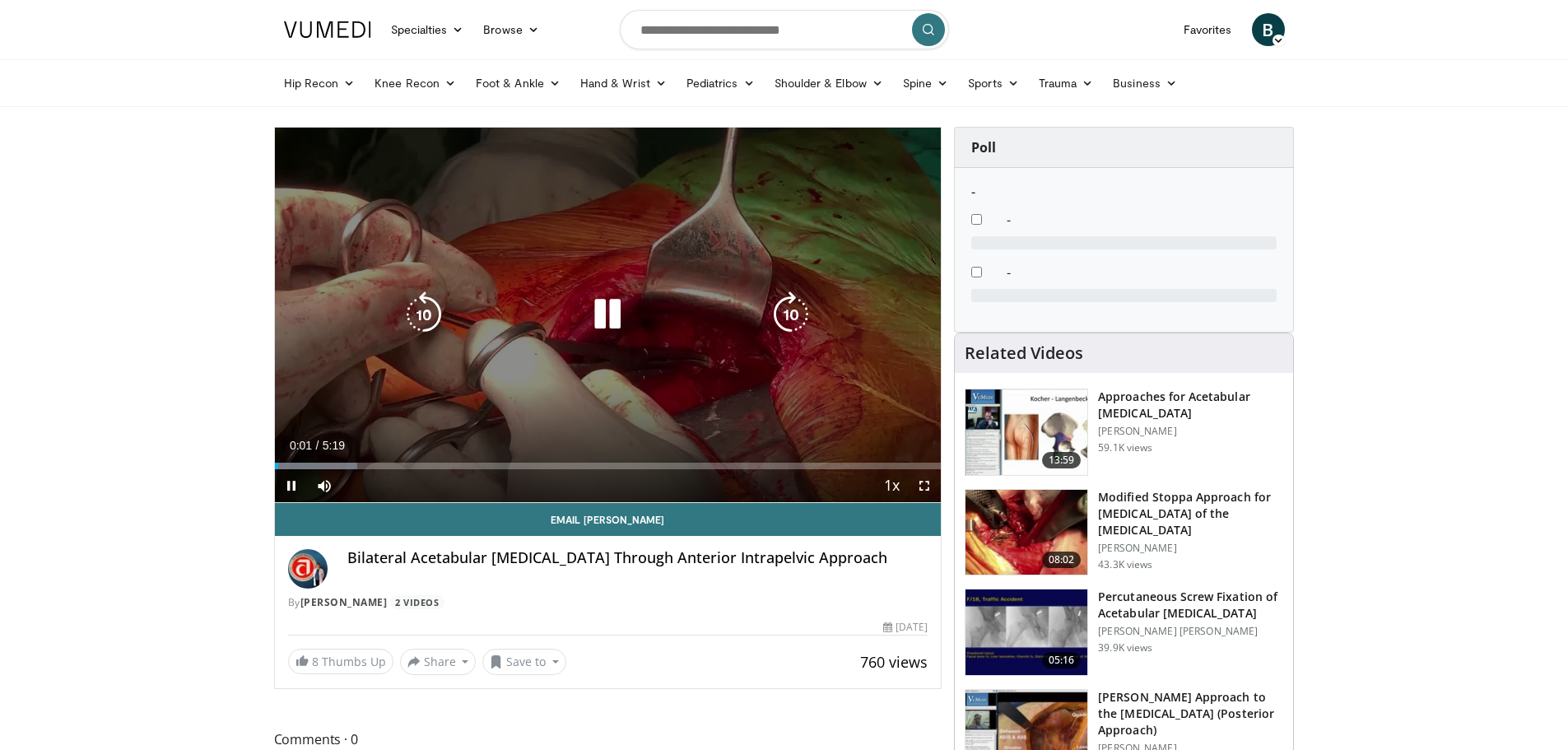
click at [786, 304] on icon "Video Player" at bounding box center [790, 314] width 47 height 47
click at [490, 334] on div "30 seconds Tap to unmute" at bounding box center [608, 315] width 667 height 375
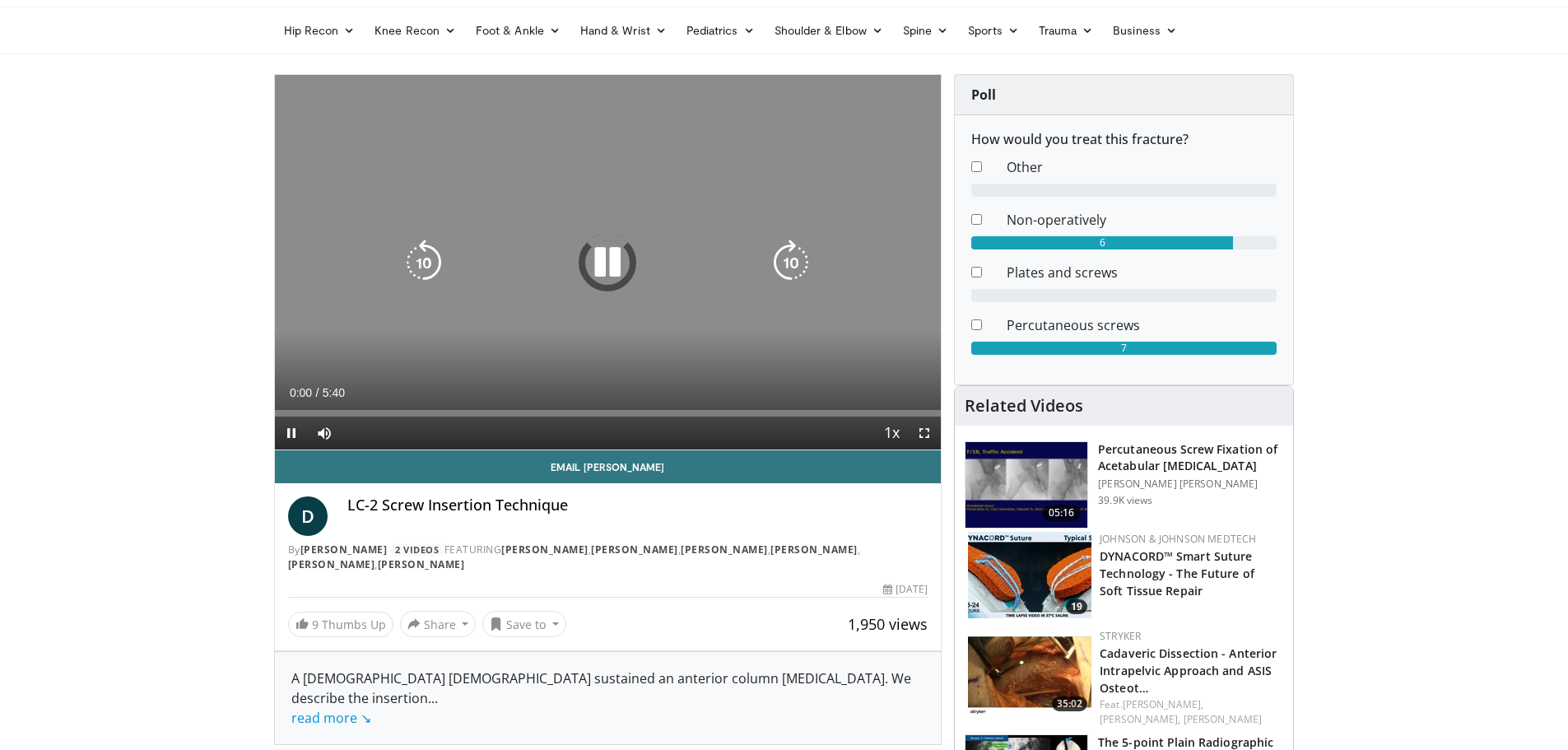
scroll to position [82, 0]
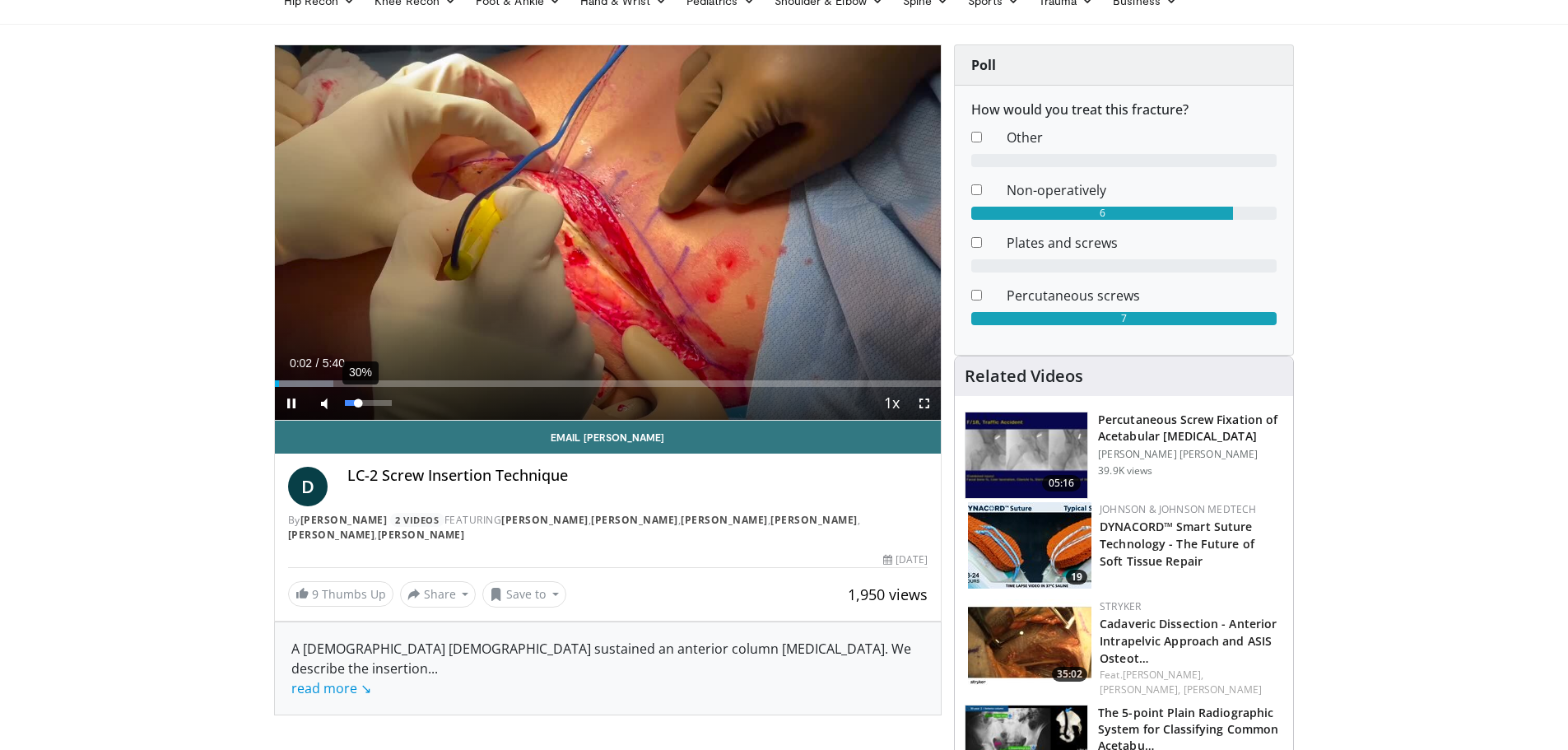
click at [359, 406] on div "30%" at bounding box center [367, 403] width 47 height 6
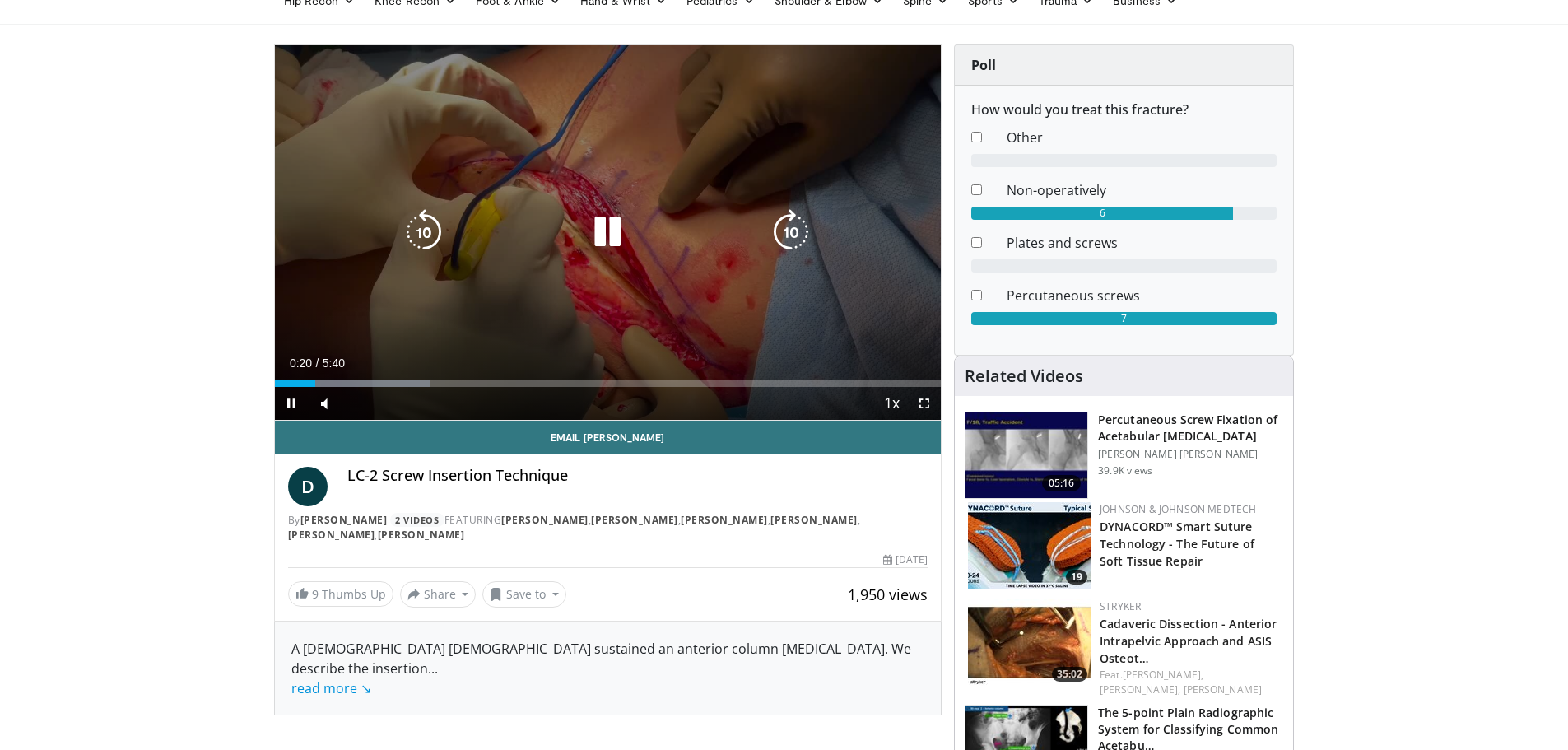
click at [786, 231] on icon "Video Player" at bounding box center [790, 232] width 47 height 47
click at [783, 228] on icon "Video Player" at bounding box center [790, 232] width 47 height 47
click at [432, 225] on icon "Video Player" at bounding box center [424, 232] width 47 height 47
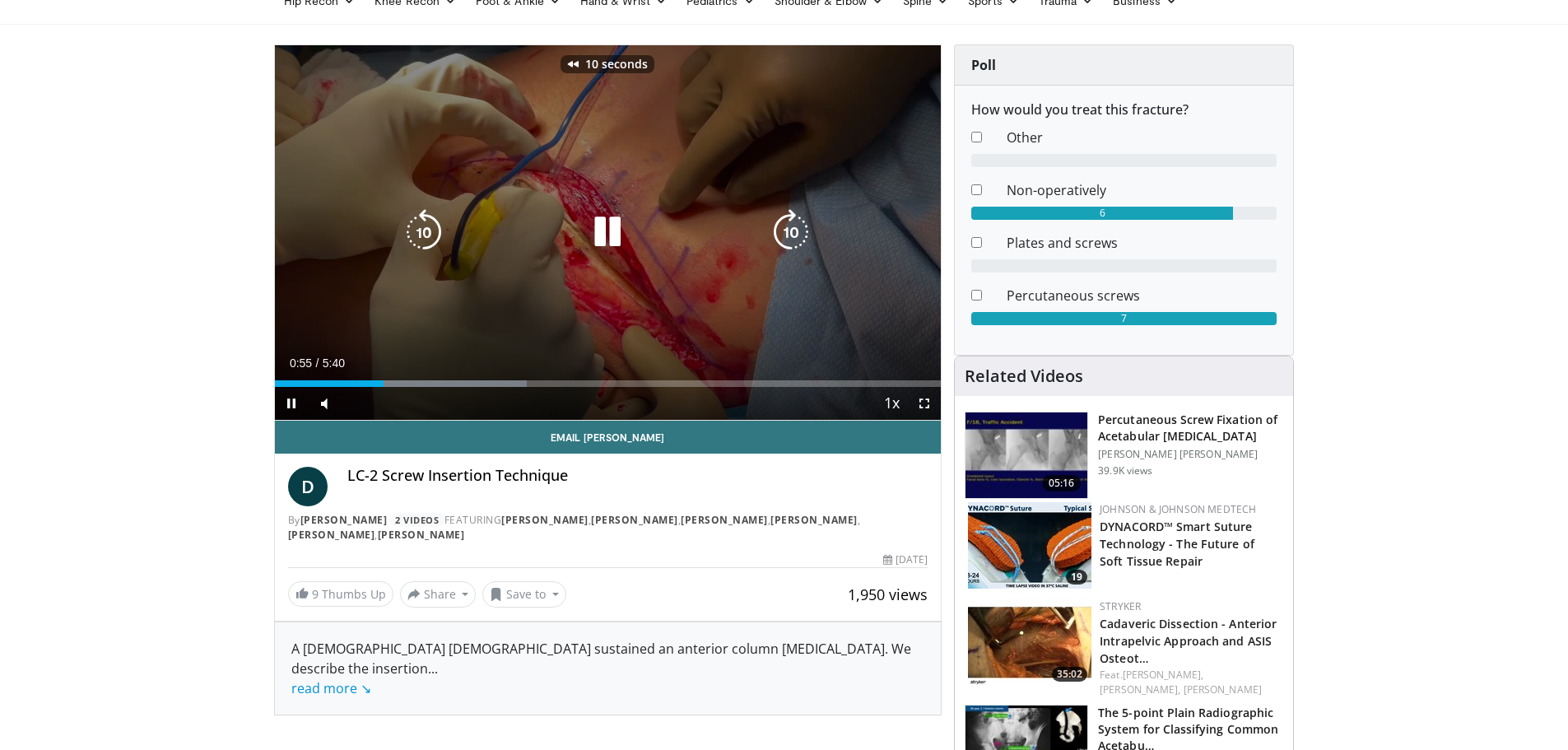
click at [705, 154] on div "10 seconds Tap to unmute" at bounding box center [608, 233] width 667 height 375
click at [600, 234] on icon "Video Player" at bounding box center [607, 232] width 47 height 47
click at [795, 222] on icon "Video Player" at bounding box center [790, 232] width 47 height 47
click at [682, 272] on div "10 seconds Tap to unmute" at bounding box center [608, 233] width 667 height 375
click at [612, 234] on icon "Video Player" at bounding box center [607, 232] width 47 height 47
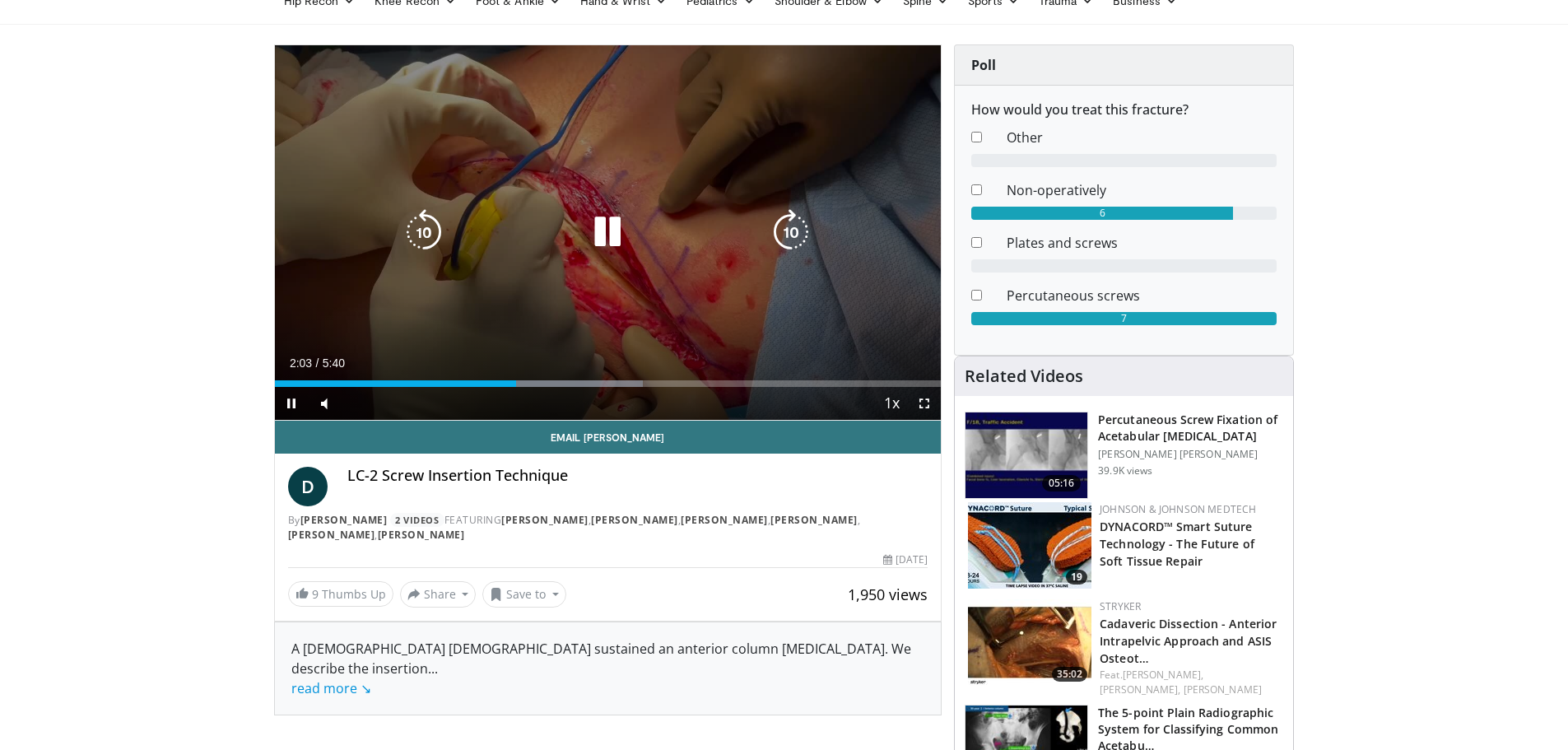
click at [797, 217] on icon "Video Player" at bounding box center [790, 232] width 47 height 47
click at [596, 231] on icon "Video Player" at bounding box center [607, 232] width 47 height 47
